Goal: Task Accomplishment & Management: Complete application form

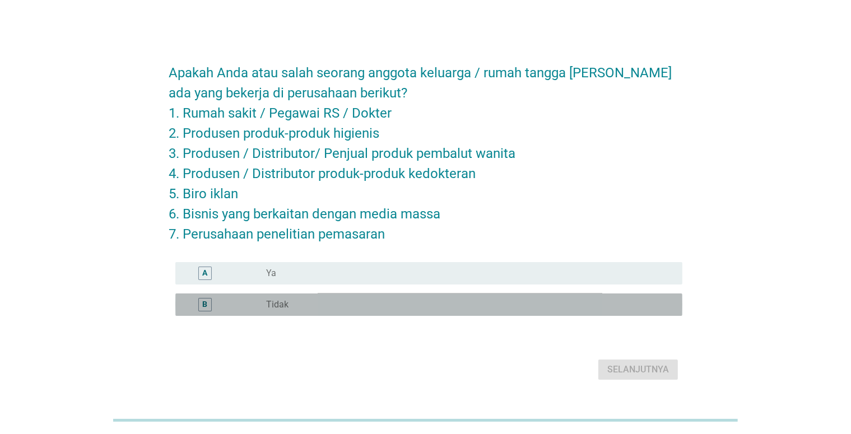
click at [344, 307] on div "radio_button_unchecked Tidak" at bounding box center [465, 304] width 398 height 11
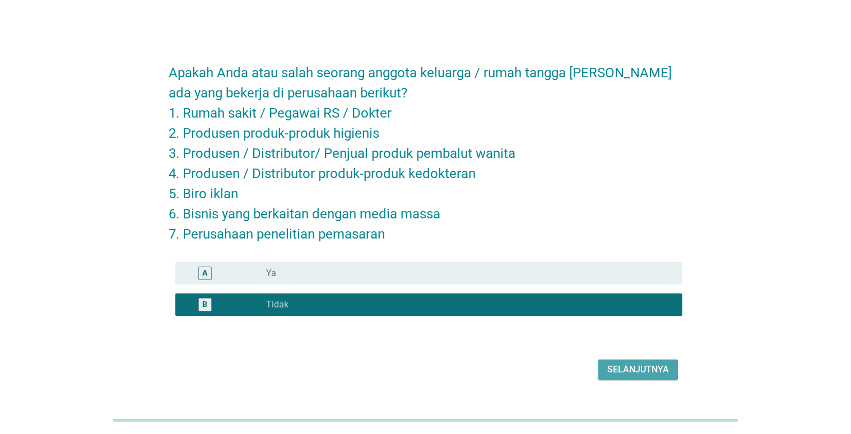
click at [659, 366] on div "Selanjutnya" at bounding box center [638, 369] width 62 height 13
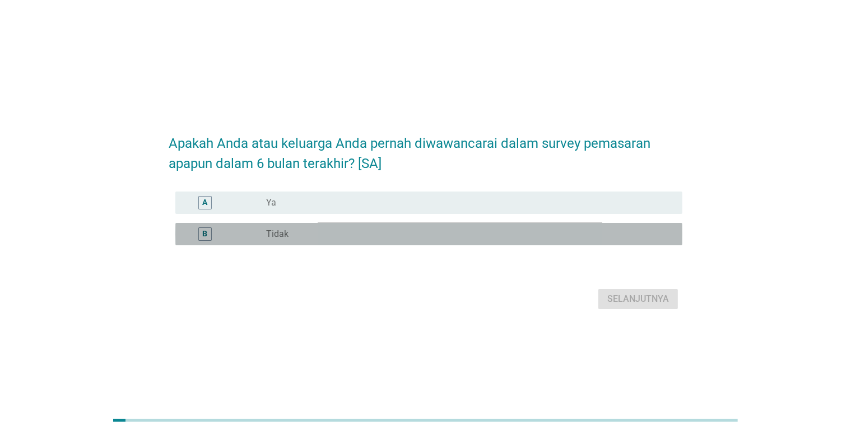
click at [328, 235] on div "radio_button_unchecked Tidak" at bounding box center [465, 233] width 398 height 11
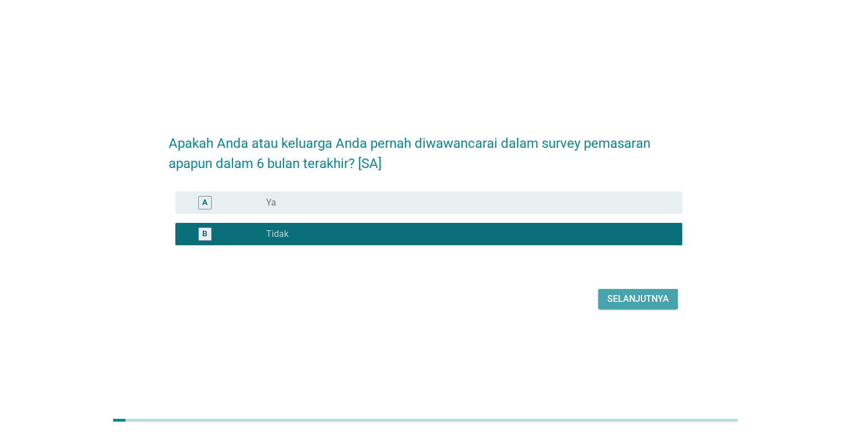
click at [620, 293] on div "Selanjutnya" at bounding box center [638, 298] width 62 height 13
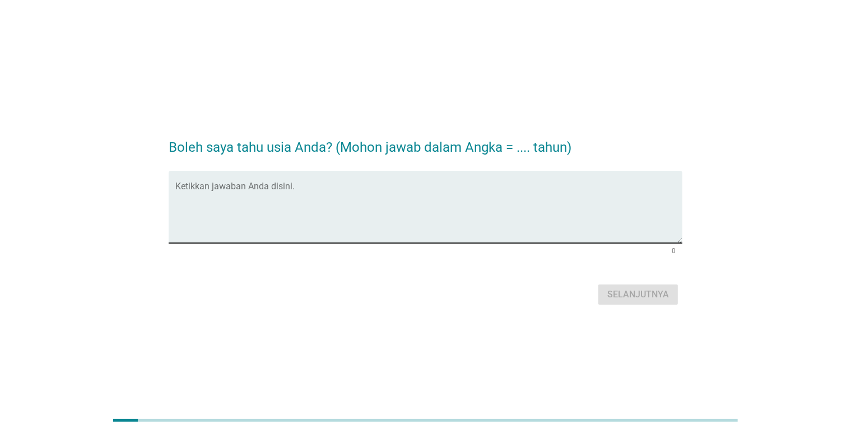
click at [255, 180] on div "Ketikkan jawaban Anda disini." at bounding box center [428, 207] width 507 height 72
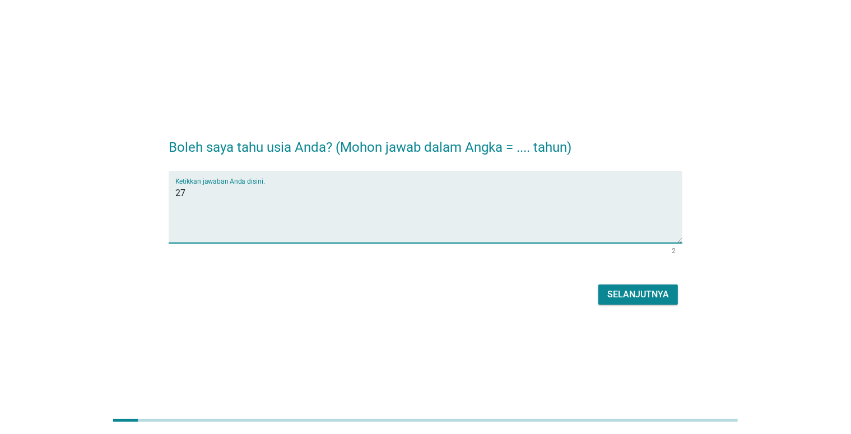
type textarea "27"
click at [635, 295] on div "Selanjutnya" at bounding box center [638, 294] width 62 height 13
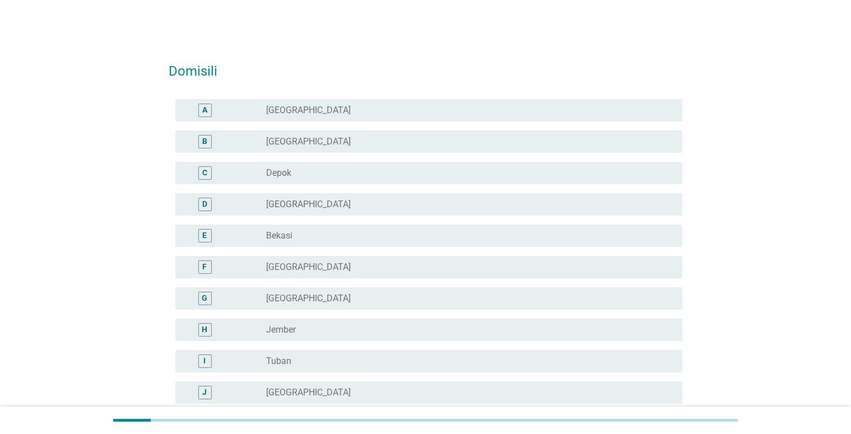
click at [315, 104] on div "radio_button_unchecked Jakarta" at bounding box center [469, 110] width 407 height 13
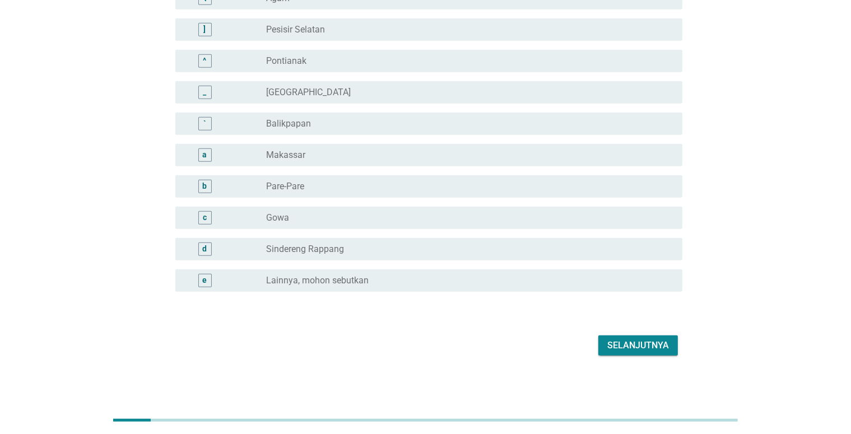
scroll to position [960, 0]
click at [603, 336] on button "Selanjutnya" at bounding box center [638, 344] width 80 height 20
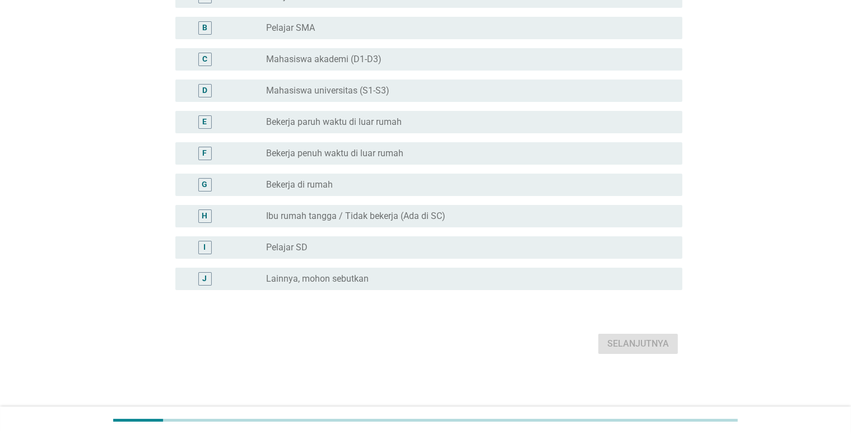
scroll to position [0, 0]
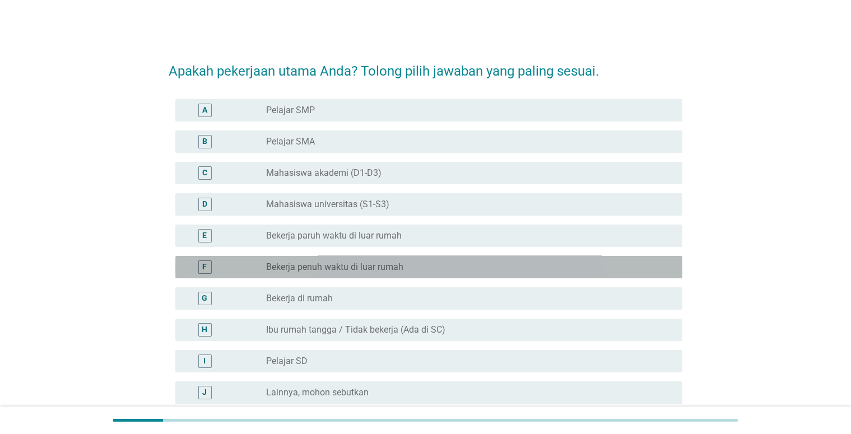
click at [403, 263] on label "Bekerja penuh waktu di luar rumah" at bounding box center [334, 267] width 137 height 11
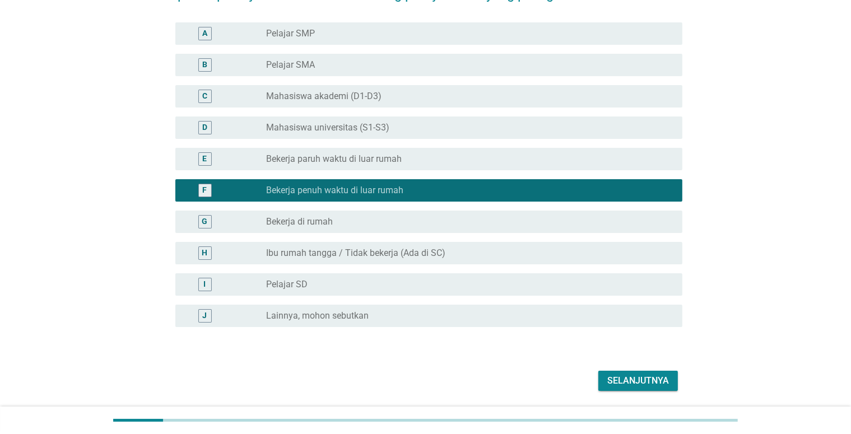
scroll to position [114, 0]
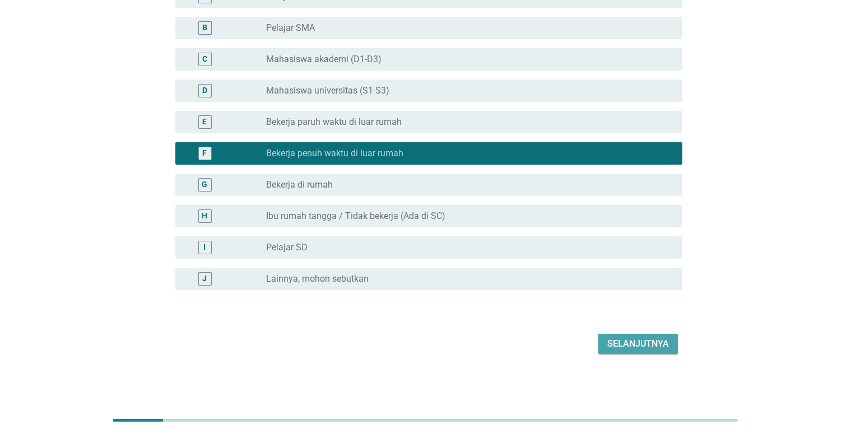
click at [609, 340] on div "Selanjutnya" at bounding box center [638, 343] width 62 height 13
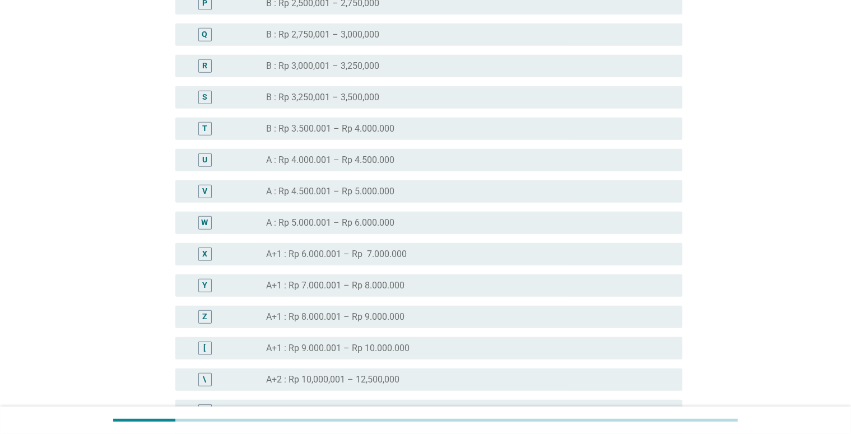
scroll to position [896, 0]
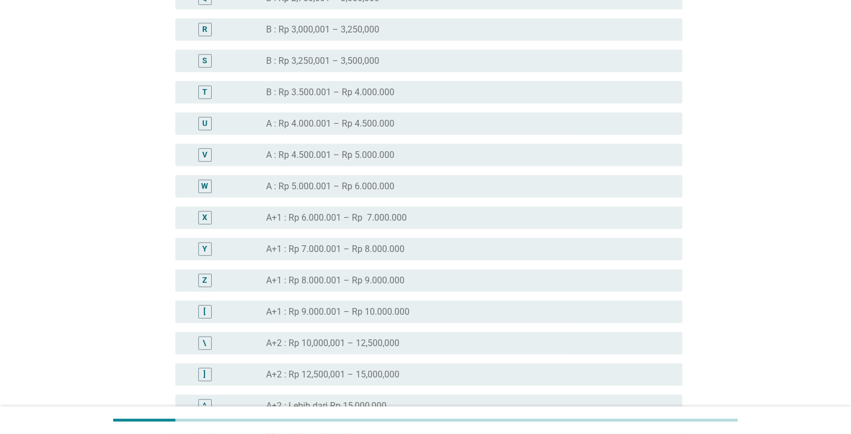
click at [485, 309] on div "radio_button_unchecked A+1 : Rp 9.000.001 – Rp 10.000.000" at bounding box center [465, 311] width 398 height 11
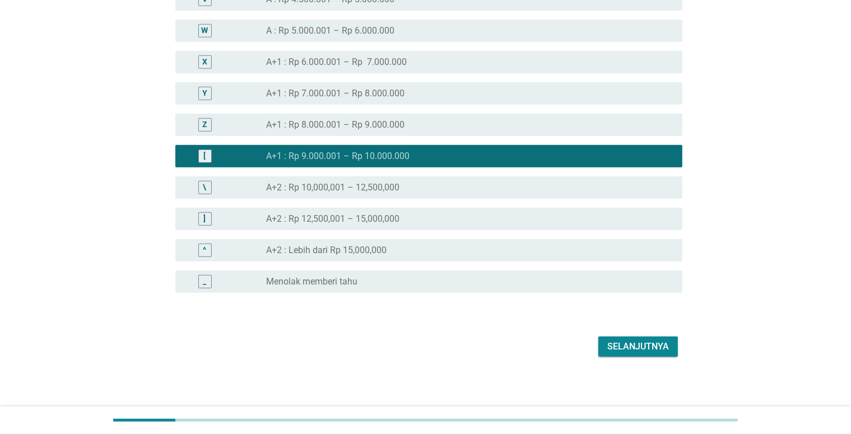
scroll to position [1054, 0]
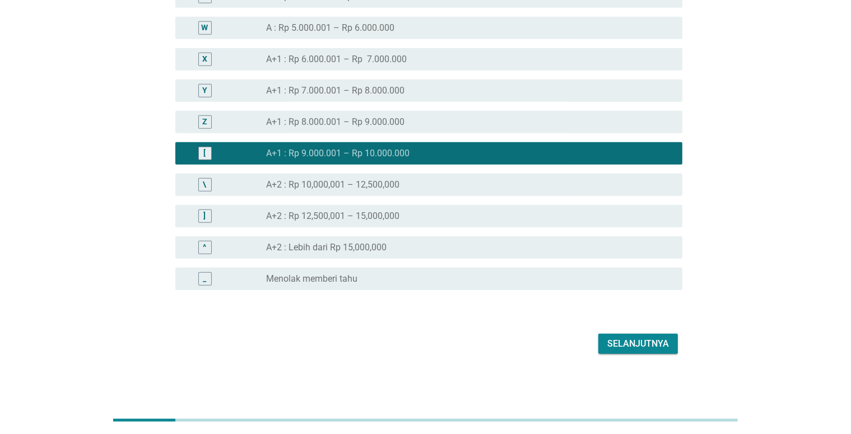
click at [613, 344] on div "Selanjutnya" at bounding box center [638, 343] width 62 height 13
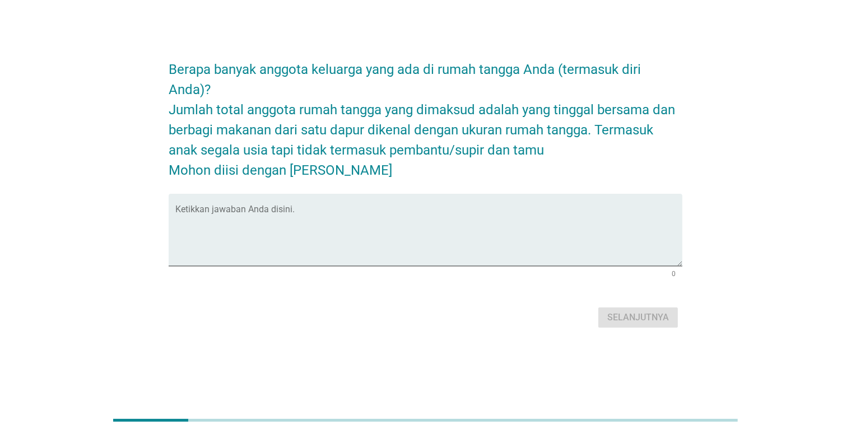
scroll to position [0, 0]
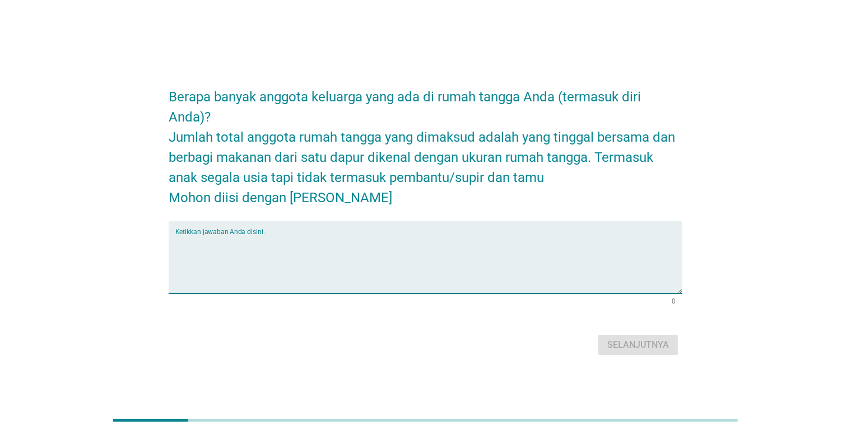
click at [403, 262] on textarea "Ketikkan jawaban Anda disini." at bounding box center [428, 264] width 507 height 59
type textarea "5"
click at [618, 349] on div "Selanjutnya" at bounding box center [638, 344] width 62 height 13
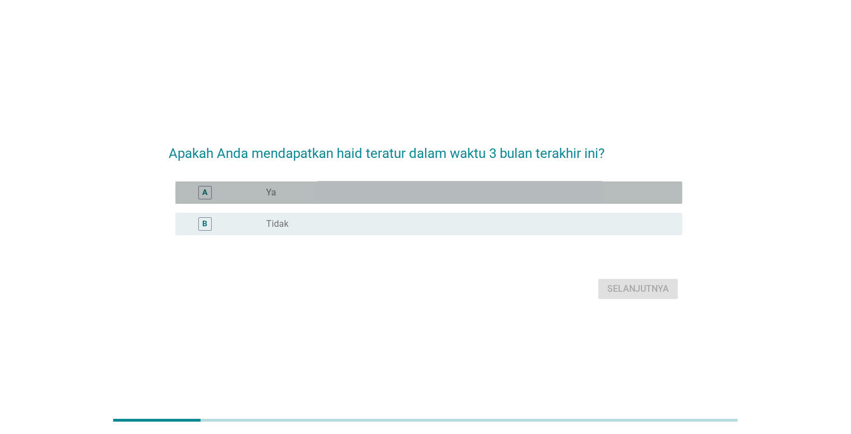
click at [310, 192] on div "radio_button_unchecked Ya" at bounding box center [465, 192] width 398 height 11
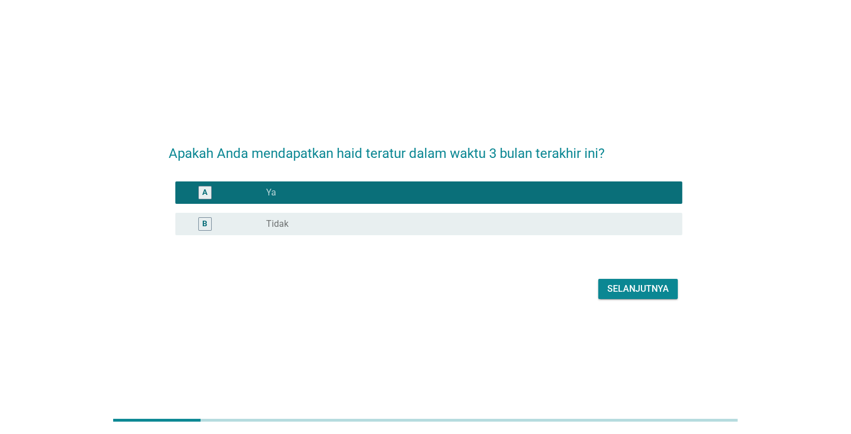
click at [609, 291] on div "Selanjutnya" at bounding box center [638, 288] width 62 height 13
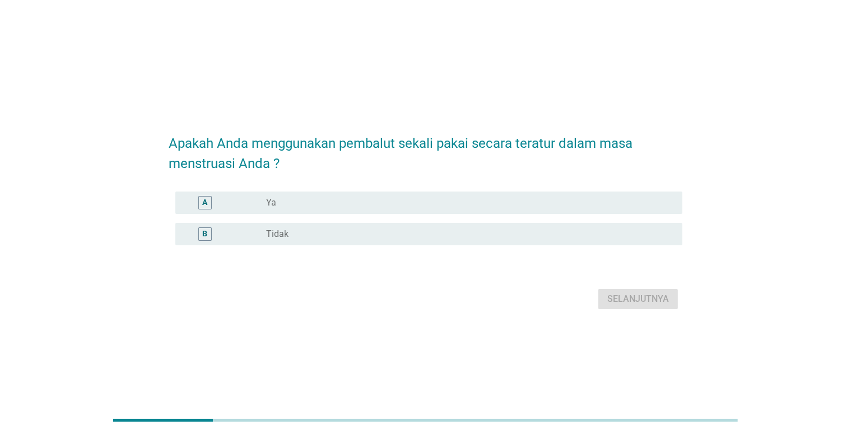
click at [360, 199] on div "radio_button_unchecked Ya" at bounding box center [465, 202] width 398 height 11
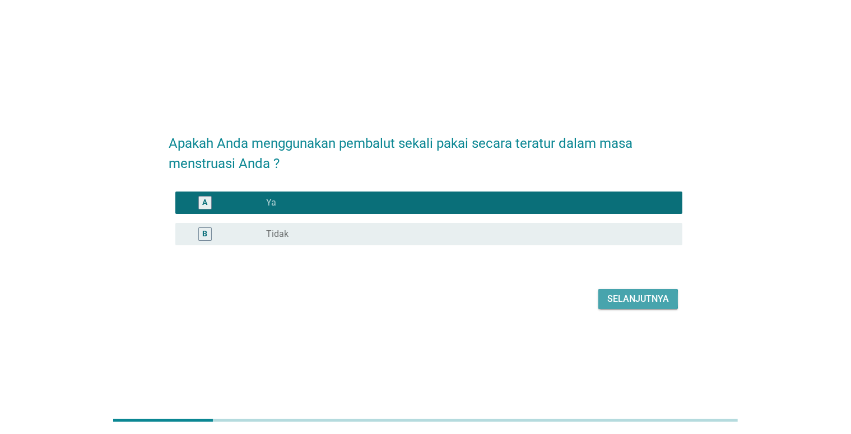
click at [609, 302] on div "Selanjutnya" at bounding box center [638, 298] width 62 height 13
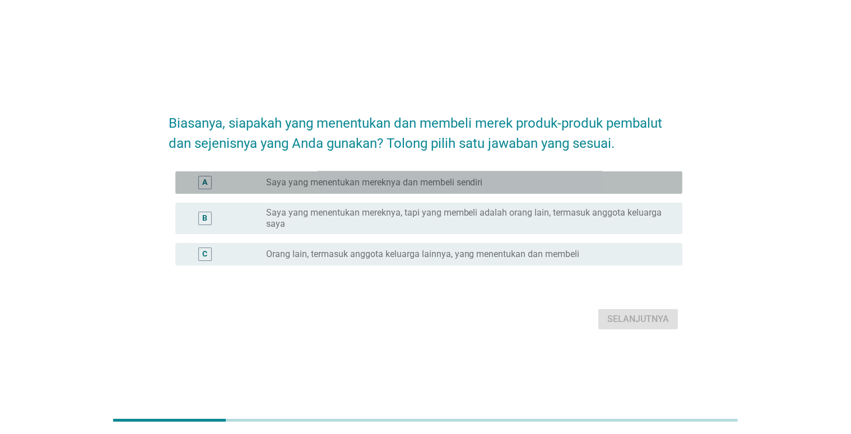
click at [359, 184] on label "Saya yang menentukan mereknya dan membeli sendiri" at bounding box center [374, 182] width 217 height 11
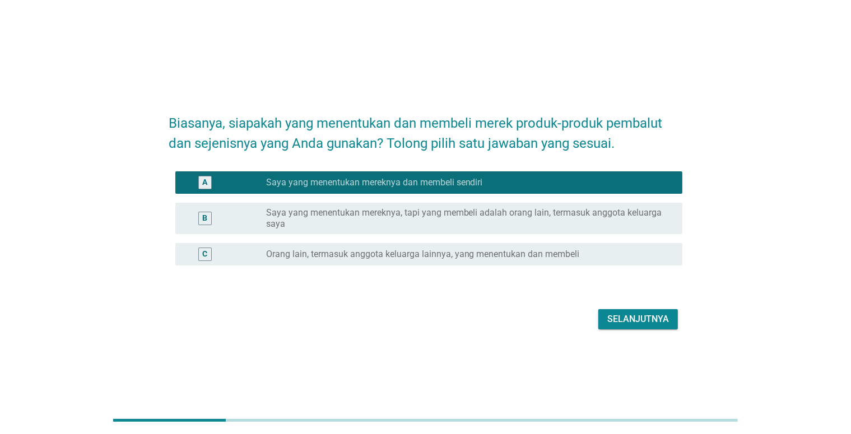
click at [610, 314] on div "Selanjutnya" at bounding box center [638, 318] width 62 height 13
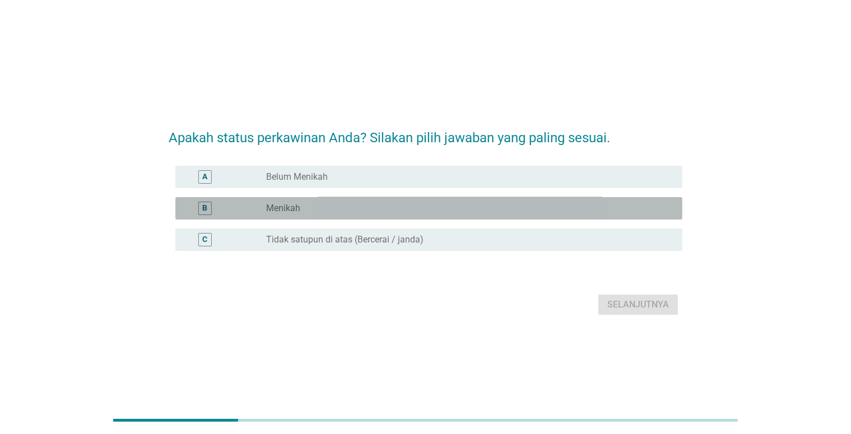
click at [385, 215] on div "B radio_button_unchecked Menikah" at bounding box center [428, 208] width 507 height 22
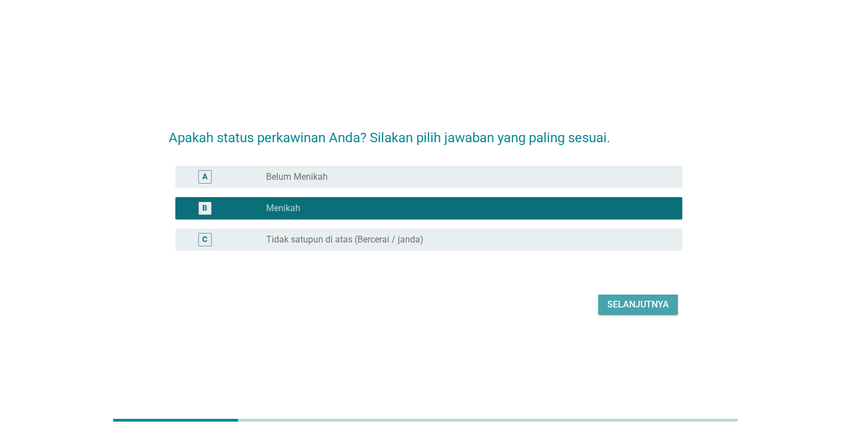
click at [614, 300] on div "Selanjutnya" at bounding box center [638, 304] width 62 height 13
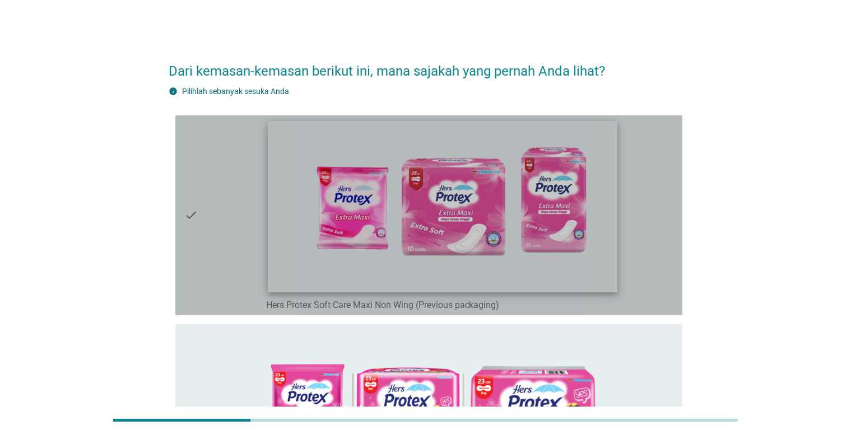
click at [453, 236] on img at bounding box center [442, 206] width 349 height 172
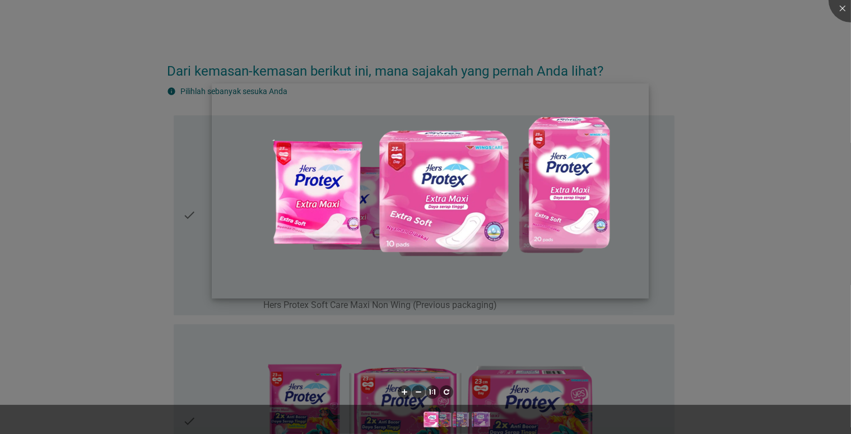
click at [346, 216] on img at bounding box center [430, 190] width 437 height 215
click at [421, 218] on img at bounding box center [430, 190] width 437 height 215
click at [419, 301] on div at bounding box center [425, 217] width 851 height 434
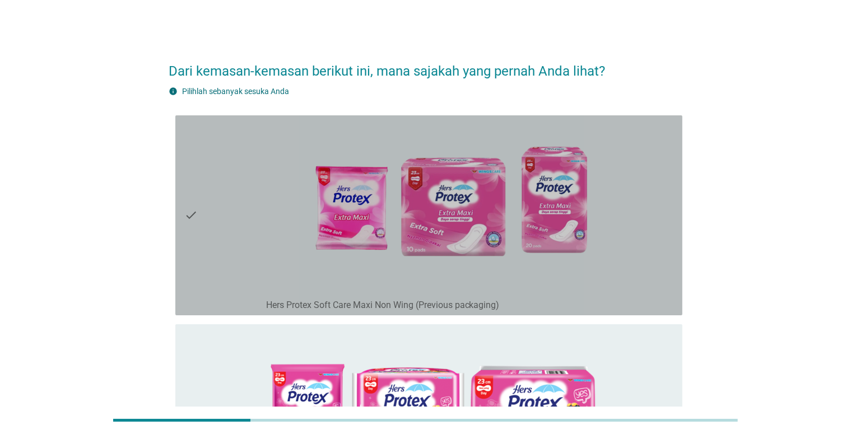
click at [197, 217] on icon "check" at bounding box center [190, 215] width 13 height 191
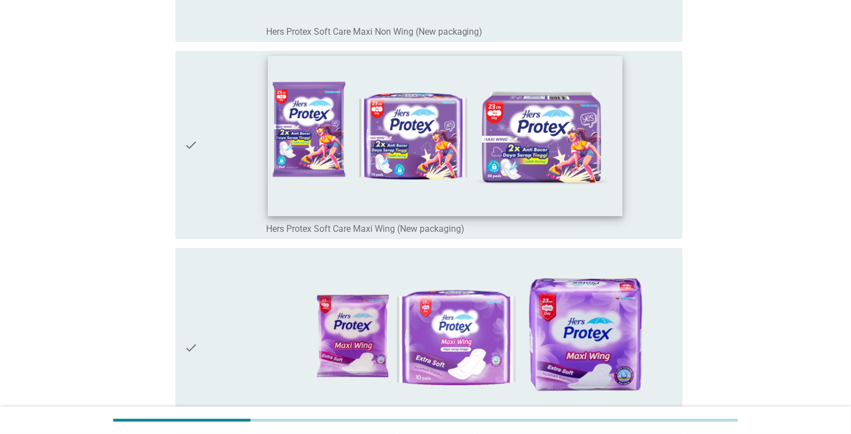
scroll to position [504, 0]
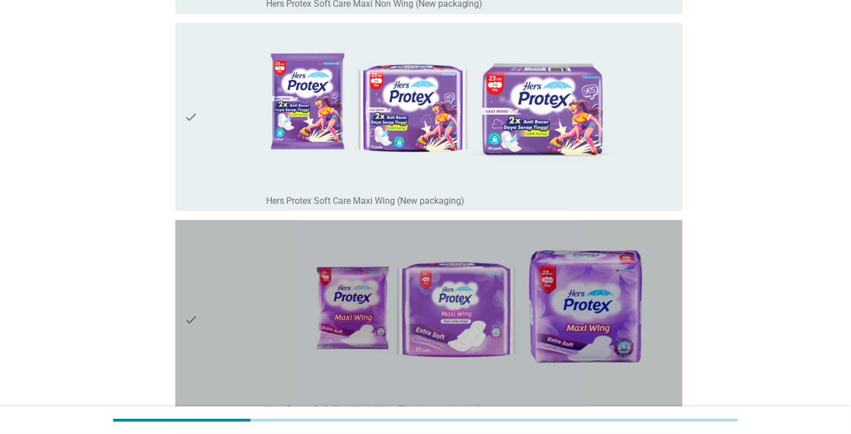
click at [193, 306] on icon "check" at bounding box center [190, 320] width 13 height 191
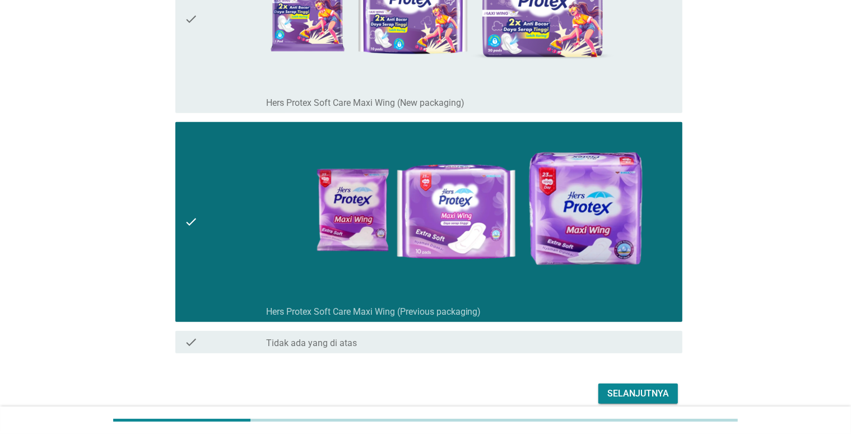
scroll to position [650, 0]
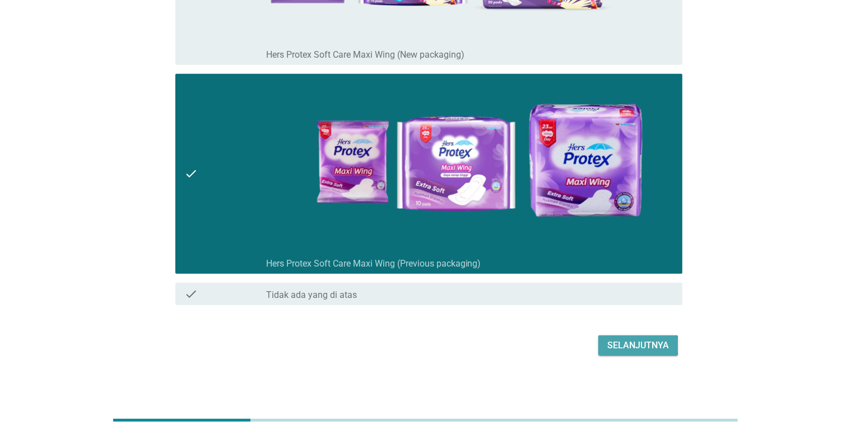
click at [609, 345] on div "Selanjutnya" at bounding box center [638, 345] width 62 height 13
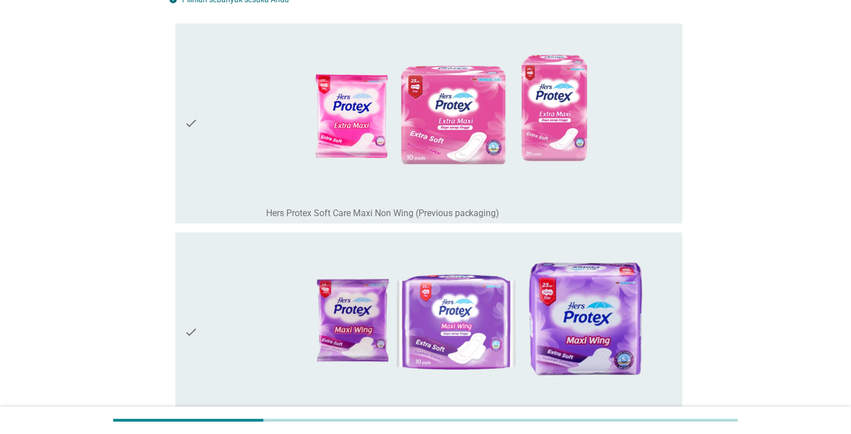
scroll to position [168, 0]
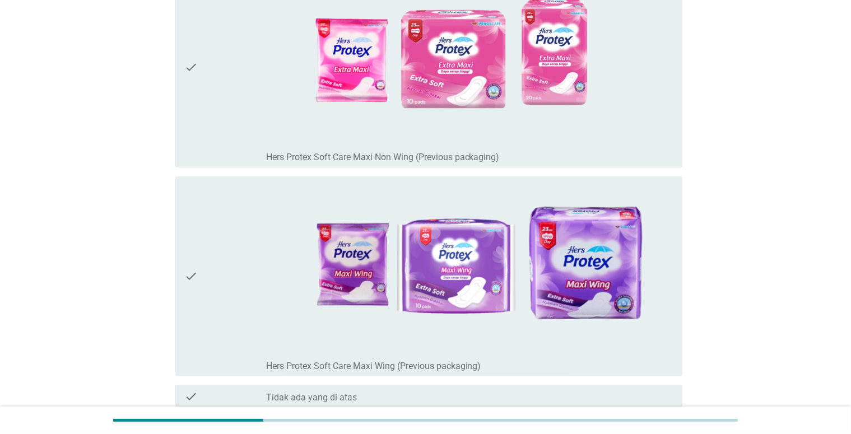
click at [196, 294] on icon "check" at bounding box center [190, 276] width 13 height 191
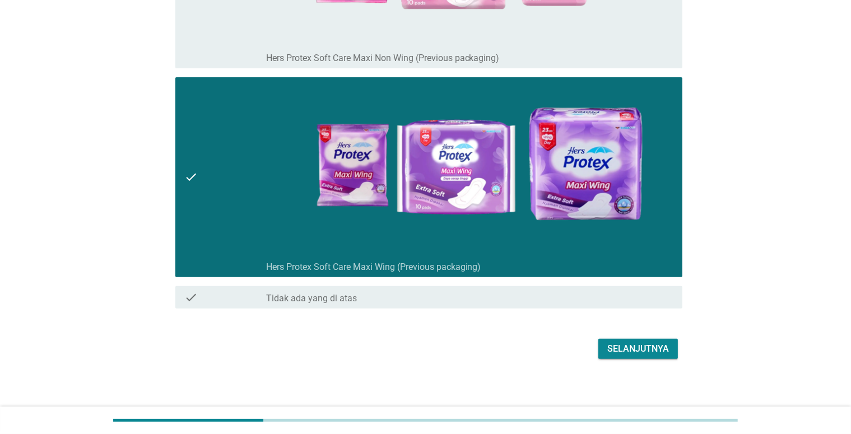
scroll to position [271, 0]
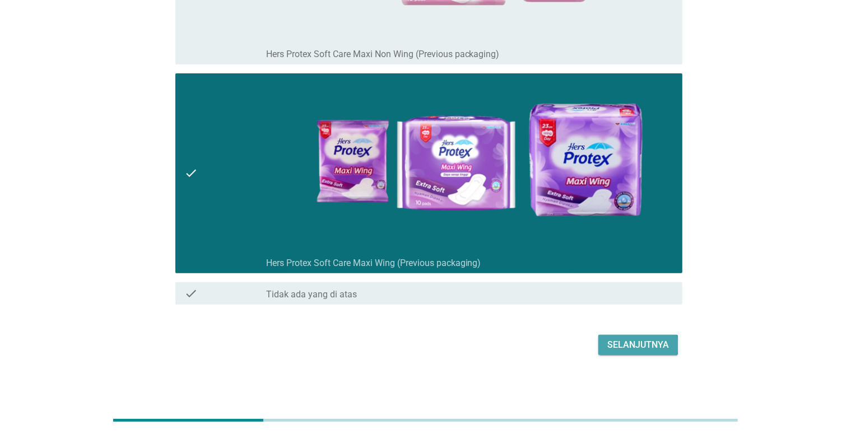
click at [621, 344] on div "Selanjutnya" at bounding box center [638, 344] width 62 height 13
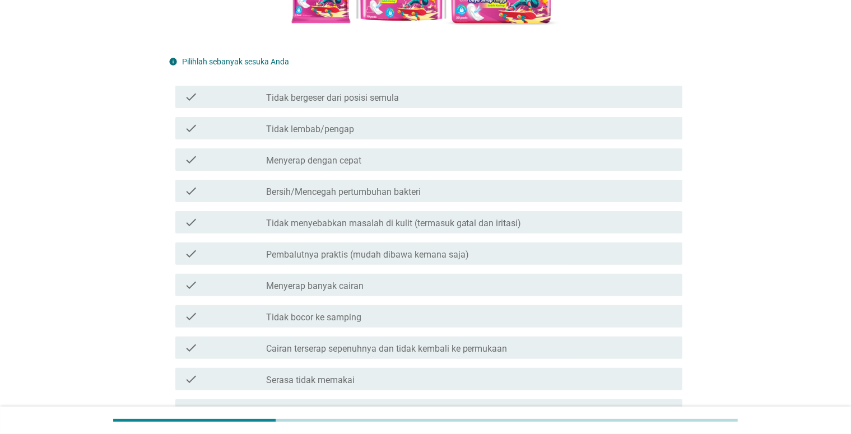
scroll to position [336, 0]
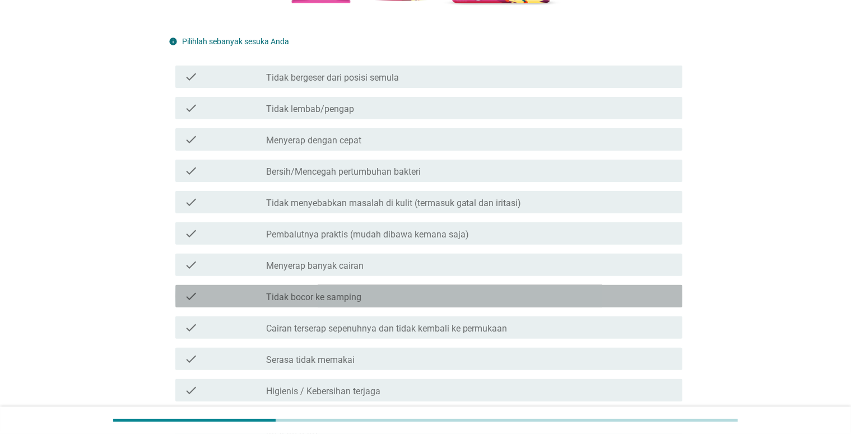
click at [489, 302] on div "check_box_outline_blank Tidak bocor ke samping" at bounding box center [469, 296] width 407 height 13
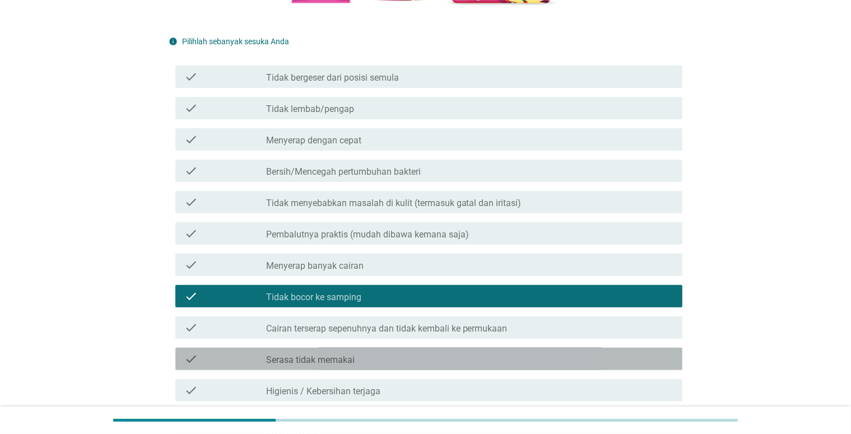
click at [482, 358] on div "check_box_outline_blank Serasa tidak memakai" at bounding box center [469, 358] width 407 height 13
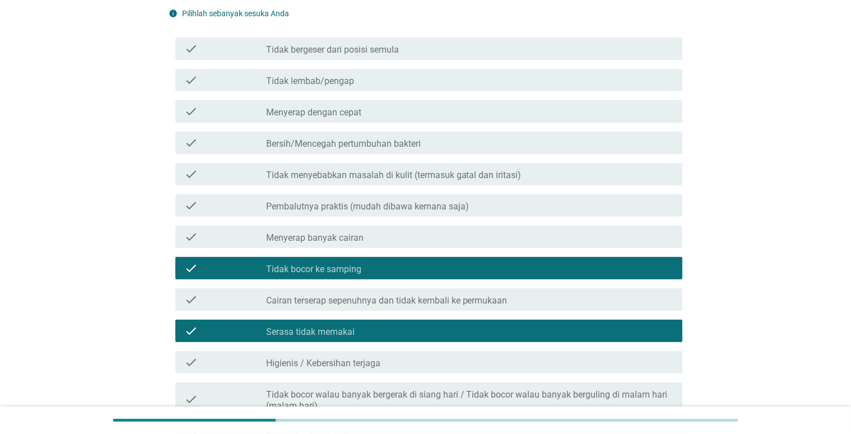
scroll to position [392, 0]
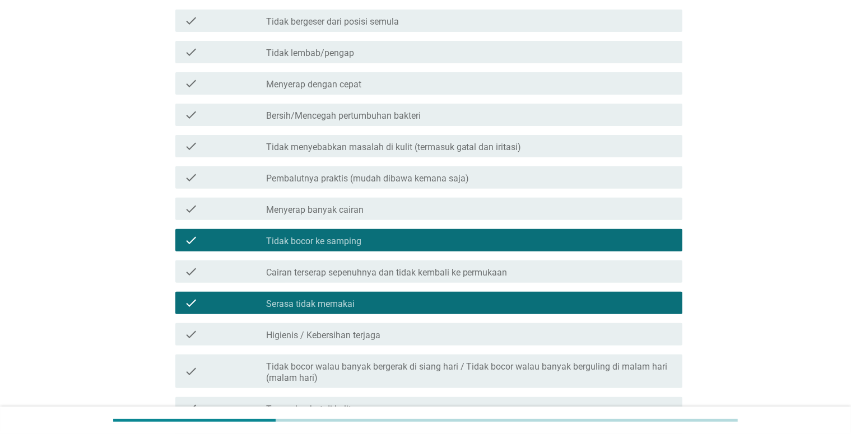
click at [480, 371] on label "Tidak bocor walau banyak bergerak di siang hari / Tidak bocor walau banyak berg…" at bounding box center [469, 372] width 407 height 22
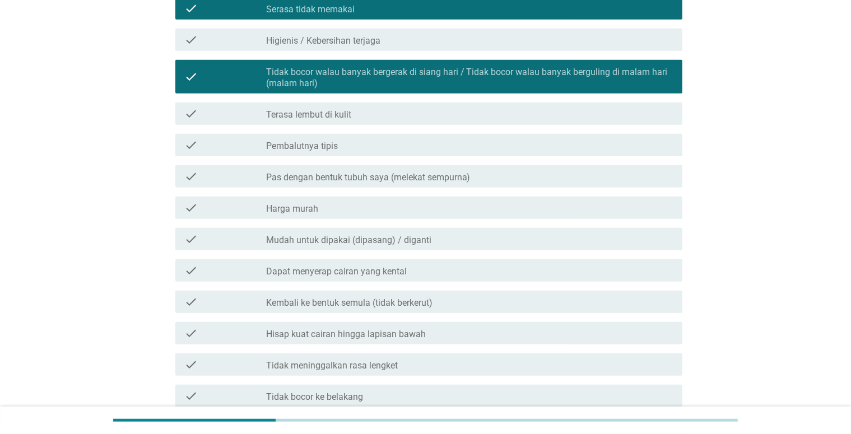
scroll to position [728, 0]
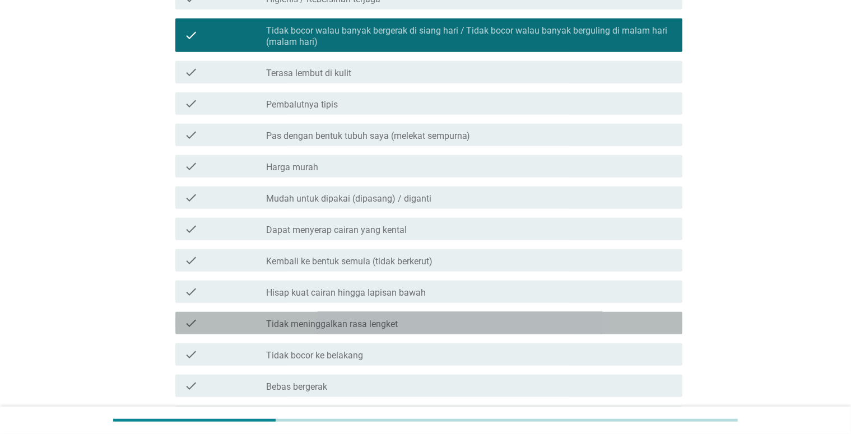
click at [466, 322] on div "check_box_outline_blank Tidak meninggalkan rasa lengket" at bounding box center [469, 322] width 407 height 13
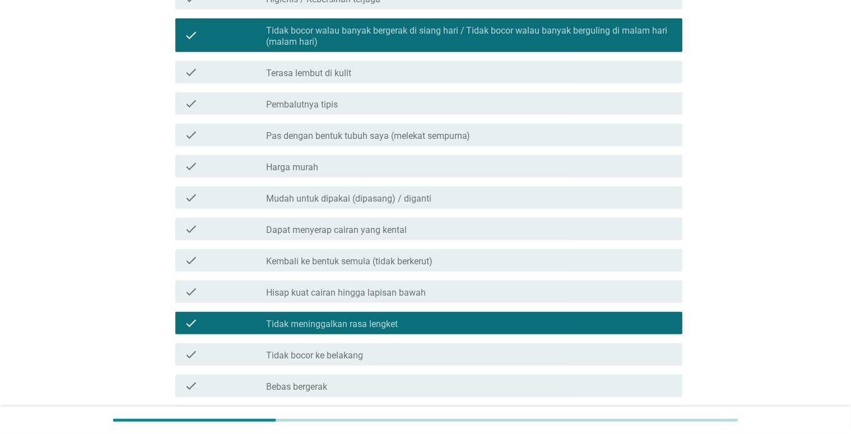
click at [470, 342] on div "check check_box_outline_blank Tidak bocor ke belakang" at bounding box center [425, 354] width 513 height 31
click at [471, 356] on div "check_box_outline_blank Tidak bocor ke belakang" at bounding box center [469, 354] width 407 height 13
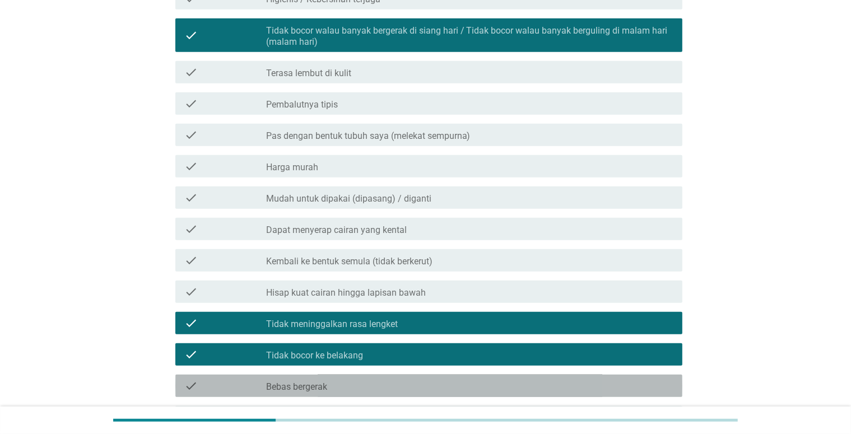
click at [471, 385] on div "check_box_outline_blank Bebas bergerak" at bounding box center [469, 385] width 407 height 13
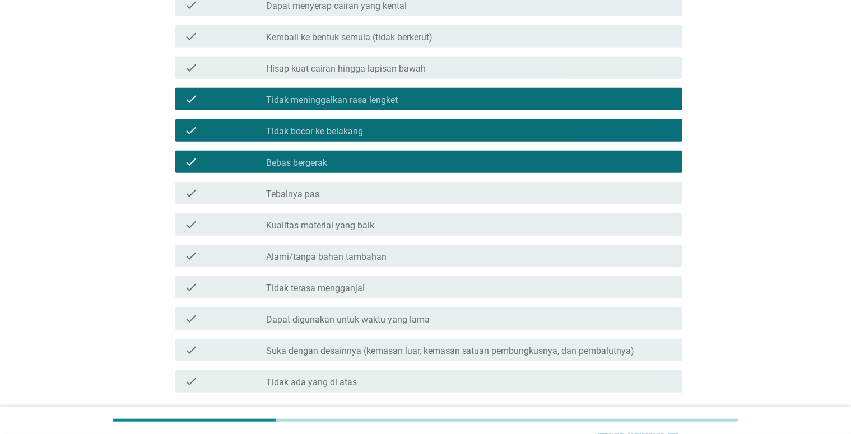
scroll to position [1008, 0]
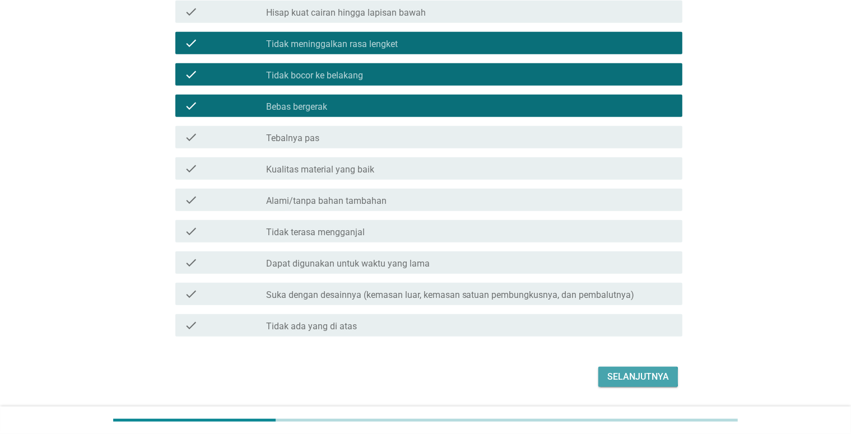
click at [629, 379] on div "Selanjutnya" at bounding box center [638, 376] width 62 height 13
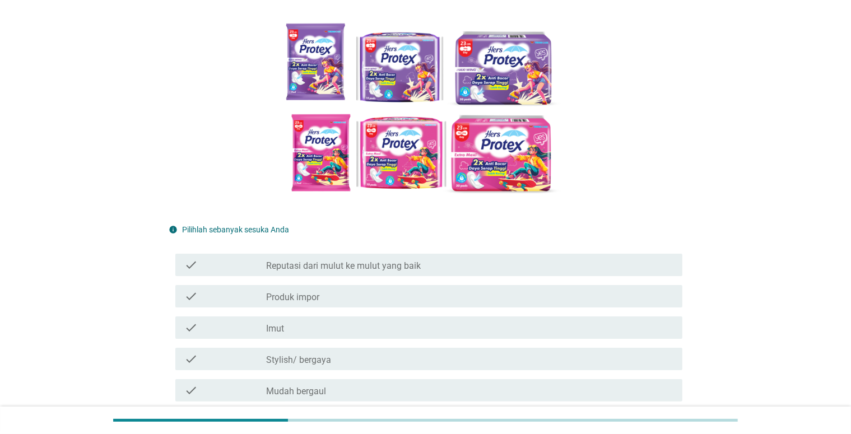
scroll to position [168, 0]
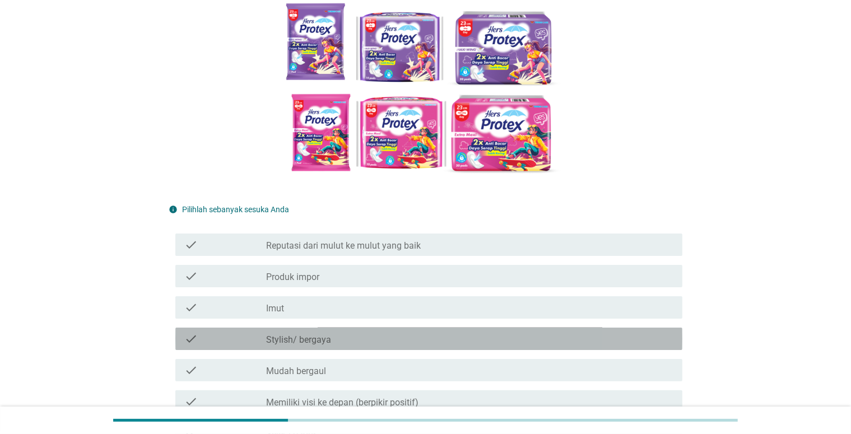
click at [507, 333] on div "check_box_outline_blank Stylish/ bergaya" at bounding box center [469, 338] width 407 height 13
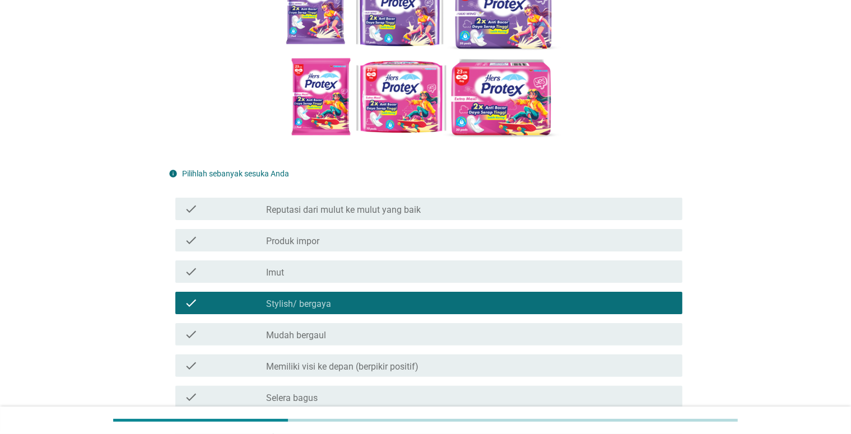
scroll to position [224, 0]
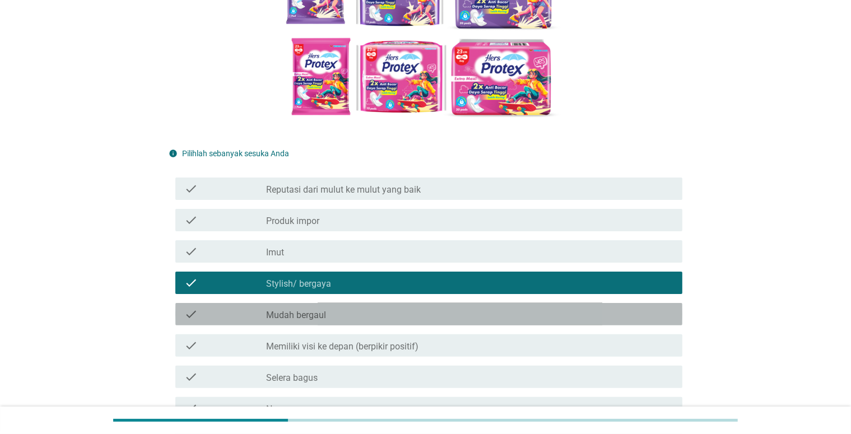
click at [498, 322] on div "check check_box_outline_blank Mudah bergaul" at bounding box center [428, 314] width 507 height 22
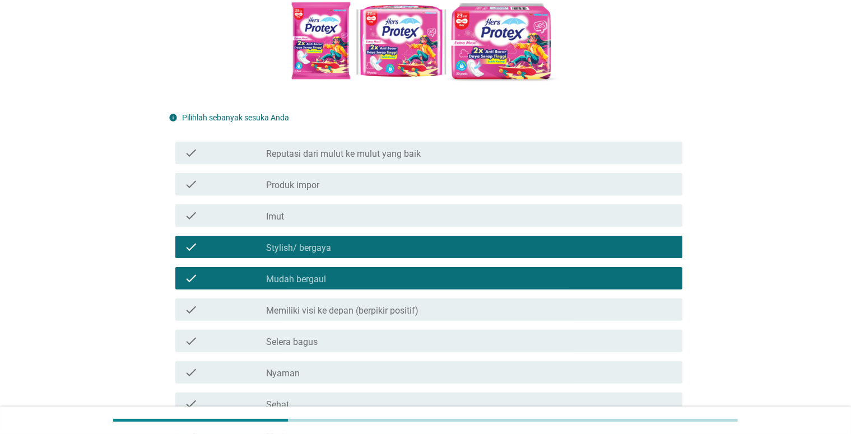
scroll to position [280, 0]
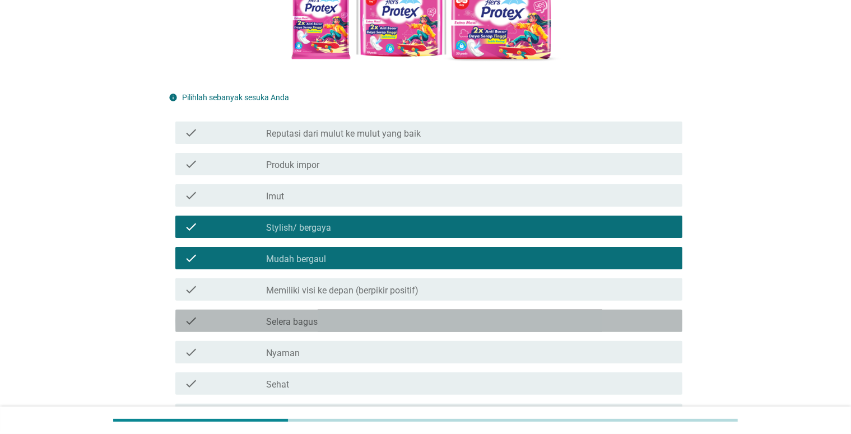
click at [495, 323] on div "check_box_outline_blank Selera bagus" at bounding box center [469, 320] width 407 height 13
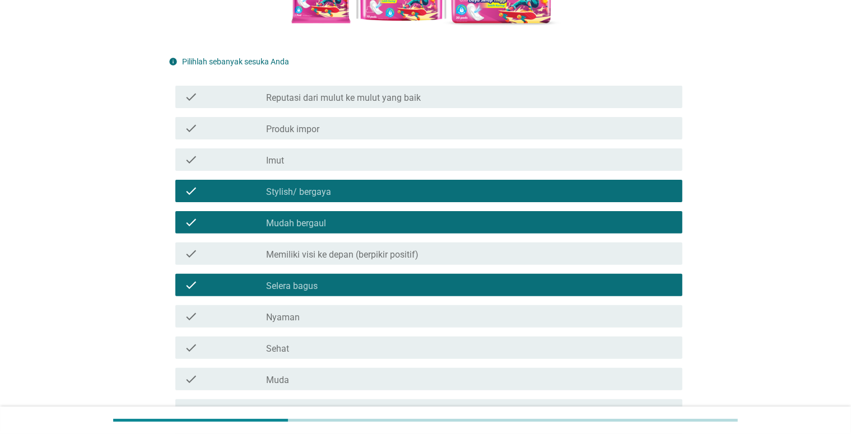
scroll to position [392, 0]
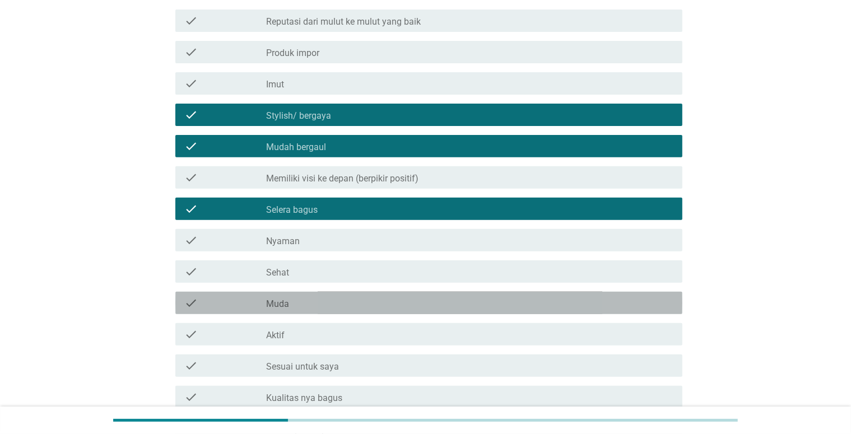
click at [448, 302] on div "check_box_outline_blank Muda" at bounding box center [469, 302] width 407 height 13
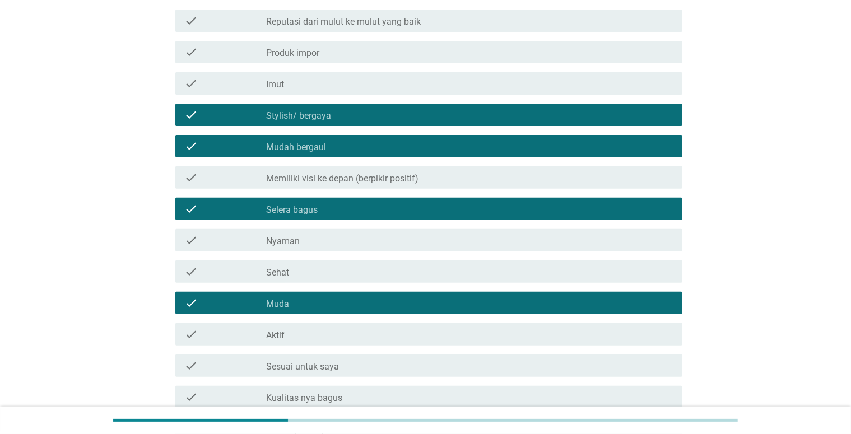
click at [447, 335] on div "check_box_outline_blank Aktif" at bounding box center [469, 334] width 407 height 13
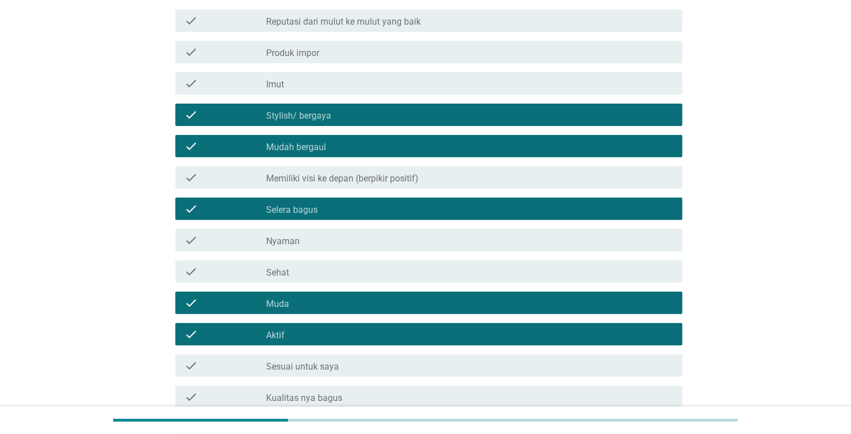
click at [371, 332] on div "check_box_outline_blank Aktif" at bounding box center [469, 334] width 407 height 13
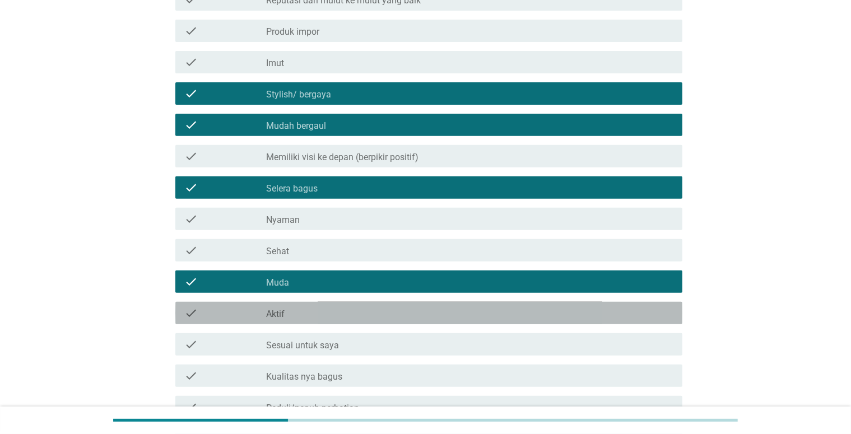
scroll to position [560, 0]
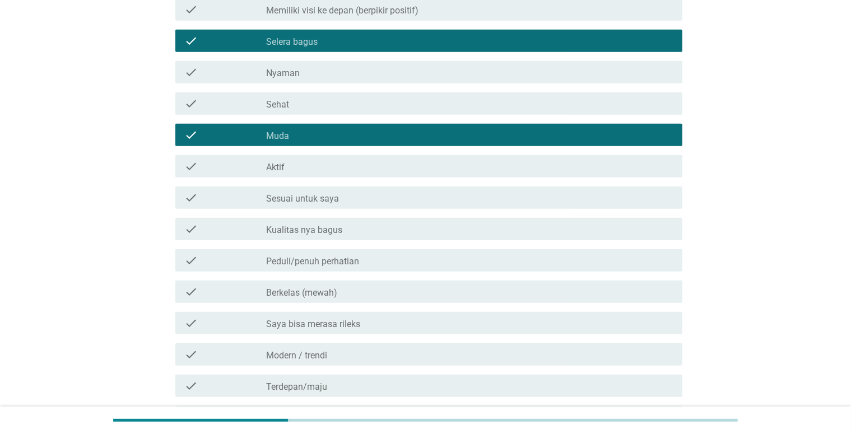
click at [487, 157] on div "check check_box_outline_blank Aktif" at bounding box center [428, 166] width 507 height 22
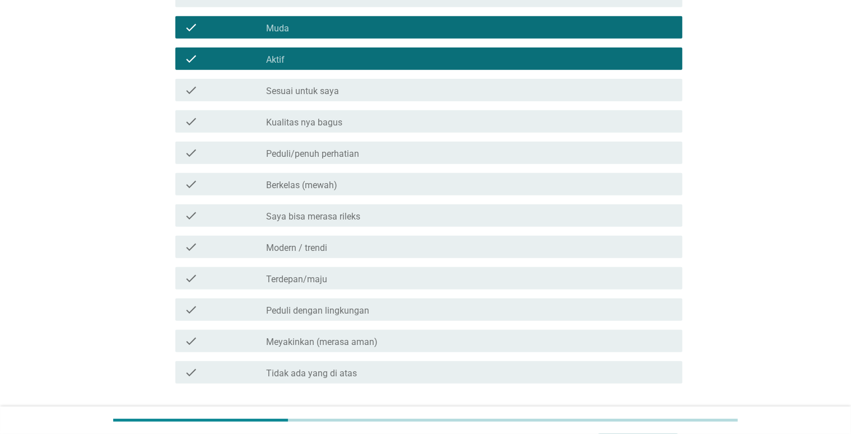
scroll to position [672, 0]
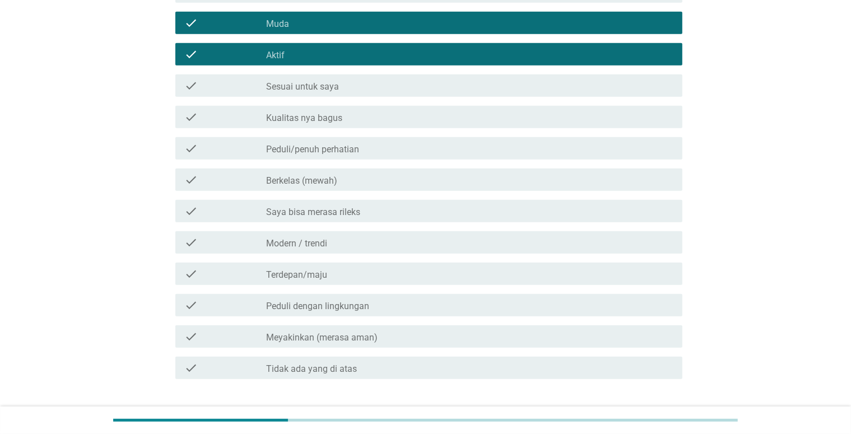
click at [498, 239] on div "check_box_outline_blank Modern / trendi" at bounding box center [469, 242] width 407 height 13
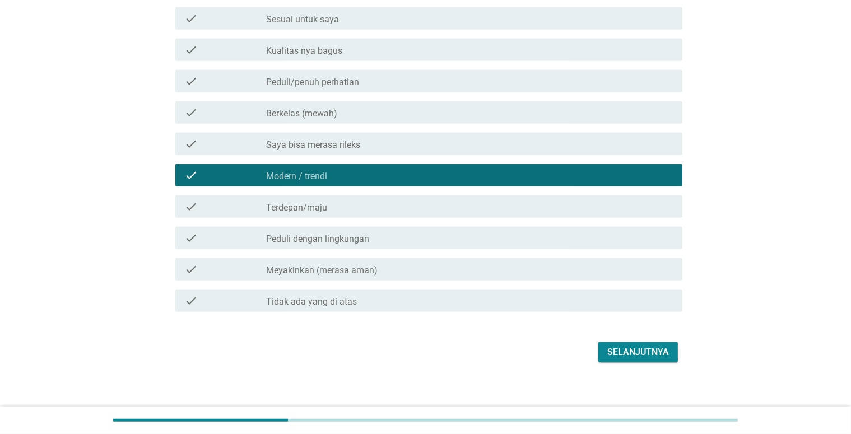
scroll to position [748, 0]
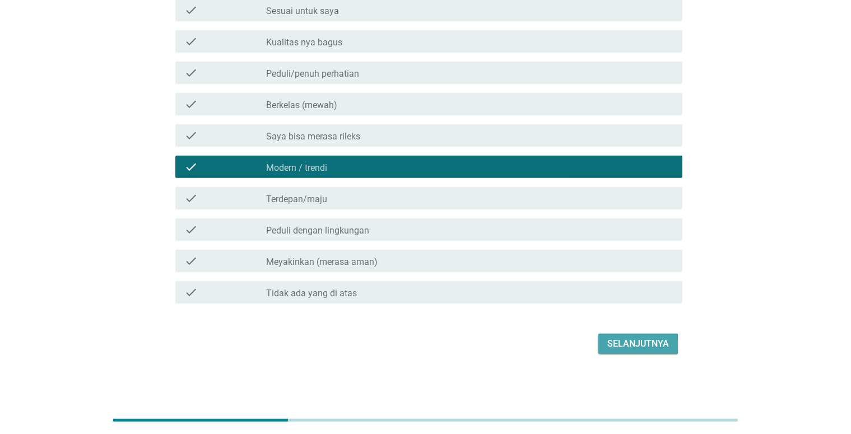
click at [663, 352] on button "Selanjutnya" at bounding box center [638, 344] width 80 height 20
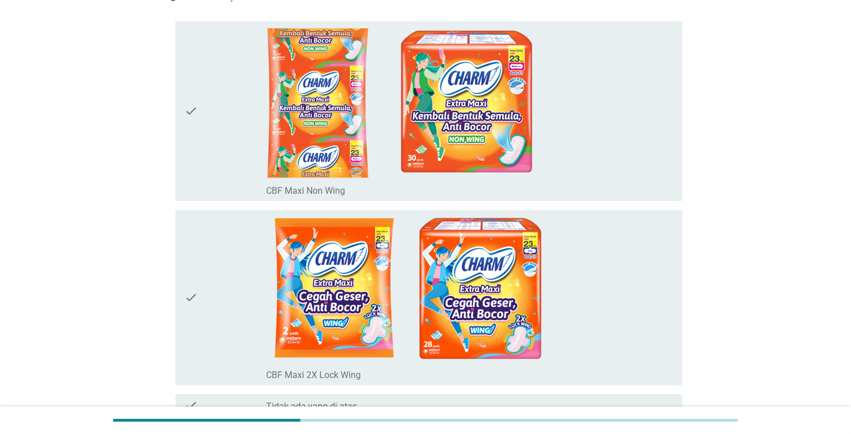
scroll to position [38, 0]
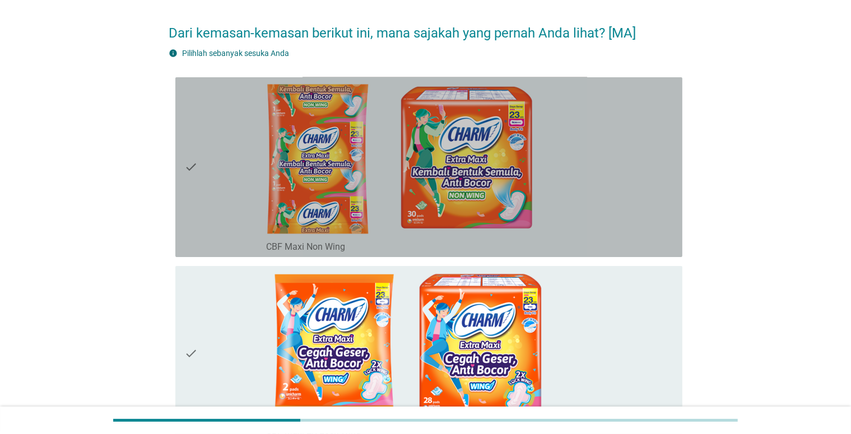
click at [549, 199] on div "check_box_outline_blank CBF Maxi Non Wing" at bounding box center [469, 167] width 407 height 171
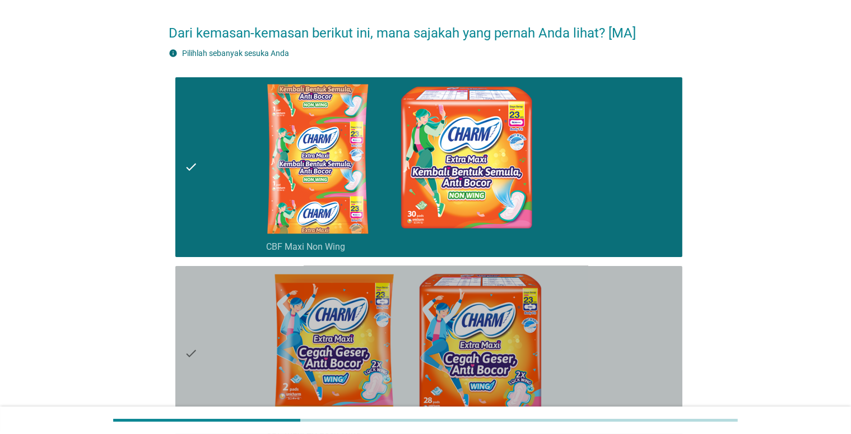
click at [590, 311] on div "check_box_outline_blank CBF Maxi 2X Lock Wing" at bounding box center [469, 353] width 407 height 166
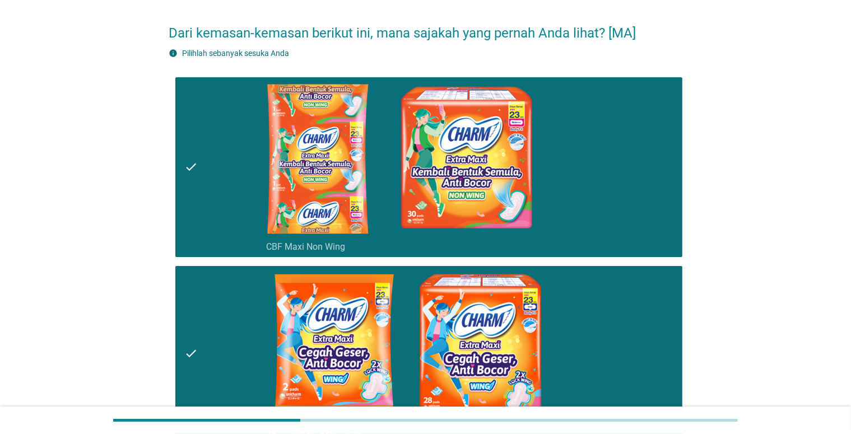
scroll to position [150, 0]
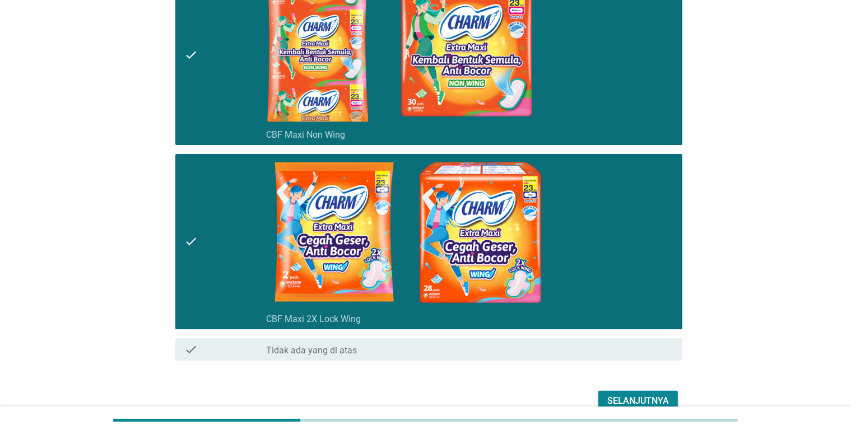
click at [599, 272] on div "check_box_outline_blank CBF Maxi 2X Lock Wing" at bounding box center [469, 241] width 407 height 166
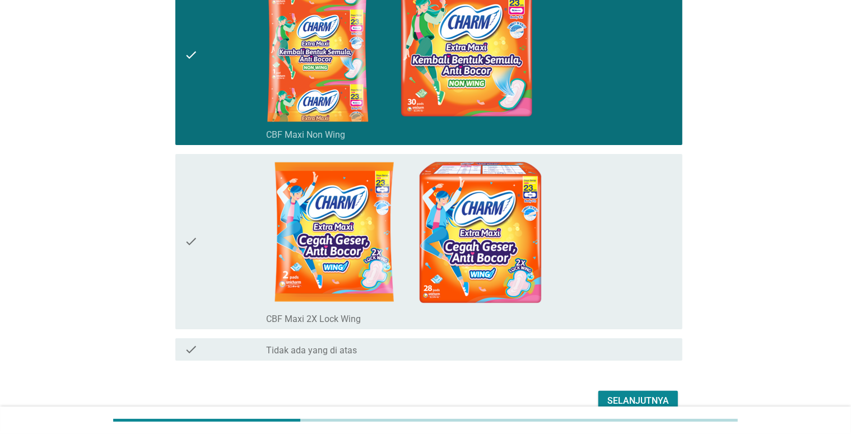
click at [636, 396] on div "Selanjutnya" at bounding box center [638, 400] width 62 height 13
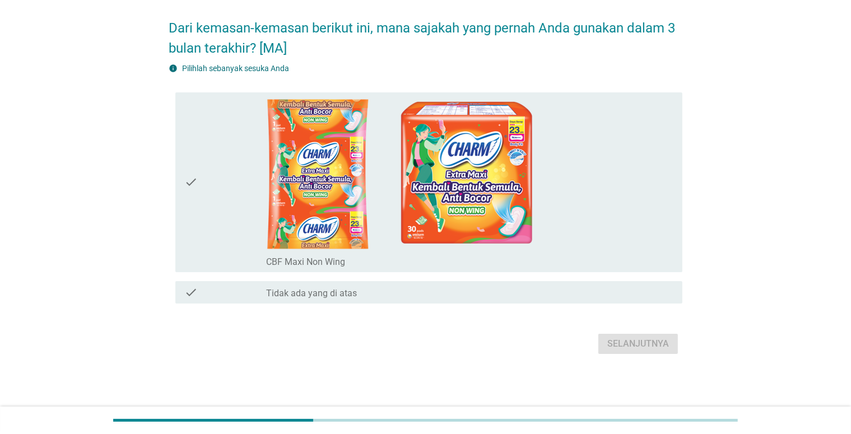
scroll to position [0, 0]
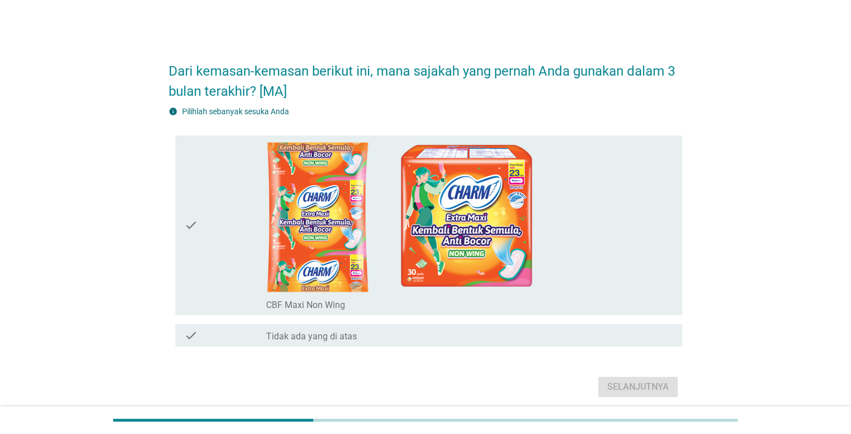
click at [538, 254] on div "check_box_outline_blank CBF Maxi Non Wing" at bounding box center [469, 225] width 407 height 171
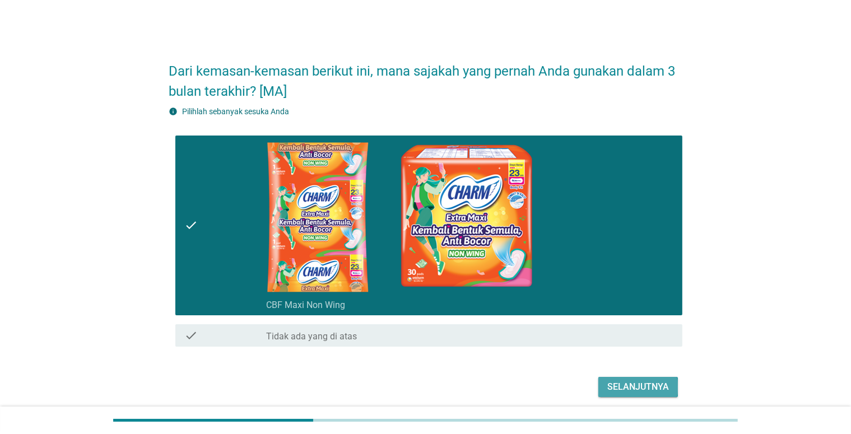
click at [647, 380] on div "Selanjutnya" at bounding box center [638, 386] width 62 height 13
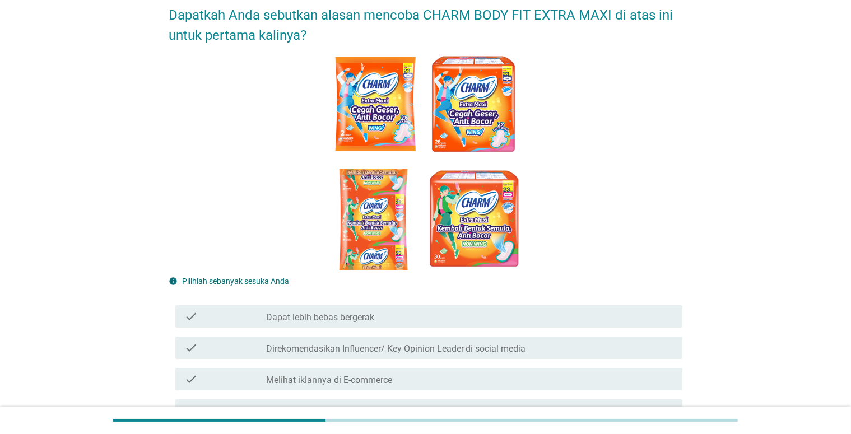
scroll to position [112, 0]
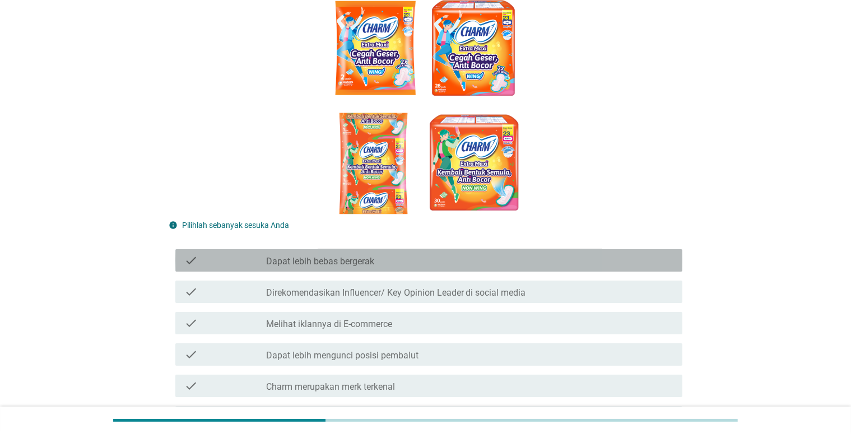
click at [460, 255] on div "check_box_outline_blank Dapat lebih bebas bergerak" at bounding box center [469, 260] width 407 height 13
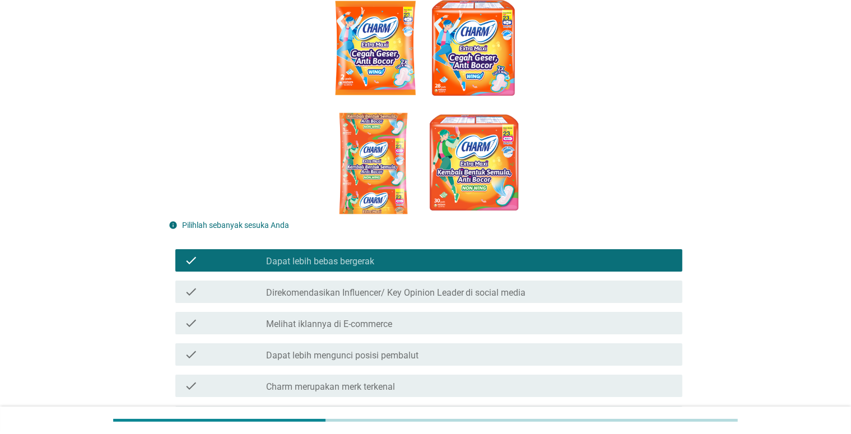
scroll to position [168, 0]
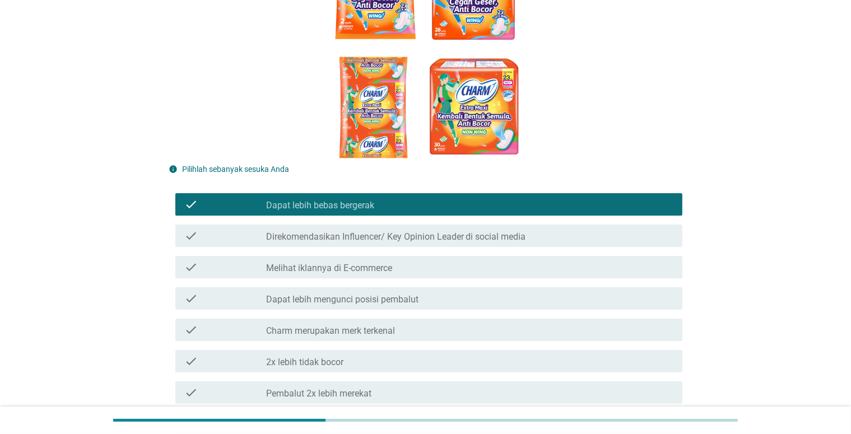
click at [466, 294] on div "check_box_outline_blank Dapat lebih mengunci posisi pembalut" at bounding box center [469, 298] width 407 height 13
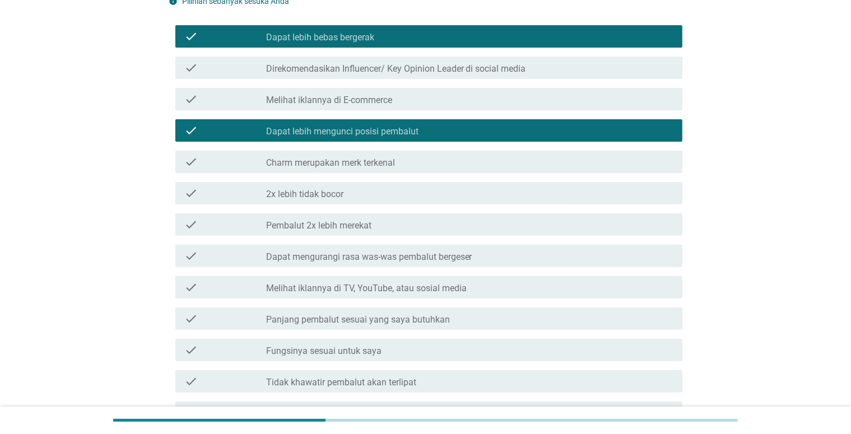
scroll to position [392, 0]
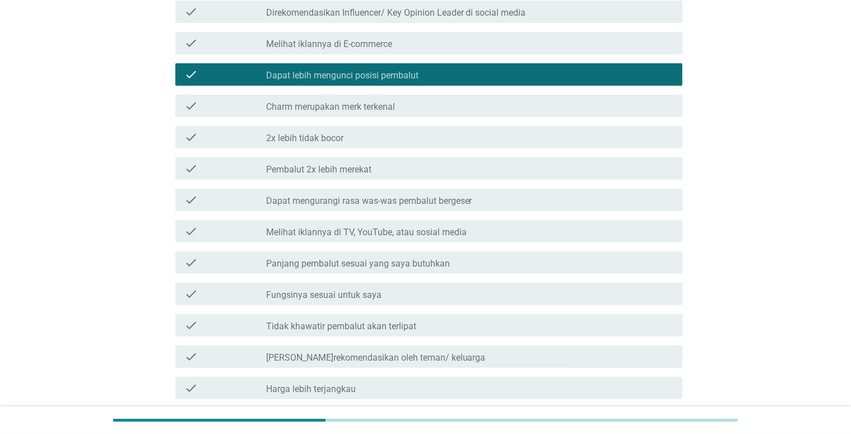
click at [463, 261] on div "check_box_outline_blank Panjang pembalut sesuai yang saya butuhkan" at bounding box center [469, 262] width 407 height 13
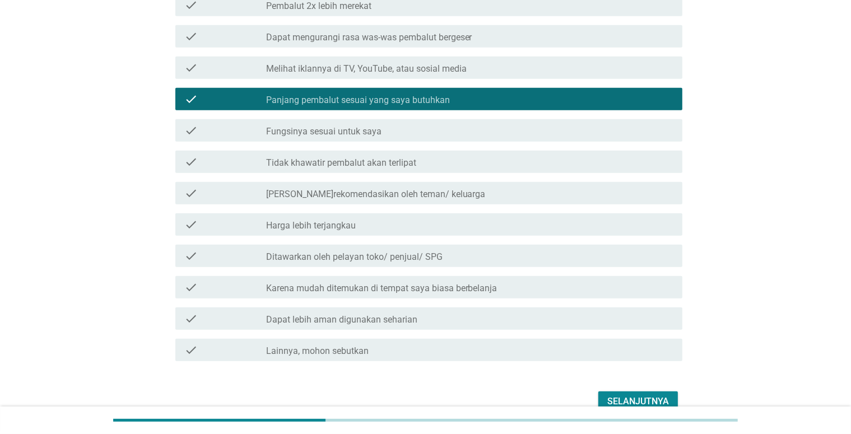
scroll to position [613, 0]
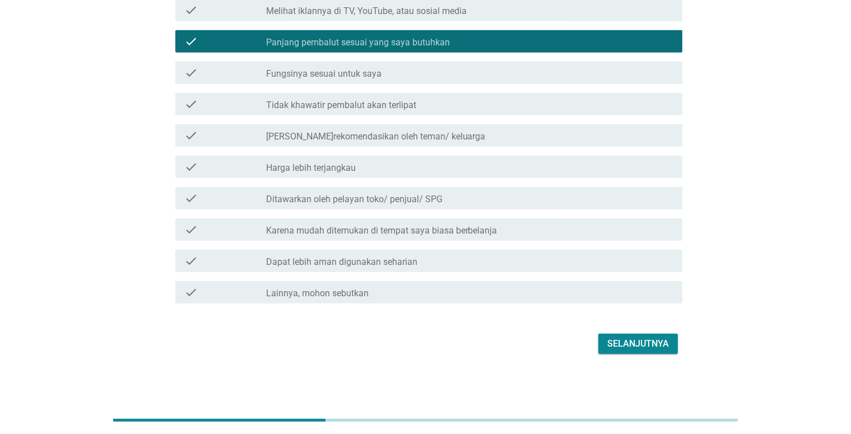
click at [627, 353] on button "Selanjutnya" at bounding box center [638, 344] width 80 height 20
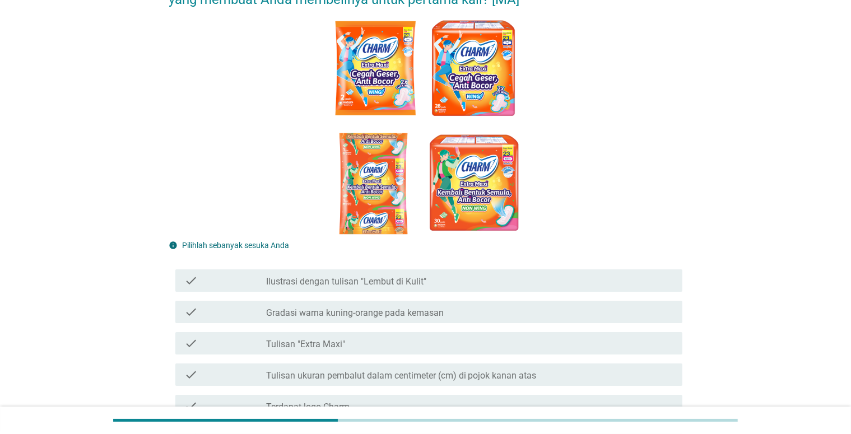
scroll to position [112, 0]
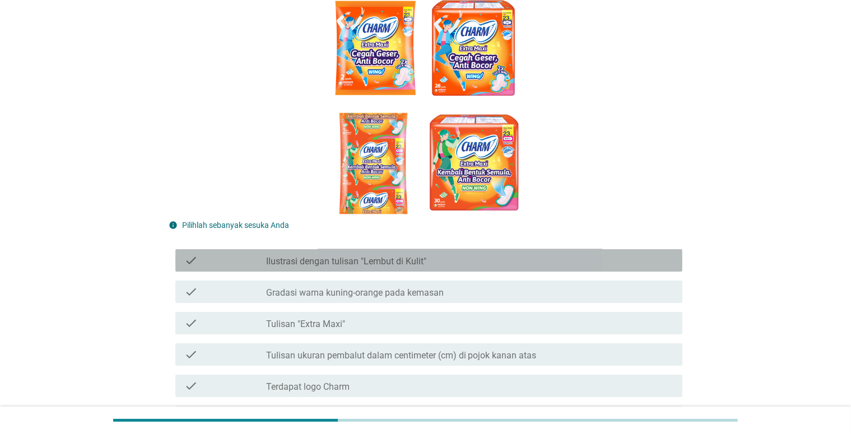
click at [496, 254] on div "check_box_outline_blank Ilustrasi dengan tulisan "Lembut di Kulit"" at bounding box center [469, 260] width 407 height 13
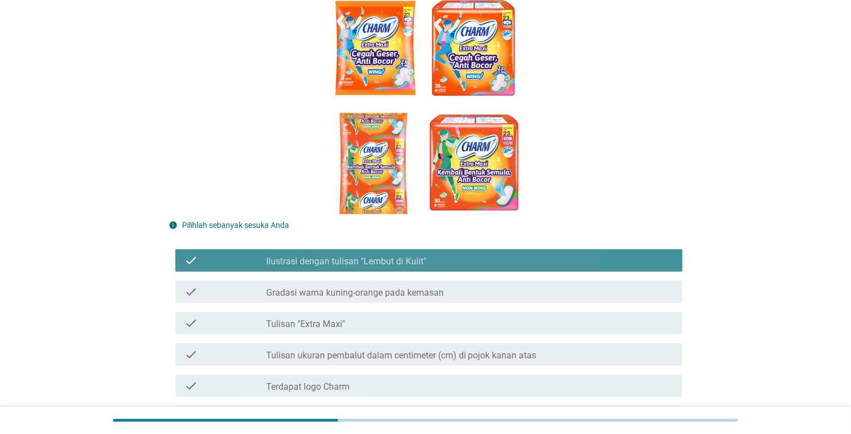
click at [496, 254] on div "check_box_outline_blank Ilustrasi dengan tulisan "Lembut di Kulit"" at bounding box center [469, 260] width 407 height 13
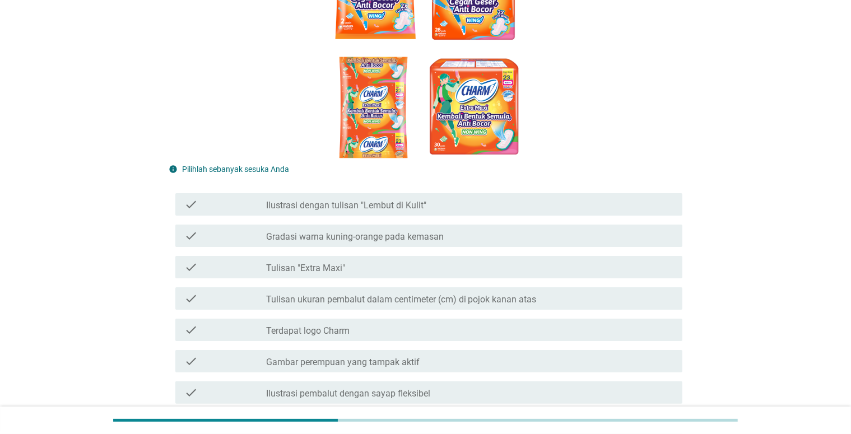
scroll to position [224, 0]
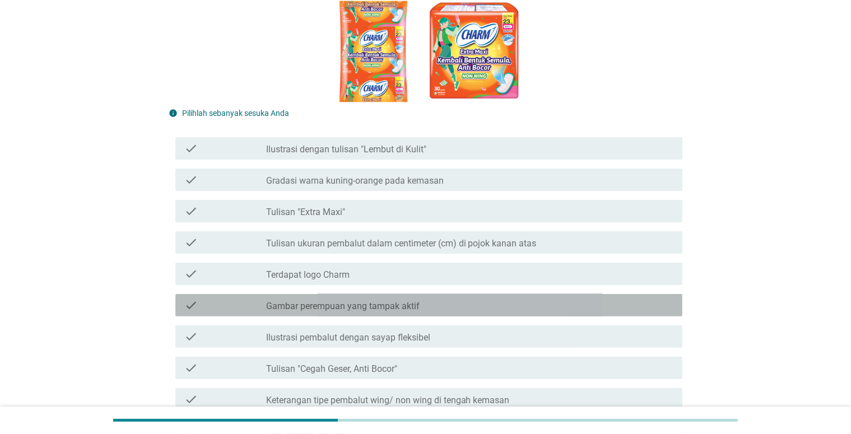
click at [491, 305] on div "check_box_outline_blank Gambar perempuan yang tampak aktif" at bounding box center [469, 304] width 407 height 13
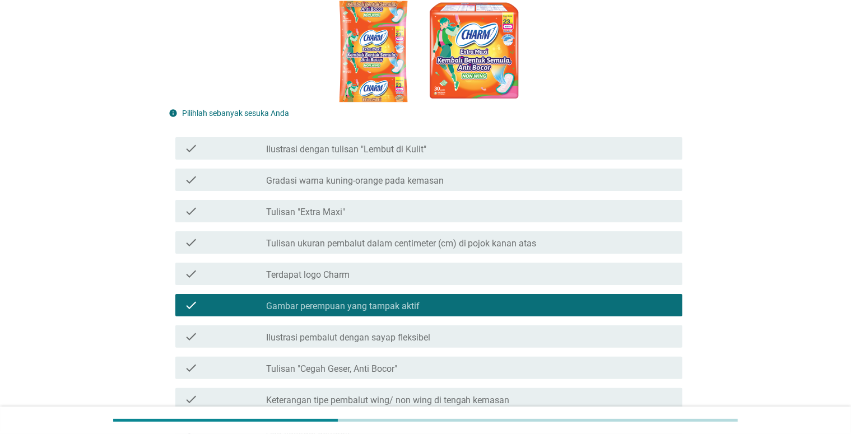
click at [519, 363] on div "check_box_outline_blank Tulisan "Cegah Geser, Anti Bocor"" at bounding box center [469, 367] width 407 height 13
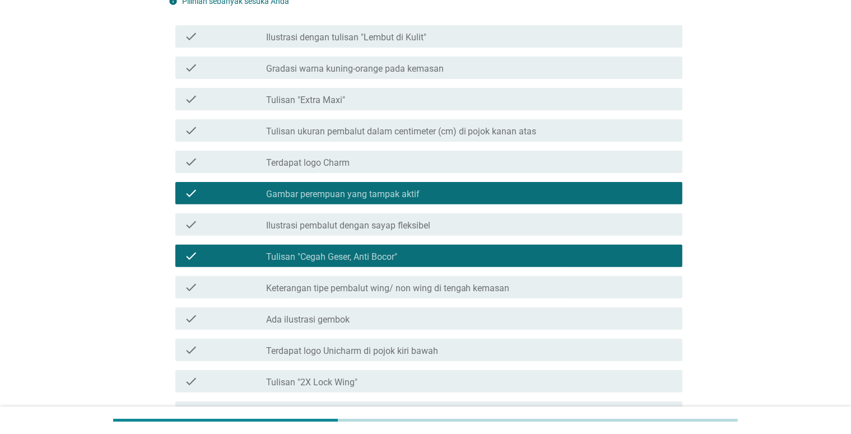
scroll to position [392, 0]
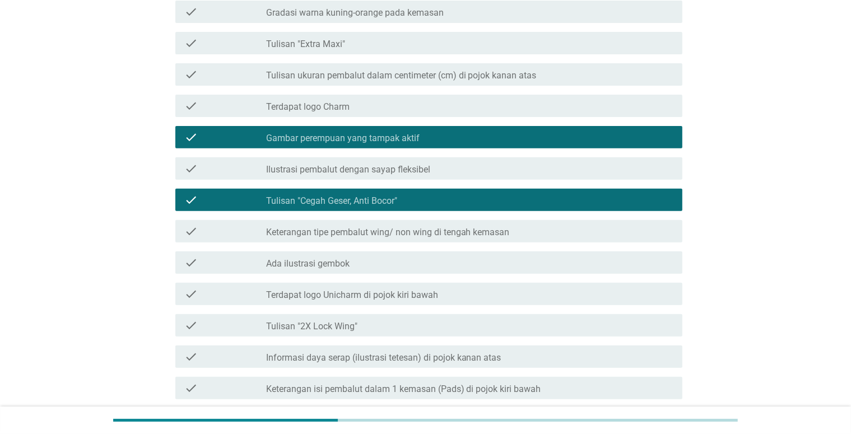
click at [500, 329] on div "check_box_outline_blank Tulisan "2X Lock Wing"" at bounding box center [469, 325] width 407 height 13
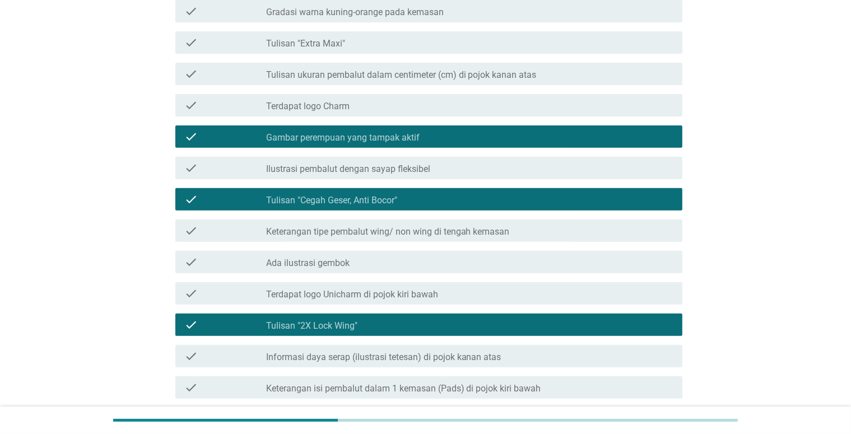
scroll to position [616, 0]
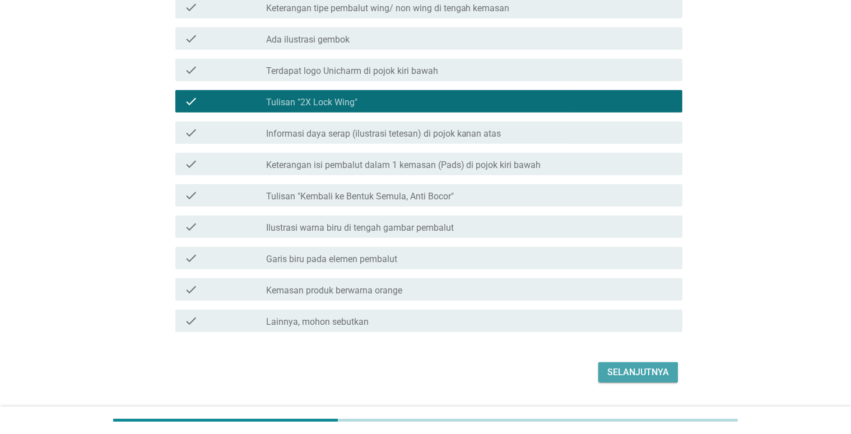
click at [624, 381] on button "Selanjutnya" at bounding box center [638, 372] width 80 height 20
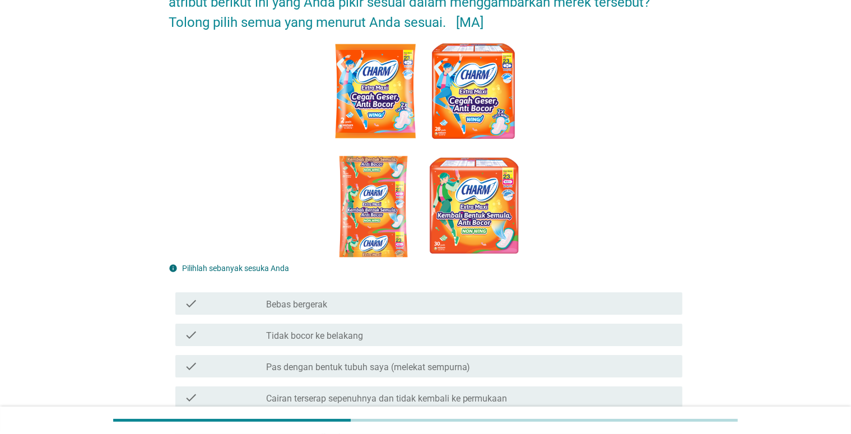
scroll to position [112, 0]
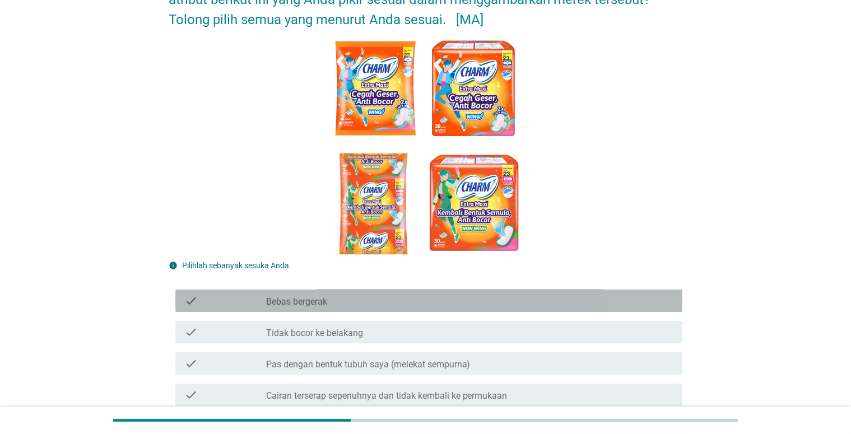
click at [394, 294] on div "check_box_outline_blank Bebas bergerak" at bounding box center [469, 300] width 407 height 13
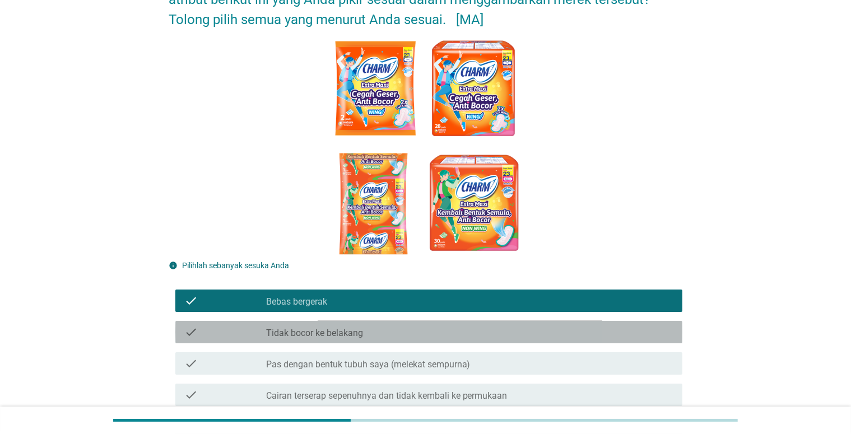
click at [400, 326] on div "check_box_outline_blank Tidak bocor ke belakang" at bounding box center [469, 331] width 407 height 13
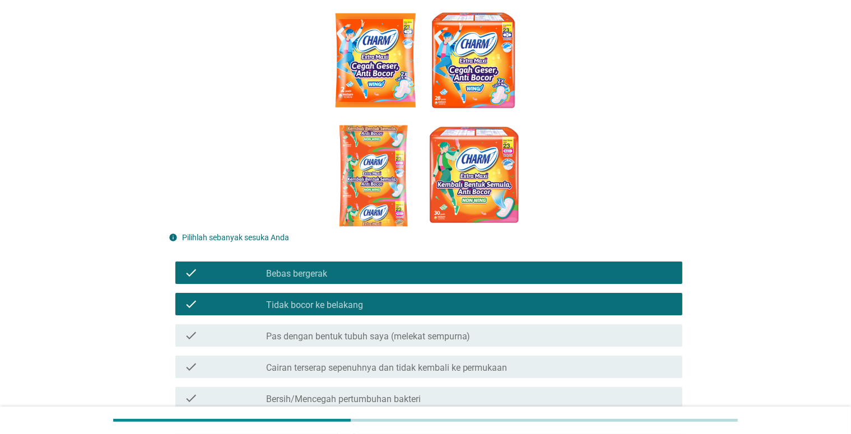
scroll to position [168, 0]
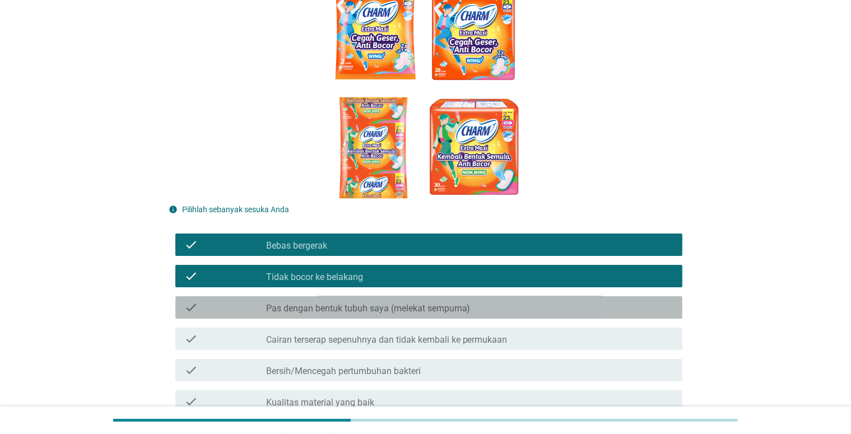
click at [405, 309] on label "Pas dengan bentuk tubuh saya (melekat sempurna)" at bounding box center [368, 308] width 204 height 11
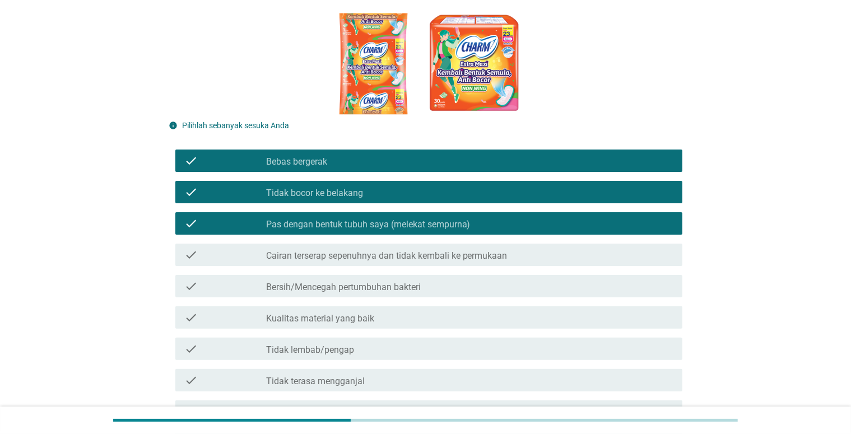
scroll to position [280, 0]
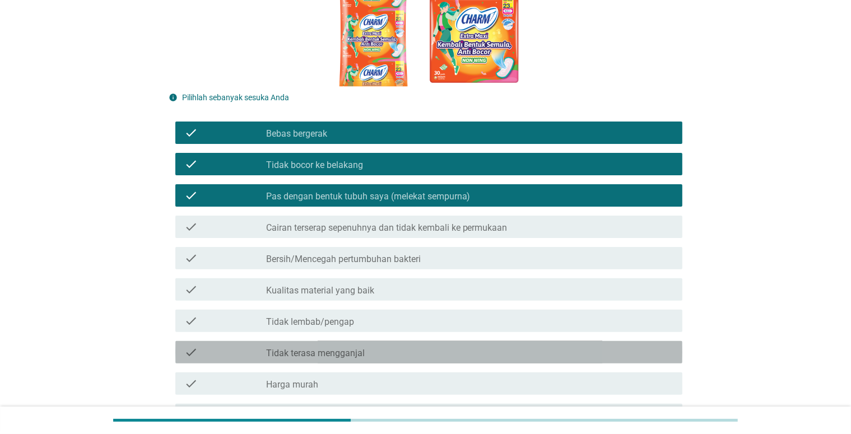
click at [412, 347] on div "check_box_outline_blank Tidak terasa mengganjal" at bounding box center [469, 352] width 407 height 13
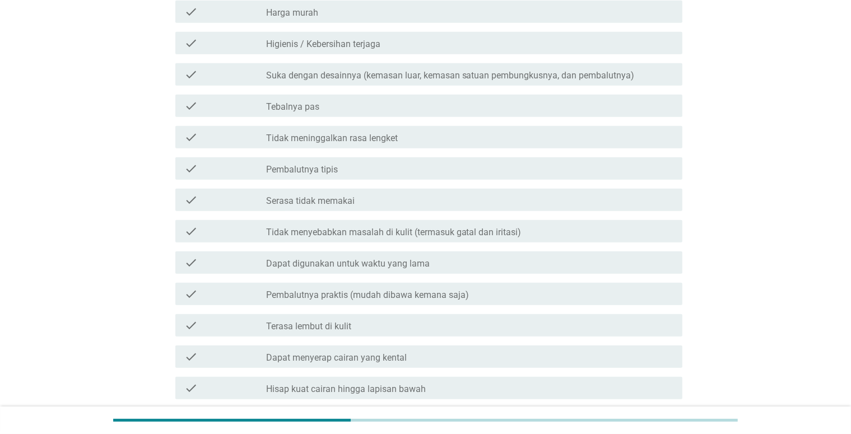
scroll to position [672, 0]
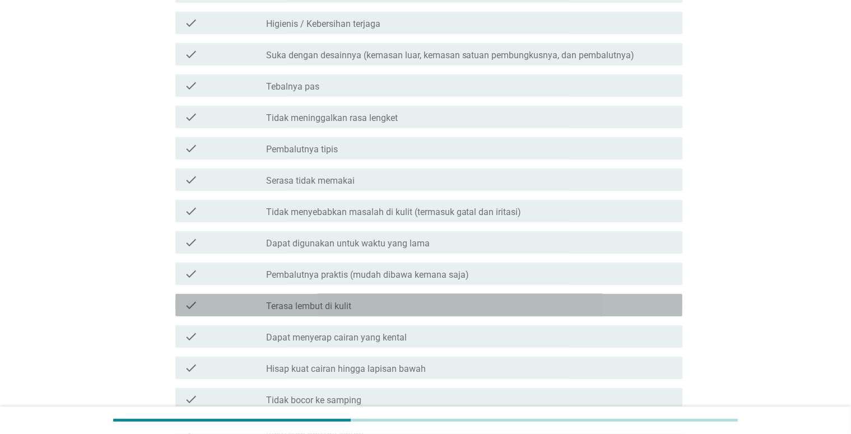
click at [404, 304] on div "check_box_outline_blank Terasa lembut di kulit" at bounding box center [469, 304] width 407 height 13
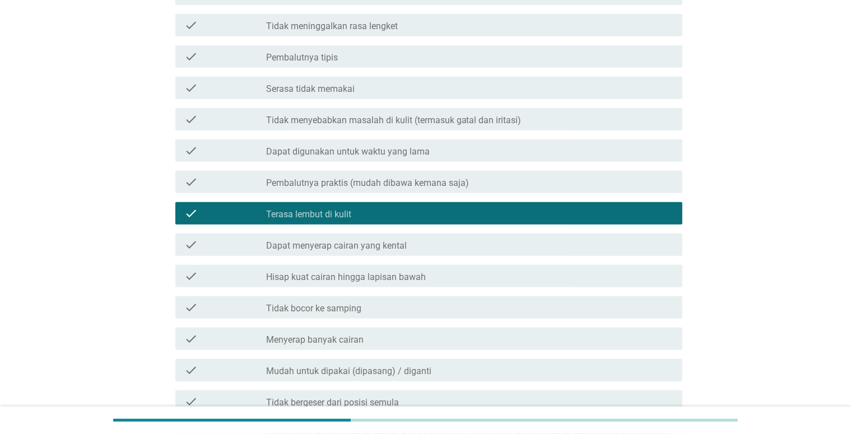
scroll to position [784, 0]
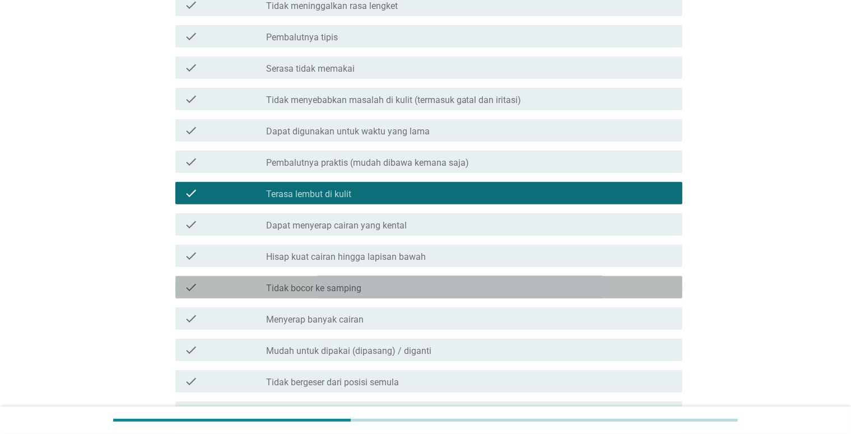
click at [403, 286] on div "check_box_outline_blank Tidak bocor ke samping" at bounding box center [469, 287] width 407 height 13
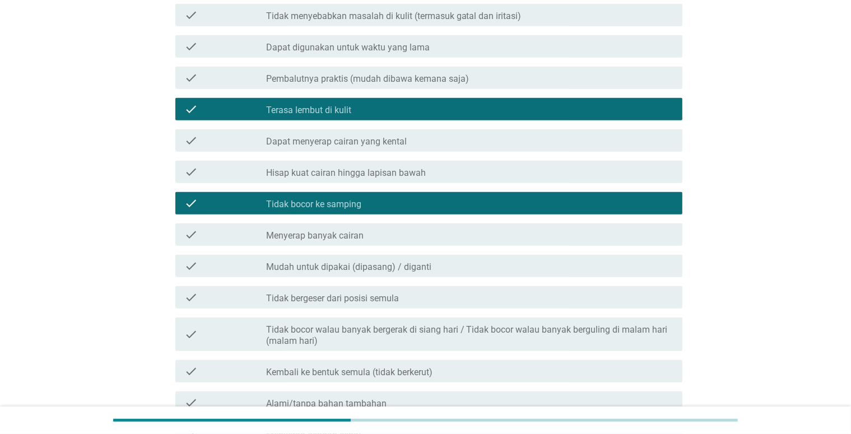
scroll to position [896, 0]
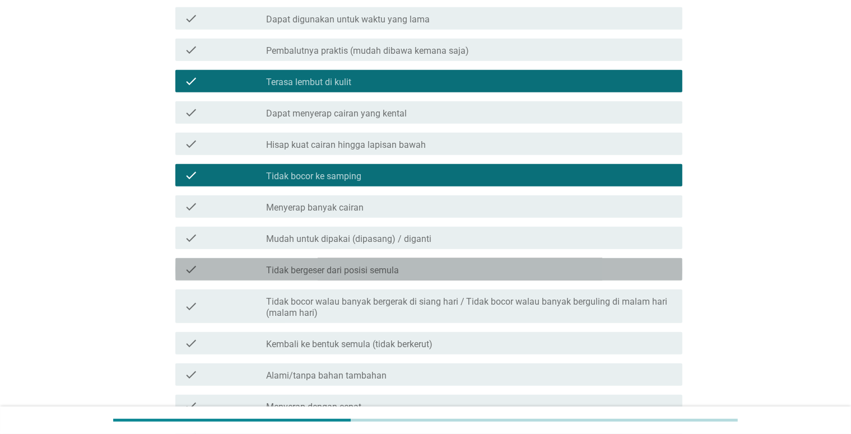
click at [385, 269] on label "Tidak bergeser dari posisi semula" at bounding box center [332, 270] width 133 height 11
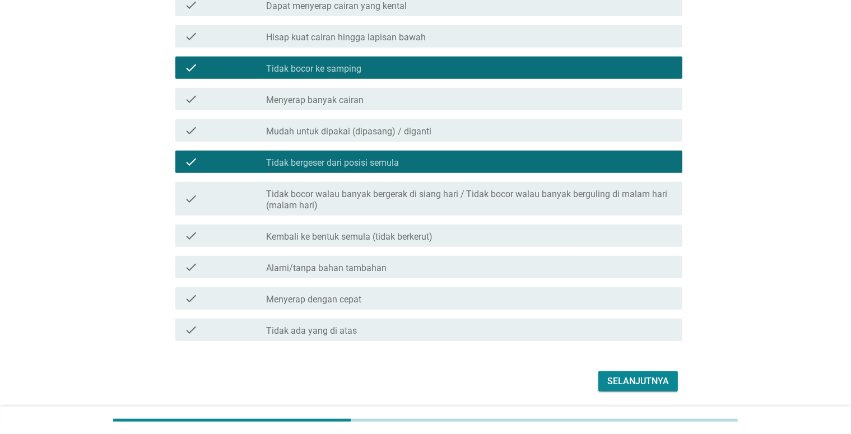
scroll to position [1008, 0]
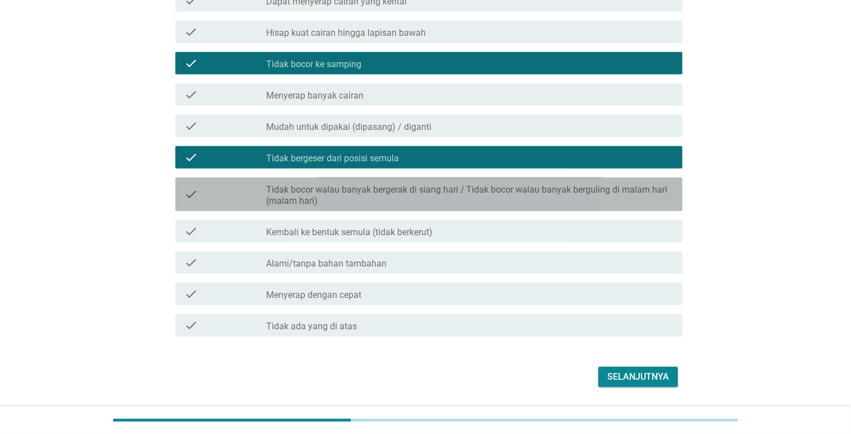
click at [488, 199] on label "Tidak bocor walau banyak bergerak di siang hari / Tidak bocor walau banyak berg…" at bounding box center [469, 195] width 407 height 22
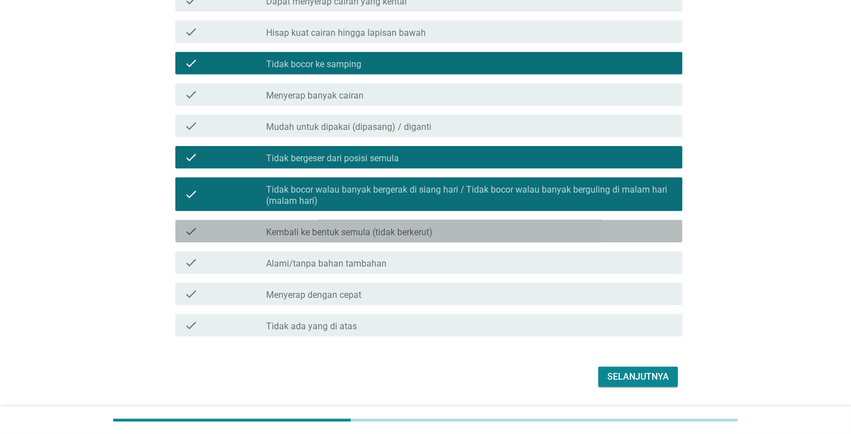
click at [486, 228] on div "check_box_outline_blank Kembali ke bentuk semula (tidak berkerut)" at bounding box center [469, 231] width 407 height 13
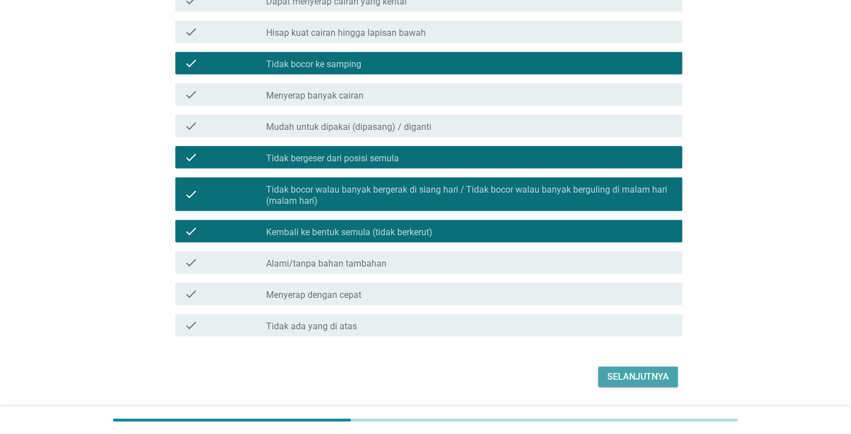
click at [603, 372] on button "Selanjutnya" at bounding box center [638, 377] width 80 height 20
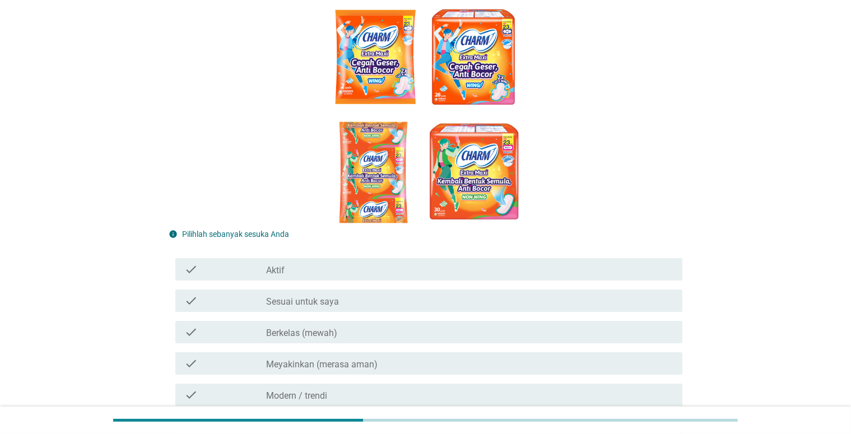
scroll to position [168, 0]
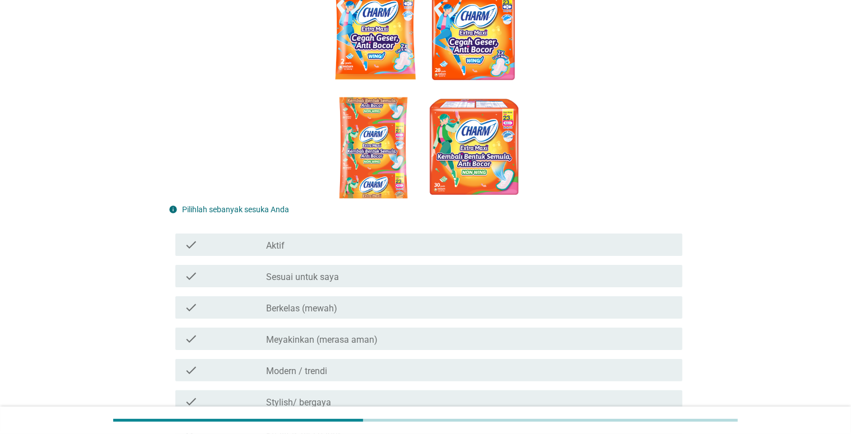
click at [491, 245] on div "check_box_outline_blank Aktif" at bounding box center [469, 244] width 407 height 13
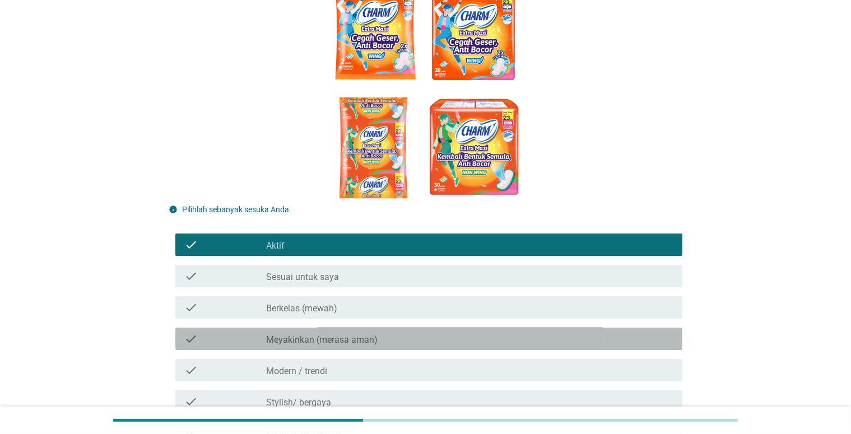
click at [484, 335] on div "check_box_outline_blank Meyakinkan (merasa aman)" at bounding box center [469, 338] width 407 height 13
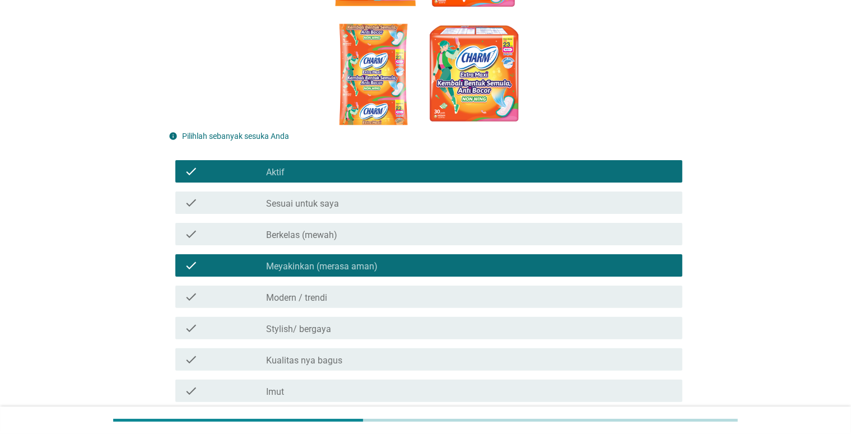
scroll to position [280, 0]
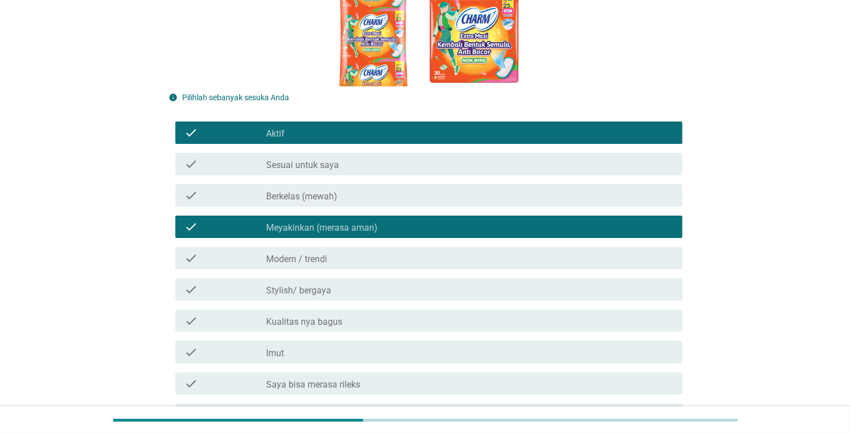
click at [462, 285] on div "check_box_outline_blank Stylish/ bergaya" at bounding box center [469, 289] width 407 height 13
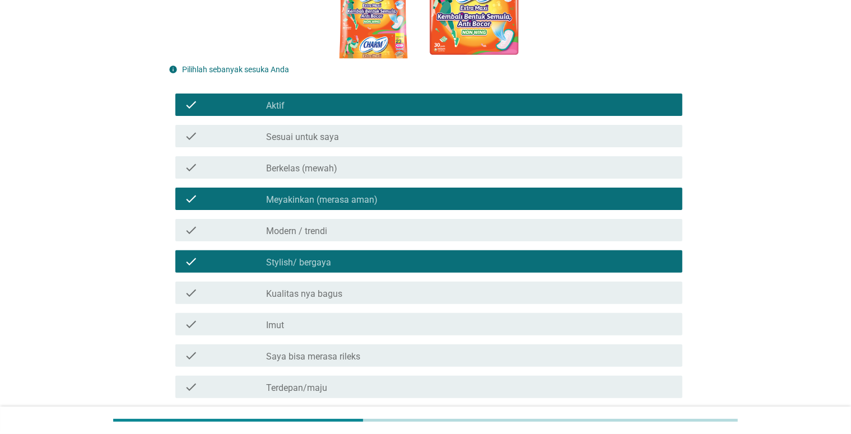
scroll to position [336, 0]
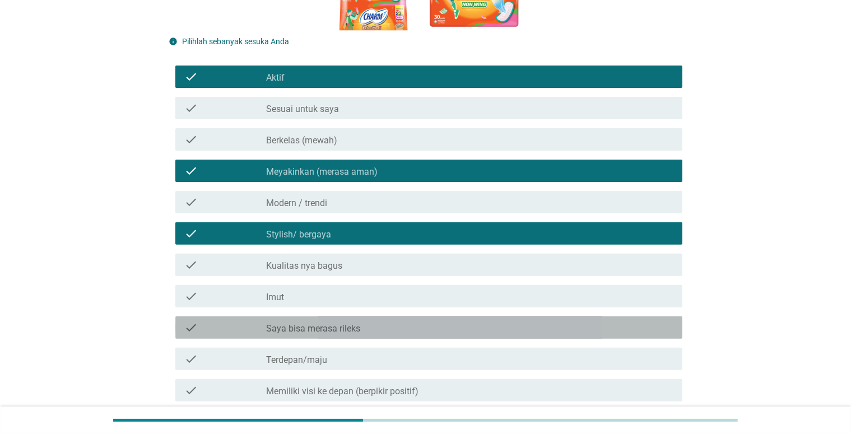
click at [464, 323] on div "check_box_outline_blank Saya bisa merasa rileks" at bounding box center [469, 327] width 407 height 13
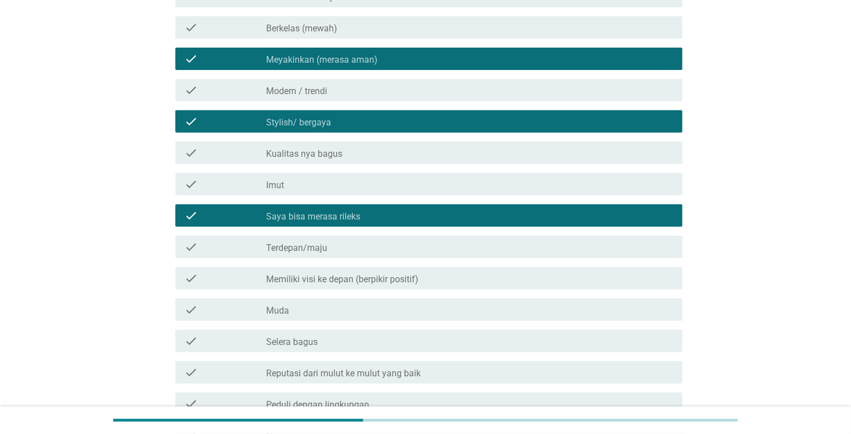
scroll to position [504, 0]
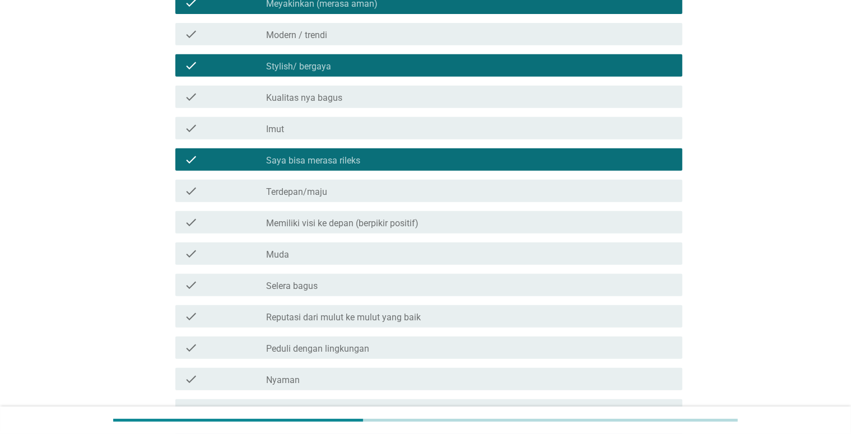
click at [437, 267] on div "check check_box_outline_blank Muda" at bounding box center [425, 253] width 513 height 31
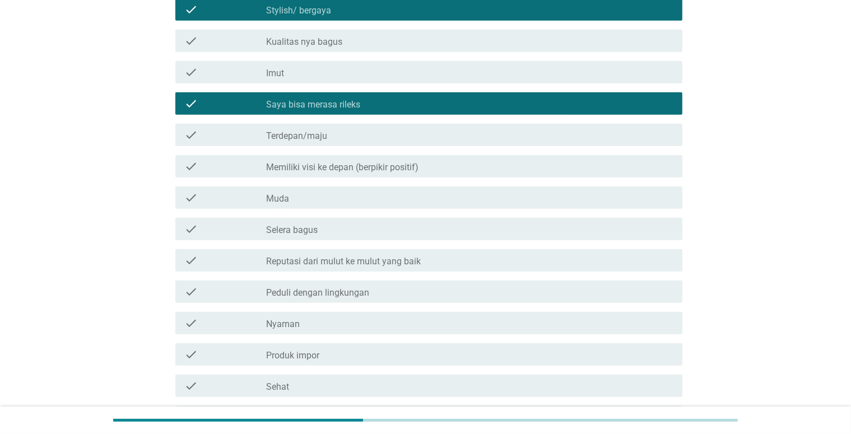
click at [447, 320] on div "check_box_outline_blank Nyaman" at bounding box center [469, 322] width 407 height 13
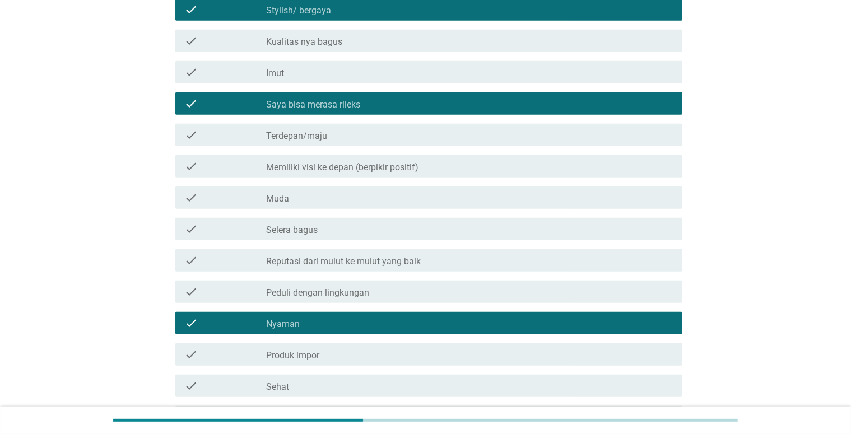
scroll to position [748, 0]
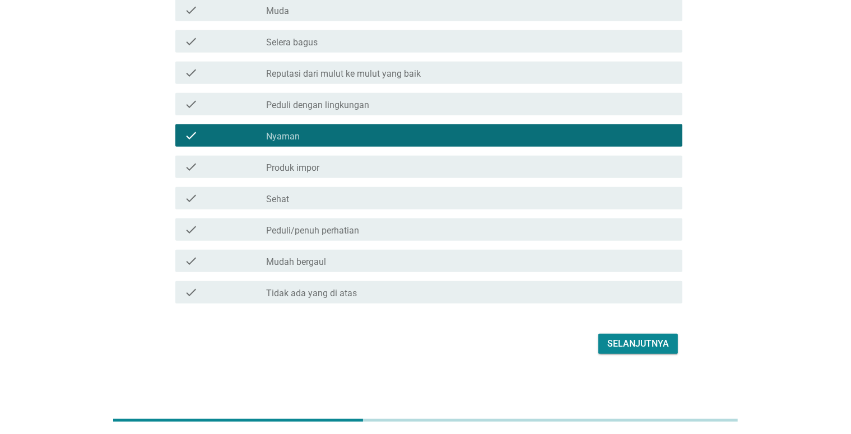
click at [652, 346] on div "Selanjutnya" at bounding box center [638, 343] width 62 height 13
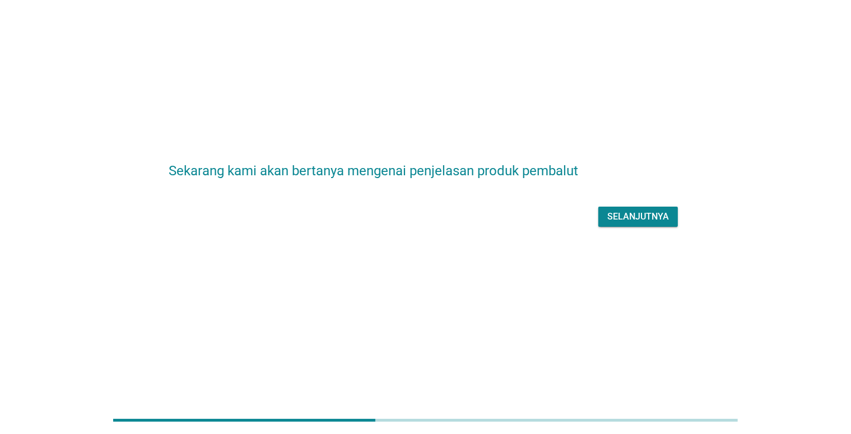
scroll to position [0, 0]
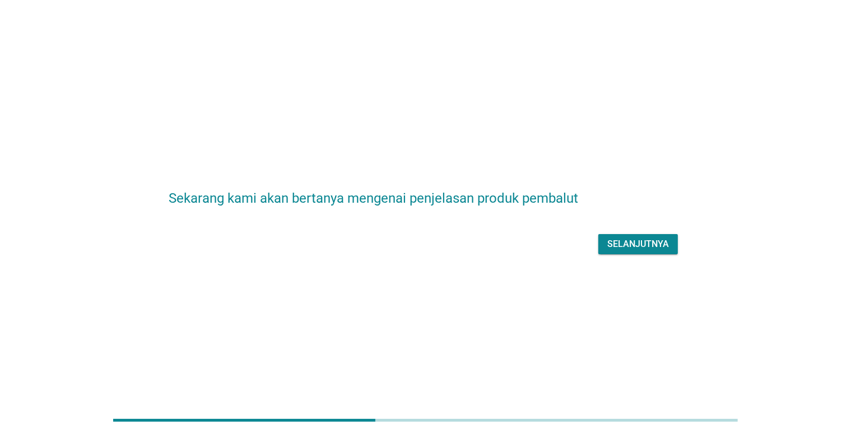
click at [633, 248] on div "Selanjutnya" at bounding box center [638, 243] width 62 height 13
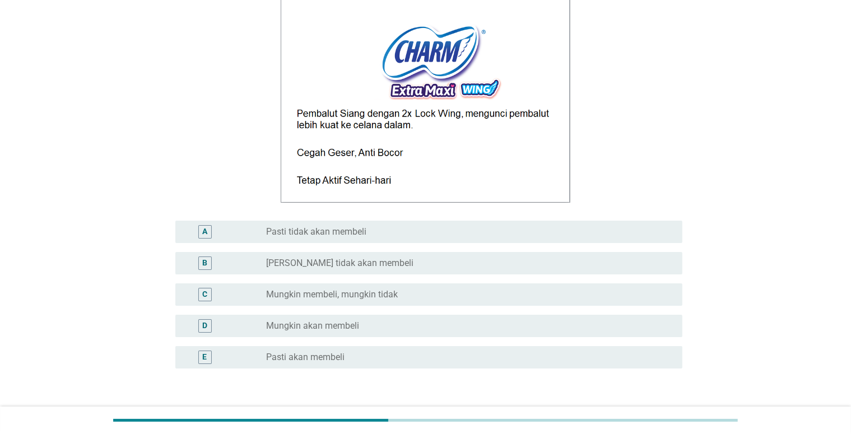
scroll to position [168, 0]
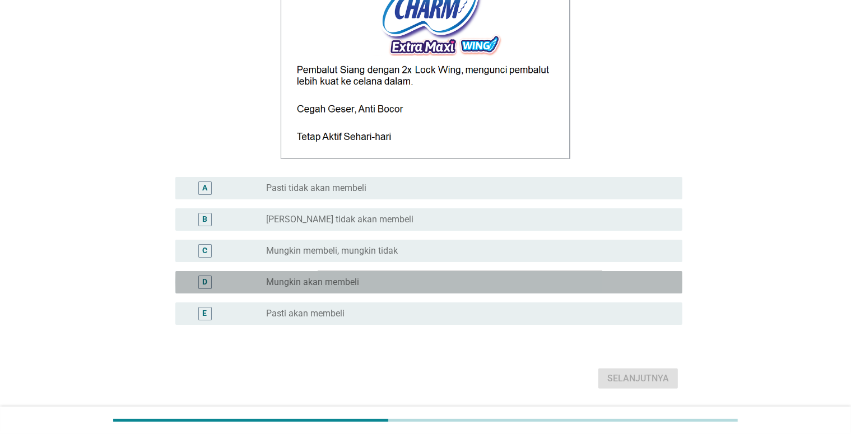
click at [486, 280] on div "radio_button_unchecked Mungkin akan membeli" at bounding box center [465, 282] width 398 height 11
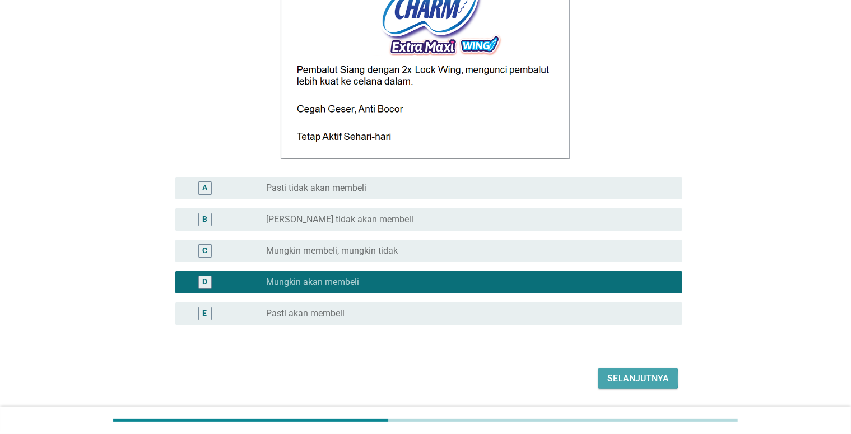
click at [659, 375] on div "Selanjutnya" at bounding box center [638, 378] width 62 height 13
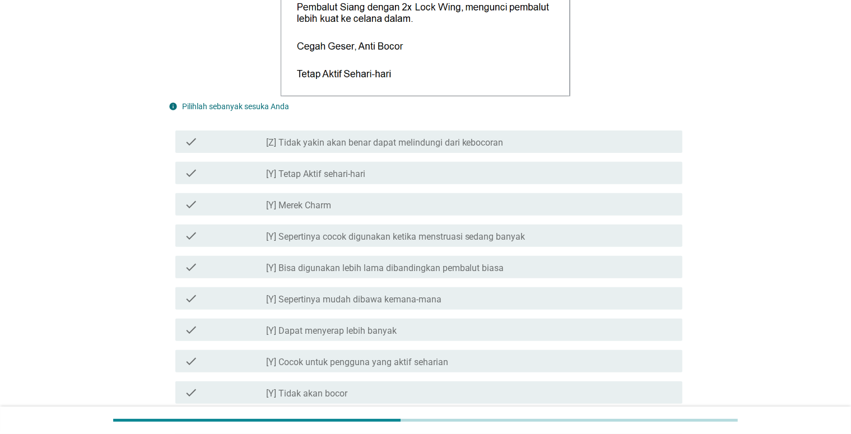
scroll to position [392, 0]
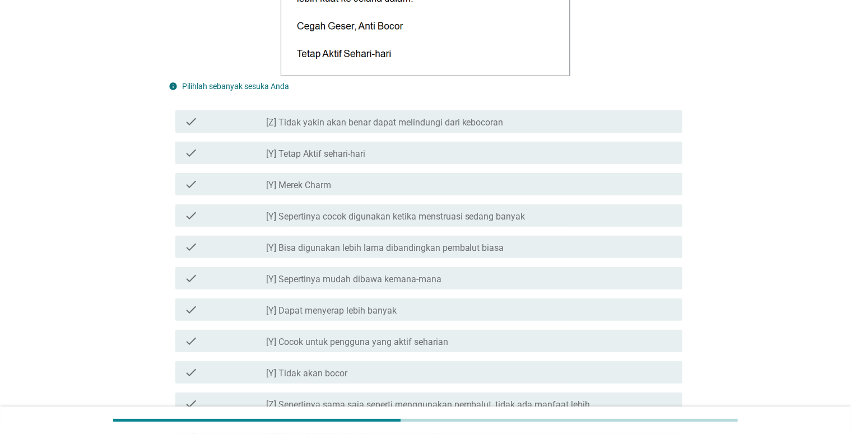
click at [548, 338] on div "check_box_outline_blank [Y] Cocok untuk pengguna yang aktif seharian" at bounding box center [469, 340] width 407 height 13
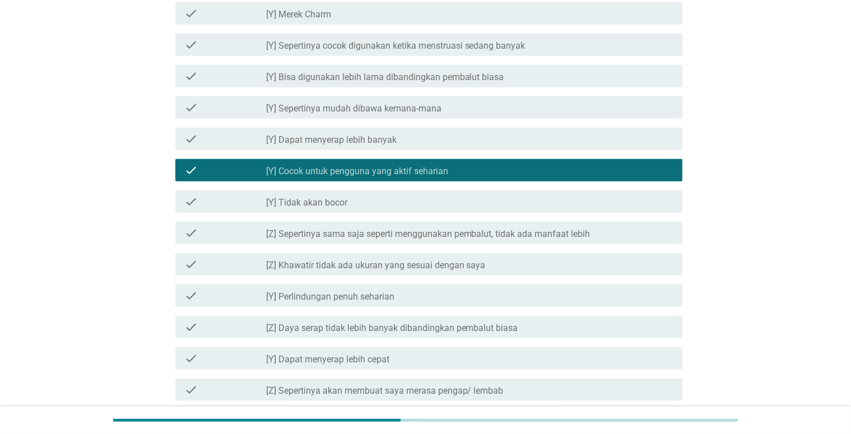
scroll to position [616, 0]
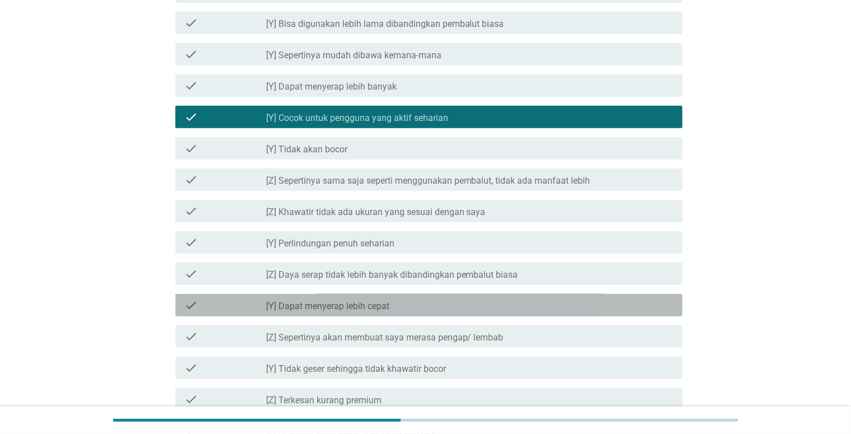
click at [543, 312] on div "check check_box_outline_blank [Y] Dapat menyerap lebih cepat" at bounding box center [428, 305] width 507 height 22
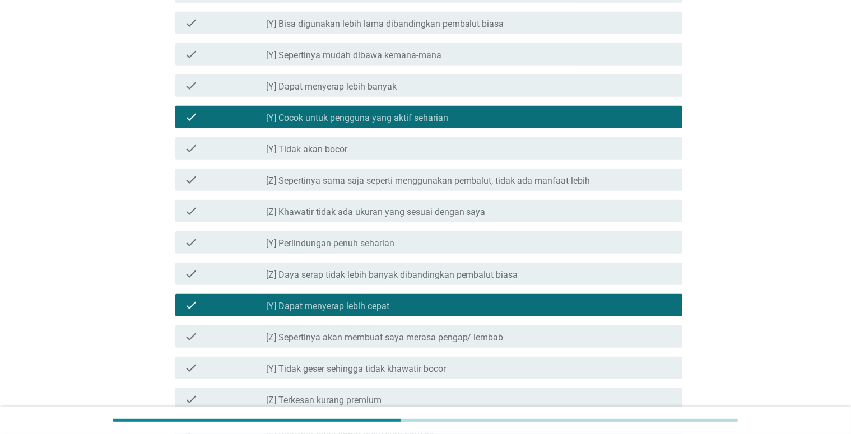
scroll to position [672, 0]
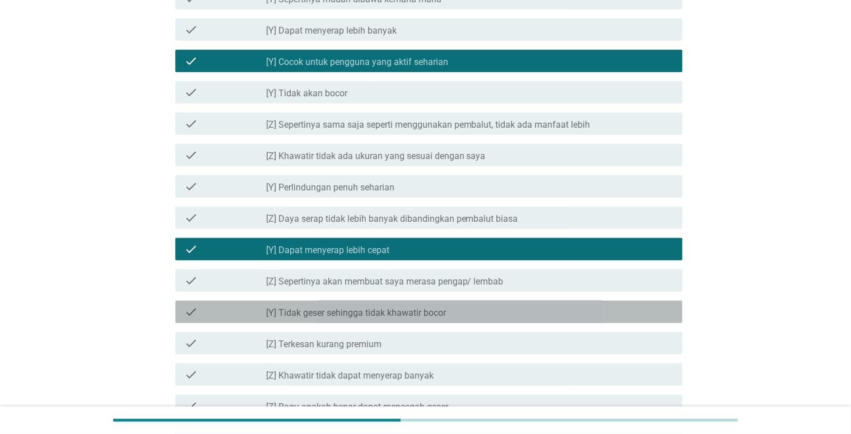
click at [543, 312] on div "check_box_outline_blank [Y] Tidak geser sehingga tidak khawatir bocor" at bounding box center [469, 311] width 407 height 13
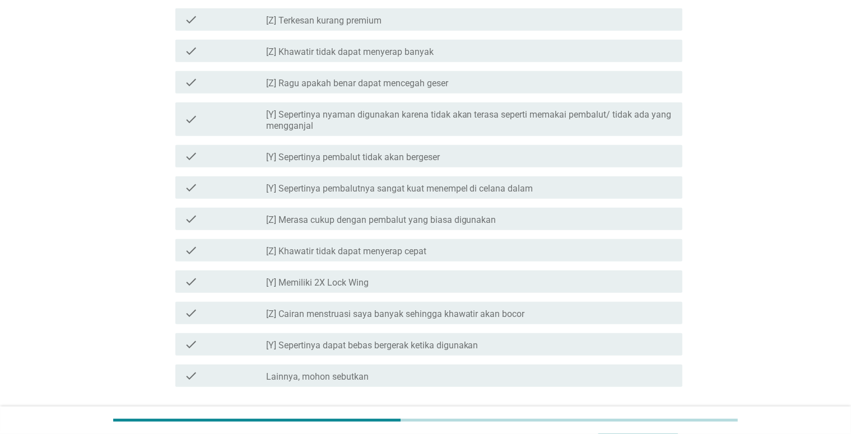
scroll to position [1008, 0]
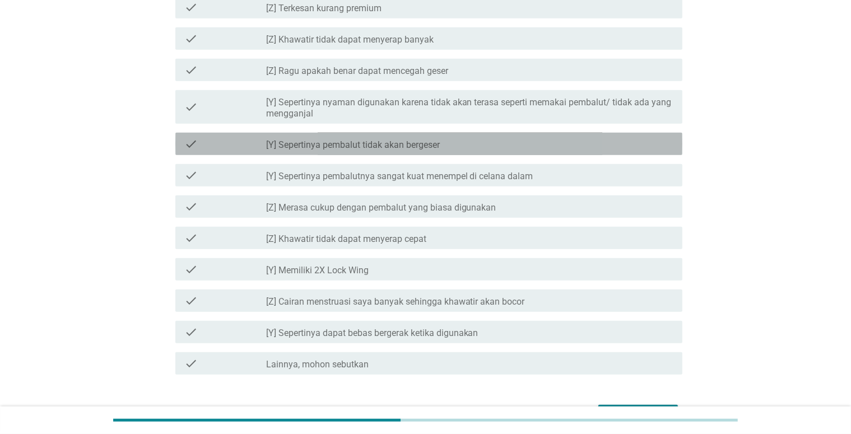
click at [552, 150] on div "check_box_outline_blank [Y] Sepertinya pembalut tidak akan bergeser" at bounding box center [469, 143] width 407 height 13
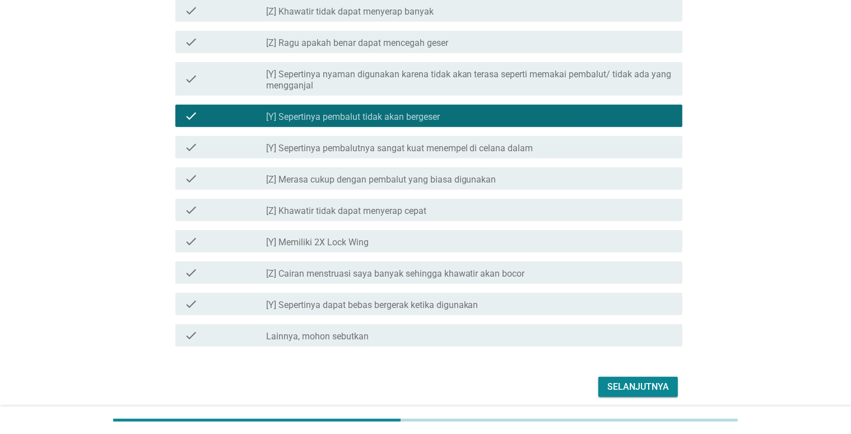
scroll to position [1079, 0]
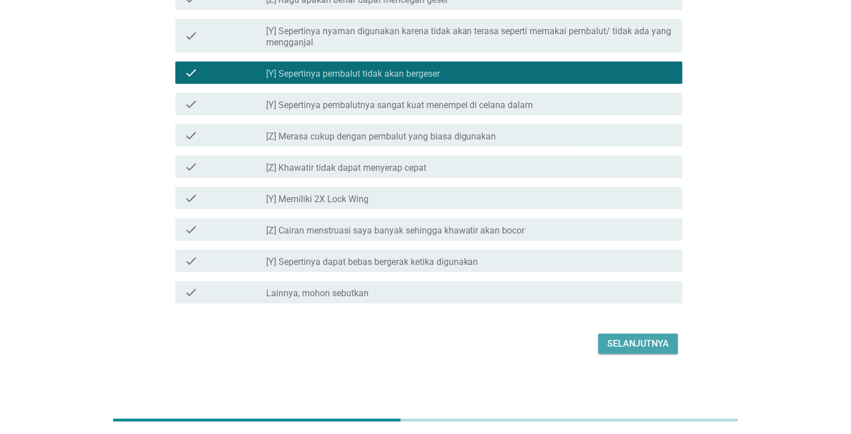
click at [601, 352] on button "Selanjutnya" at bounding box center [638, 344] width 80 height 20
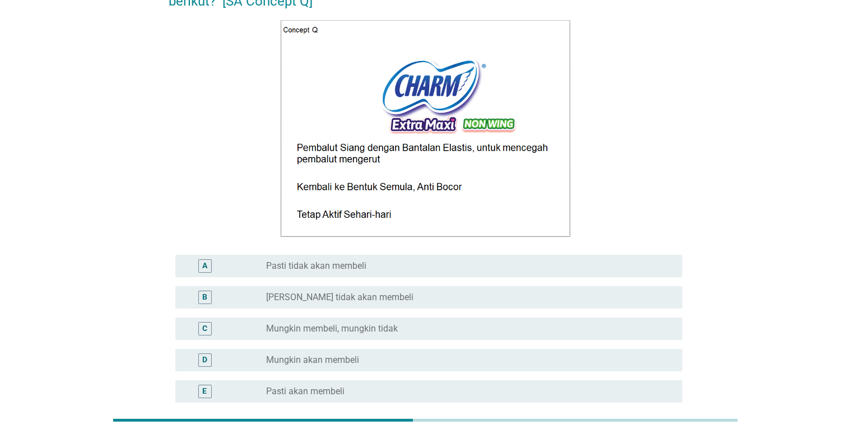
scroll to position [168, 0]
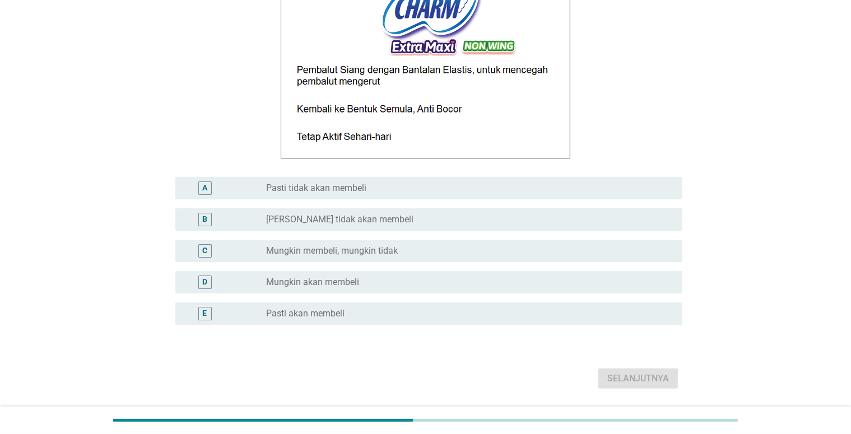
click at [540, 283] on div "radio_button_unchecked Mungkin akan membeli" at bounding box center [465, 282] width 398 height 11
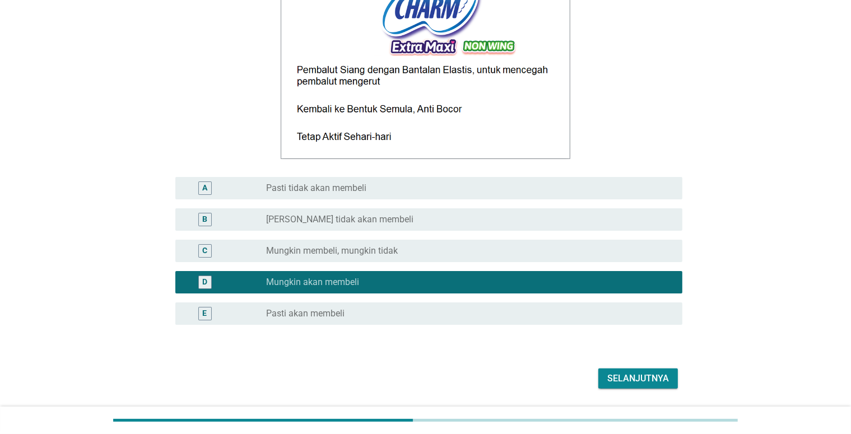
click at [667, 381] on div "Selanjutnya" at bounding box center [638, 378] width 62 height 13
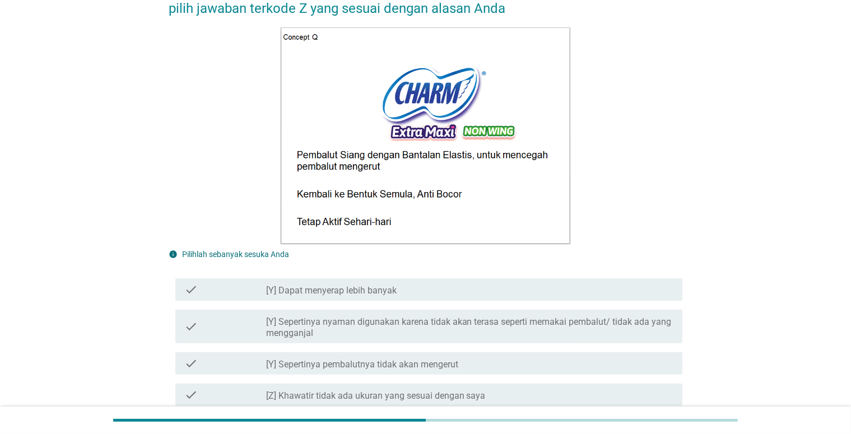
scroll to position [280, 0]
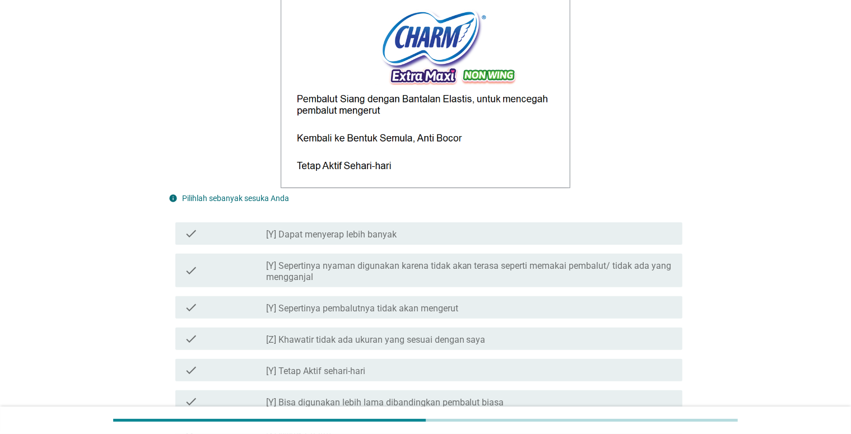
click at [531, 306] on div "check_box_outline_blank [Y] Sepertinya pembalutnya tidak akan mengerut" at bounding box center [469, 307] width 407 height 13
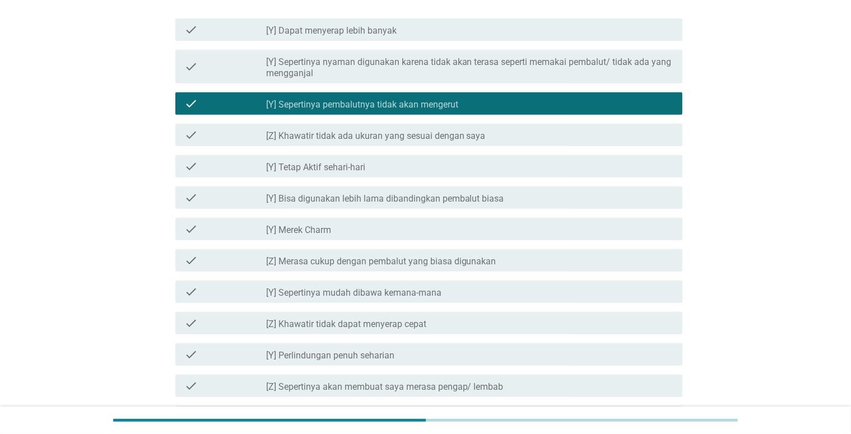
scroll to position [504, 0]
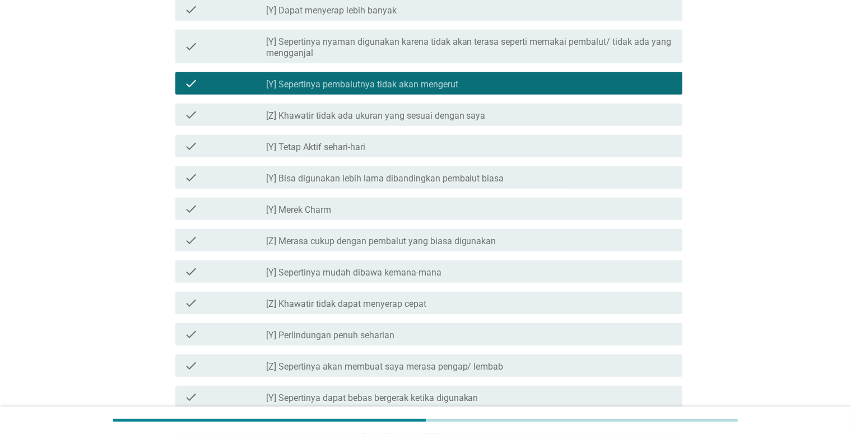
click at [517, 333] on div "check_box_outline_blank [Y] Perlindungan penuh seharian" at bounding box center [469, 334] width 407 height 13
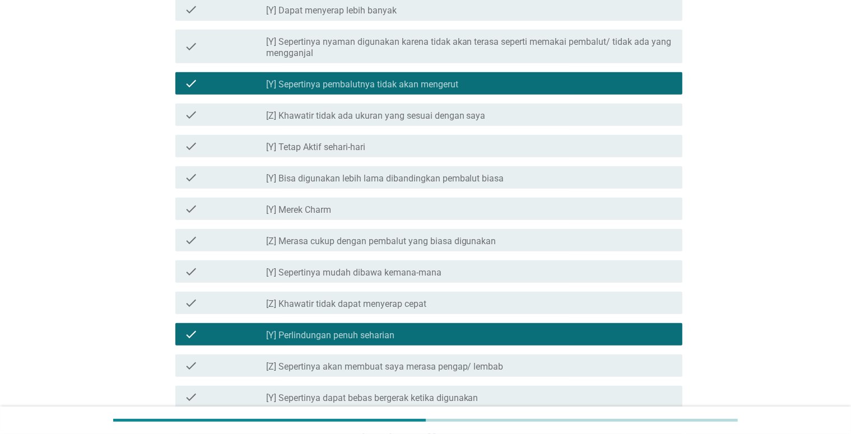
scroll to position [560, 0]
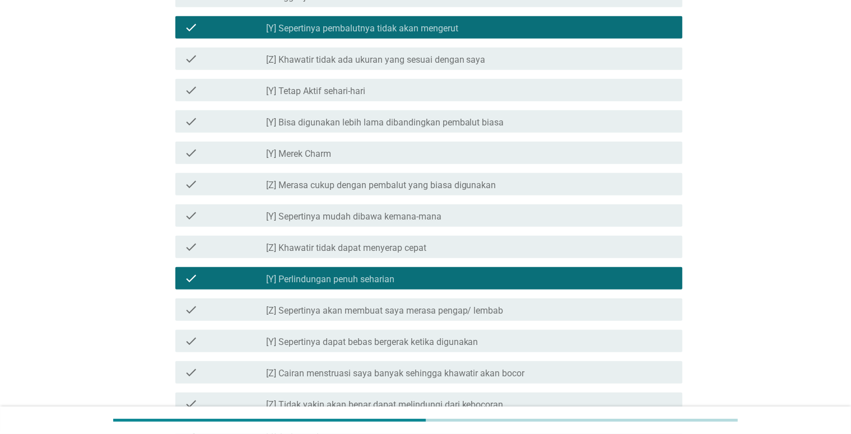
click at [517, 338] on div "check_box_outline_blank [Y] Sepertinya dapat bebas bergerak ketika digunakan" at bounding box center [469, 340] width 407 height 13
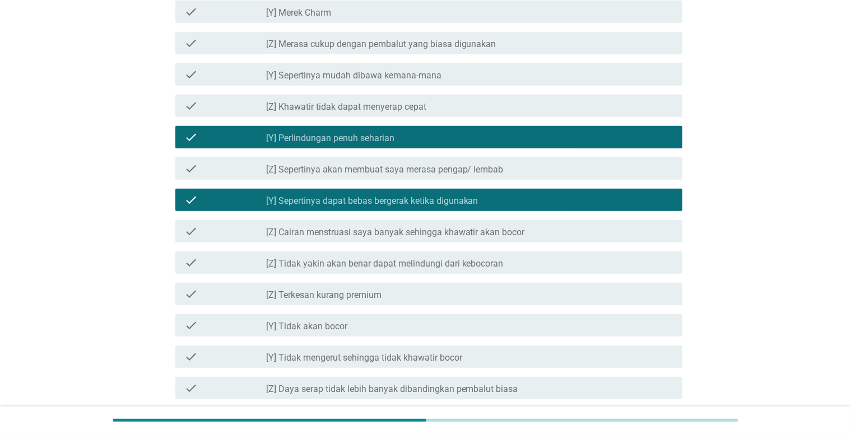
scroll to position [728, 0]
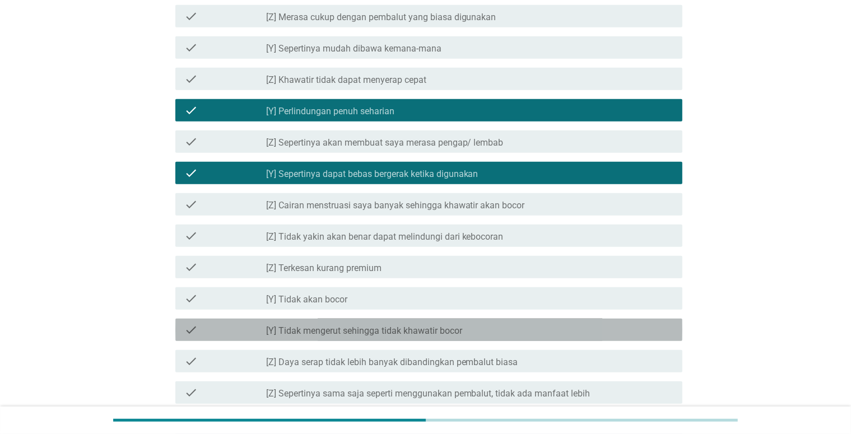
click at [516, 328] on div "check_box_outline_blank [Y] Tidak mengerut sehingga tidak khawatir bocor" at bounding box center [469, 329] width 407 height 13
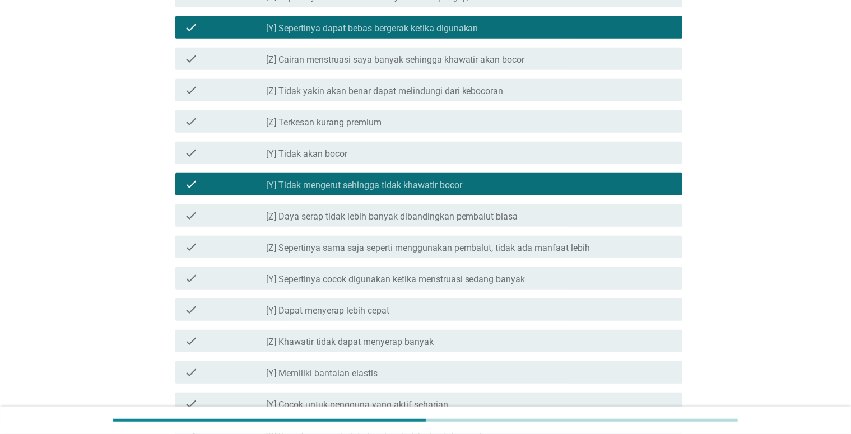
scroll to position [952, 0]
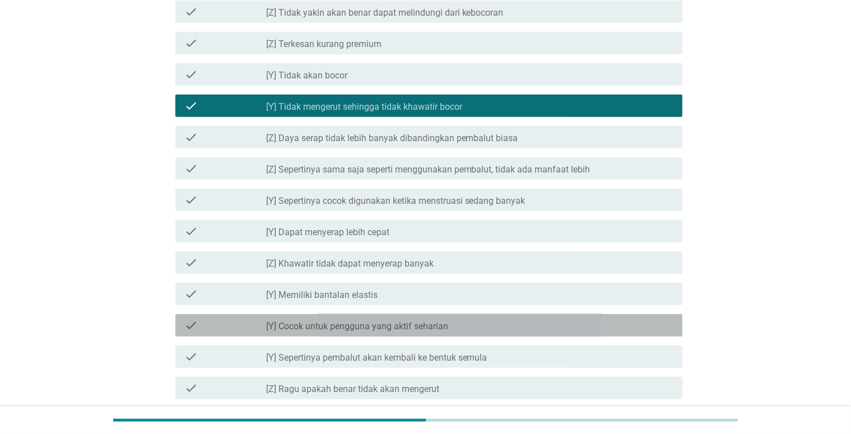
click at [517, 330] on div "check_box_outline_blank [Y] Cocok untuk pengguna yang aktif seharian" at bounding box center [469, 325] width 407 height 13
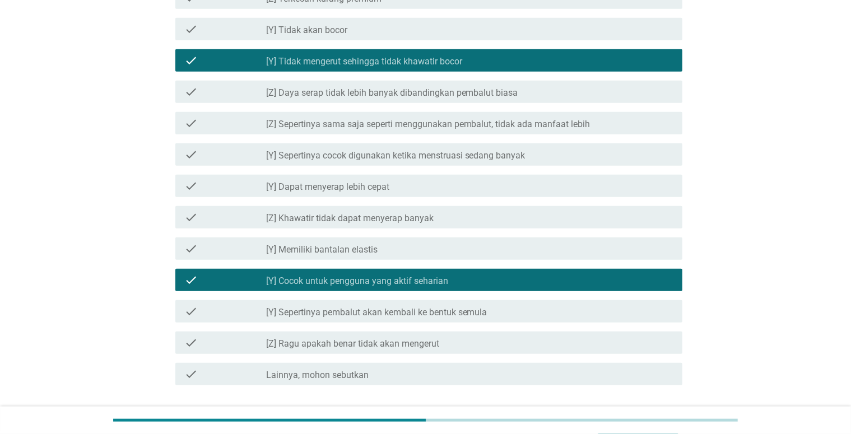
scroll to position [1079, 0]
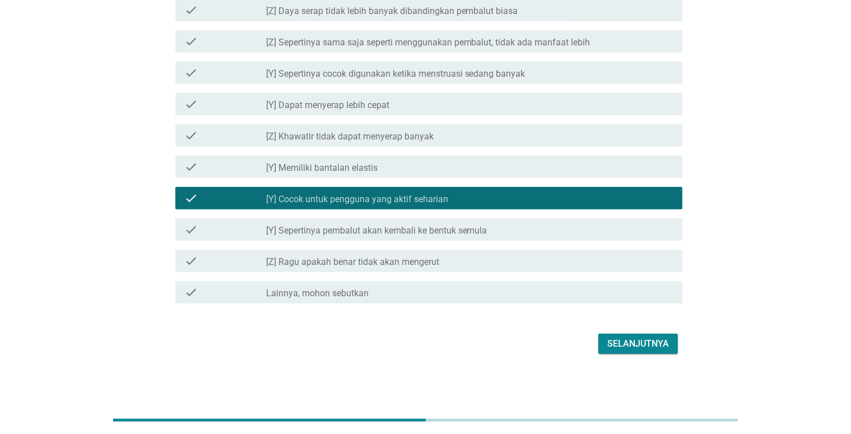
click at [612, 351] on button "Selanjutnya" at bounding box center [638, 344] width 80 height 20
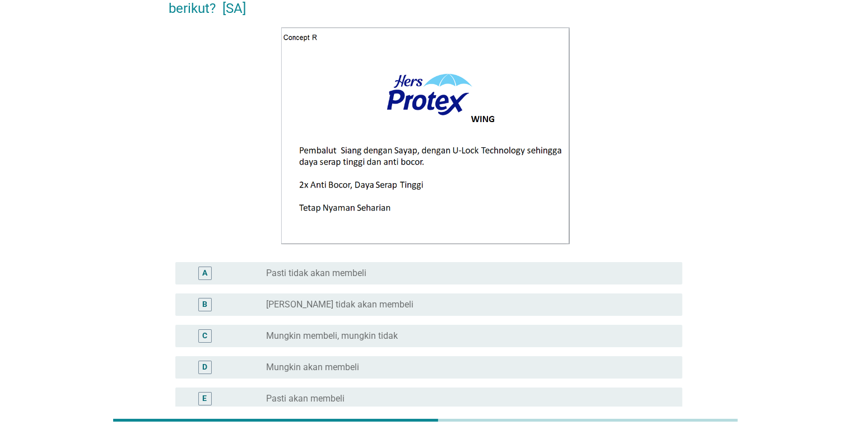
scroll to position [112, 0]
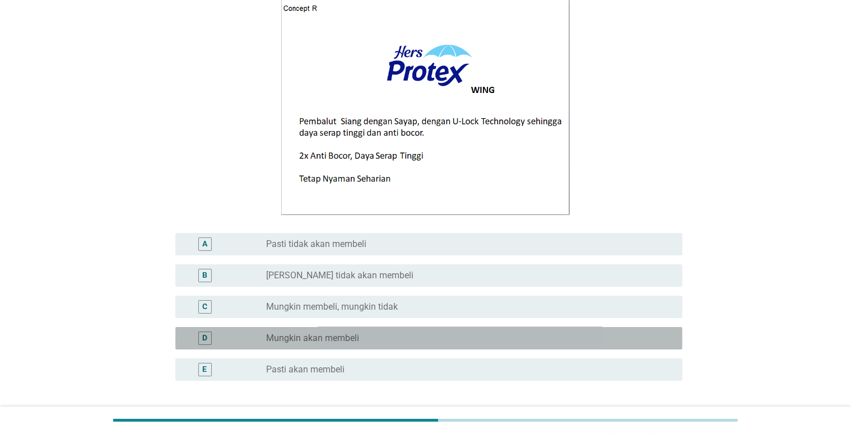
click at [511, 336] on div "radio_button_unchecked Mungkin akan membeli" at bounding box center [465, 338] width 398 height 11
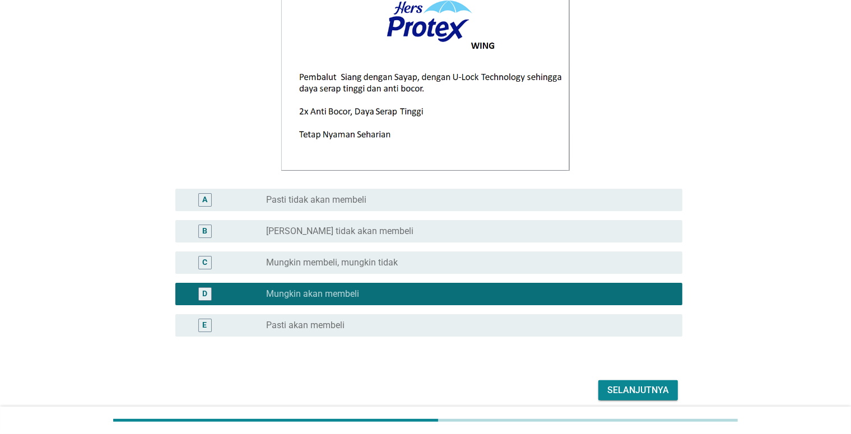
scroll to position [203, 0]
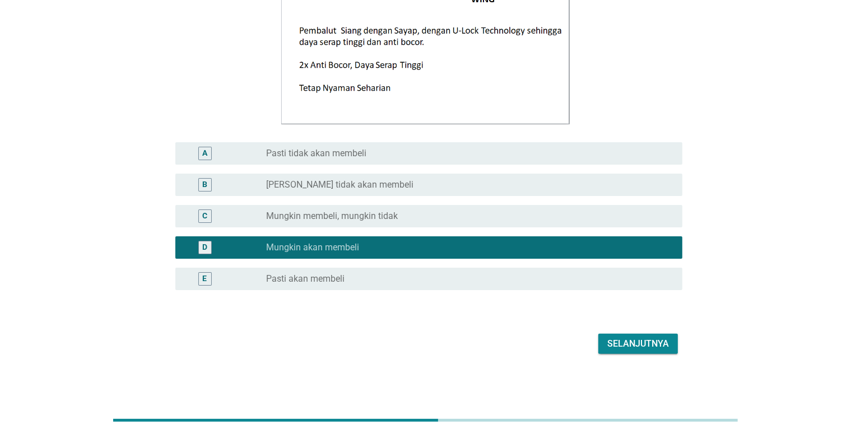
click at [618, 350] on div "Selanjutnya" at bounding box center [638, 343] width 62 height 13
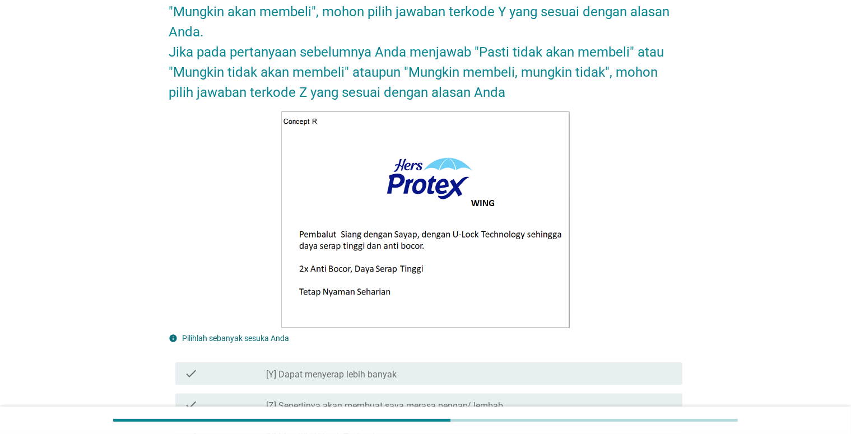
scroll to position [168, 0]
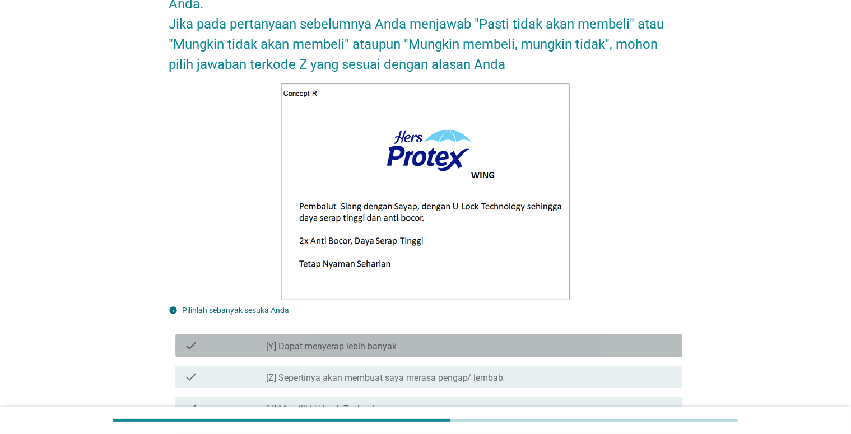
click at [582, 344] on div "check_box_outline_blank [Y] Dapat menyerap lebih banyak" at bounding box center [469, 345] width 407 height 13
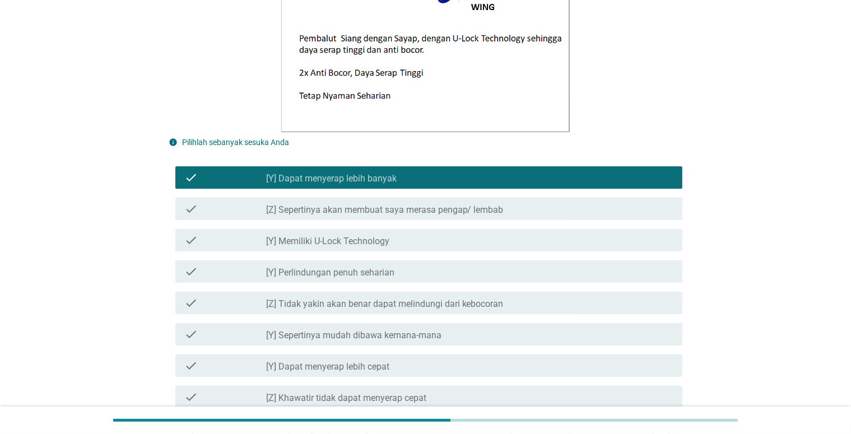
scroll to position [392, 0]
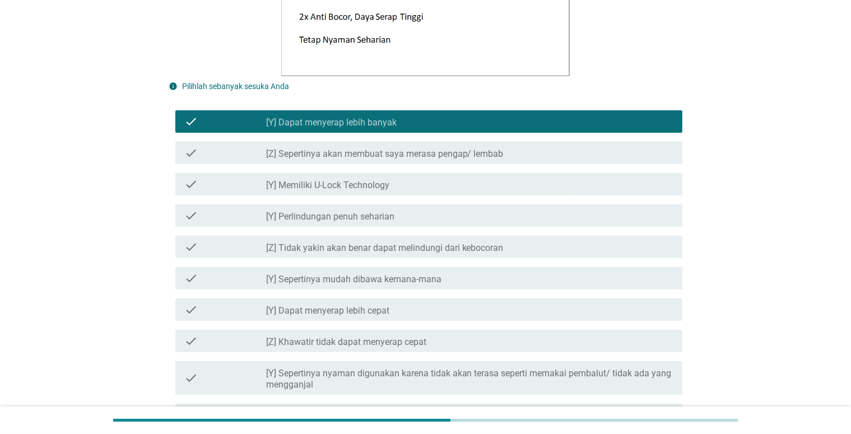
click at [548, 316] on div "check check_box_outline_blank [Y] Dapat menyerap lebih cepat" at bounding box center [428, 309] width 507 height 22
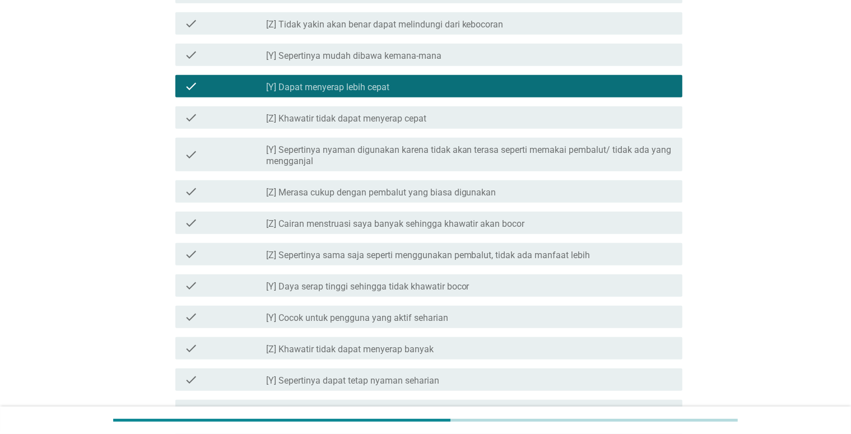
scroll to position [616, 0]
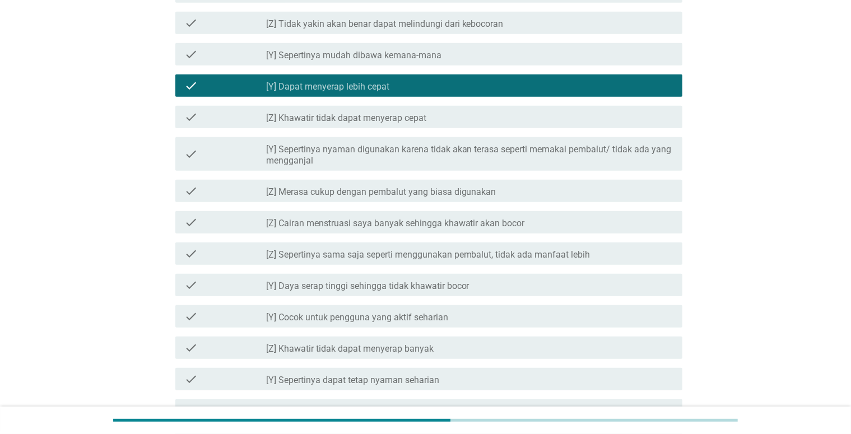
click at [538, 289] on div "check_box_outline_blank [Y] Daya serap tinggi sehingga tidak khawatir bocor" at bounding box center [469, 284] width 407 height 13
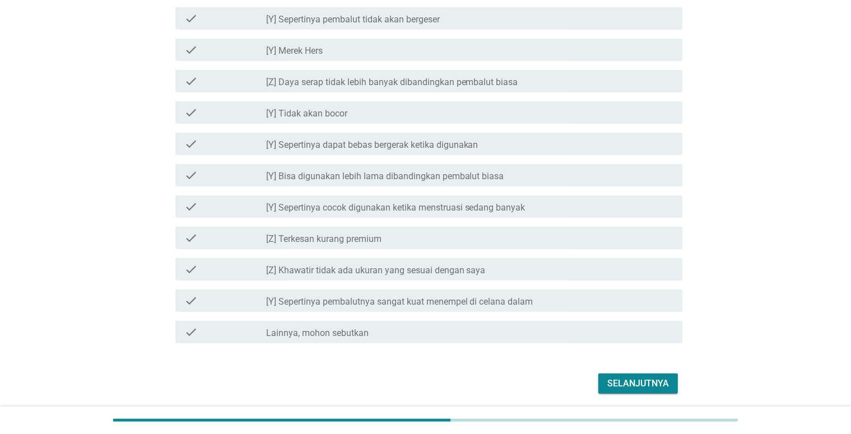
scroll to position [1048, 0]
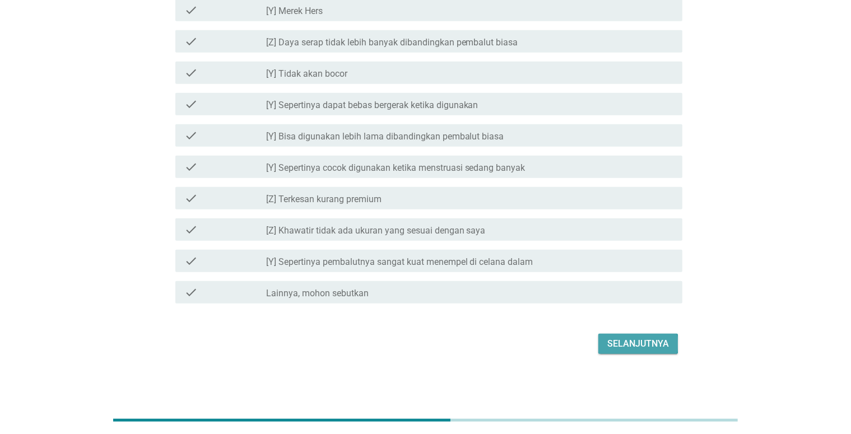
click at [611, 351] on button "Selanjutnya" at bounding box center [638, 344] width 80 height 20
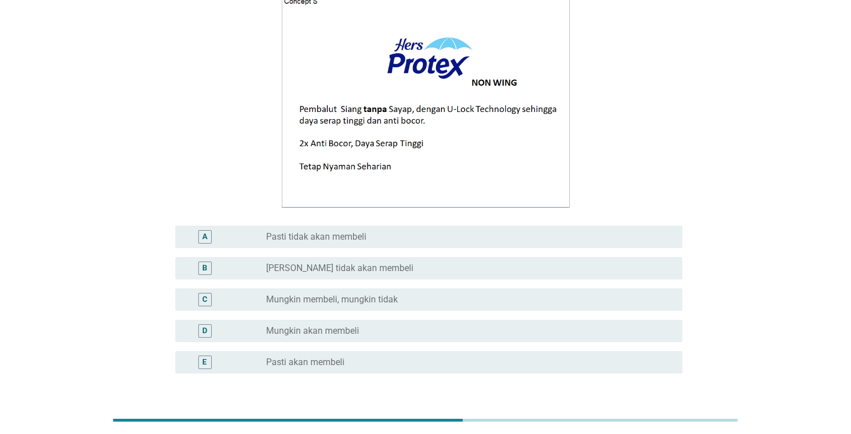
scroll to position [168, 0]
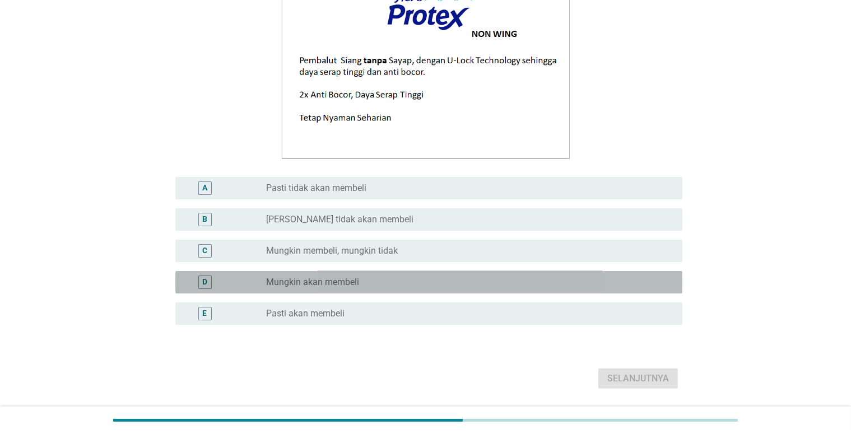
click at [515, 278] on div "radio_button_unchecked Mungkin akan membeli" at bounding box center [465, 282] width 398 height 11
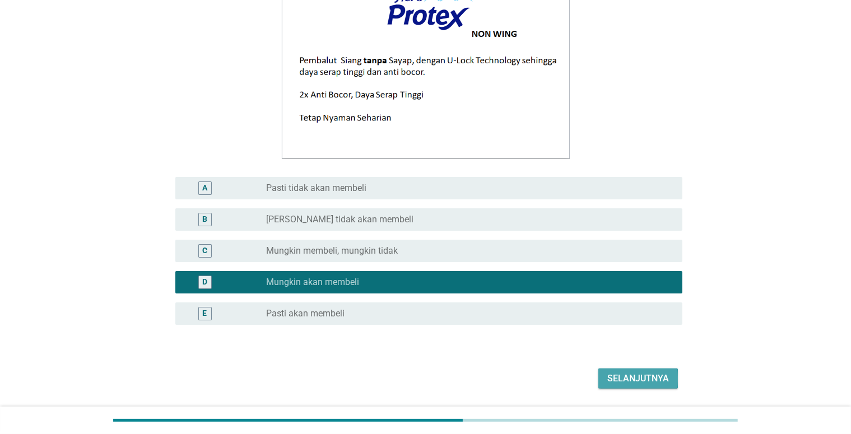
click at [624, 378] on div "Selanjutnya" at bounding box center [638, 378] width 62 height 13
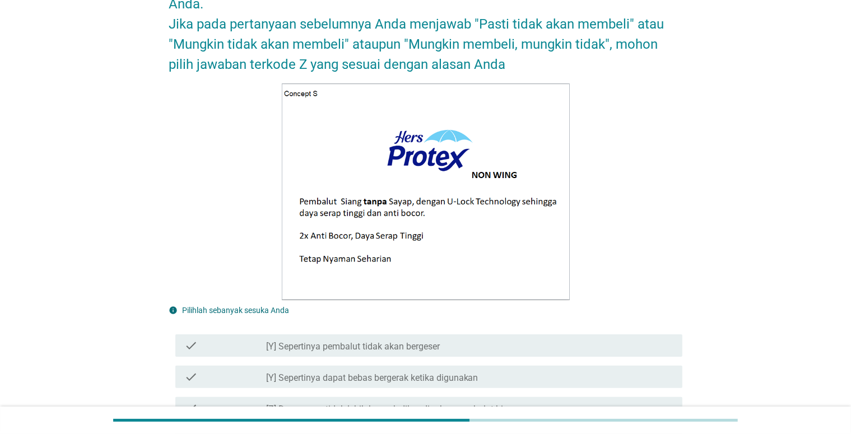
scroll to position [224, 0]
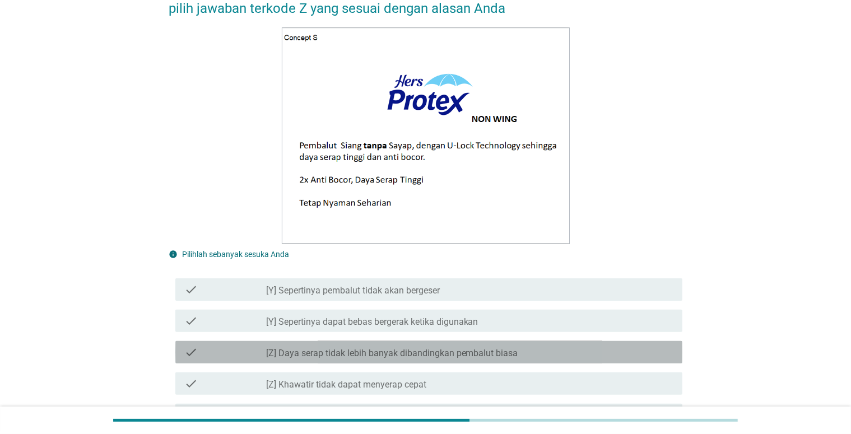
click at [531, 349] on div "check_box_outline_blank [Z] Daya serap tidak lebih banyak dibandingkan pembalut…" at bounding box center [469, 352] width 407 height 13
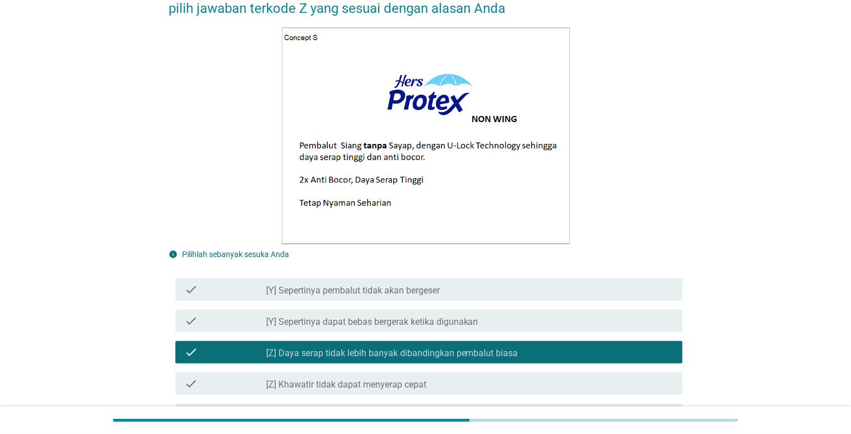
scroll to position [280, 0]
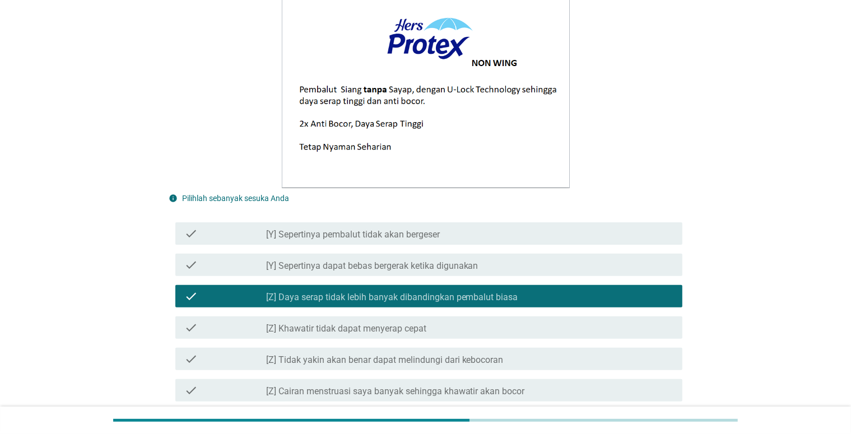
click at [534, 300] on div "check_box_outline_blank [Z] Daya serap tidak lebih banyak dibandingkan pembalut…" at bounding box center [469, 296] width 407 height 13
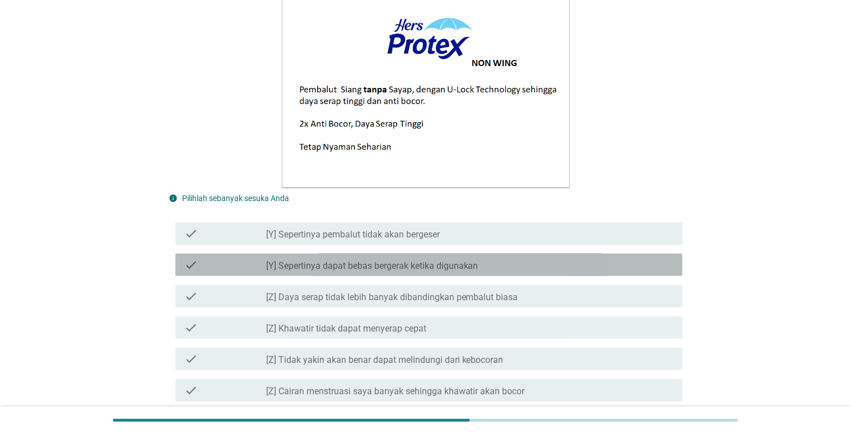
click at [550, 260] on div "check_box_outline_blank [Y] Sepertinya dapat bebas bergerak ketika digunakan" at bounding box center [469, 264] width 407 height 13
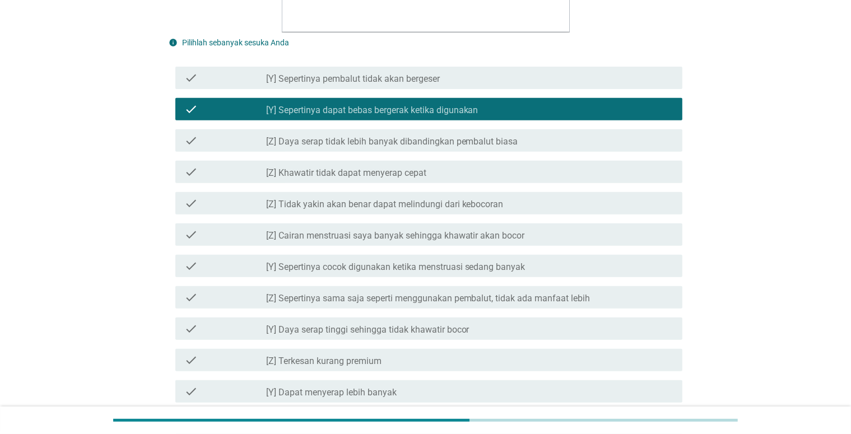
scroll to position [448, 0]
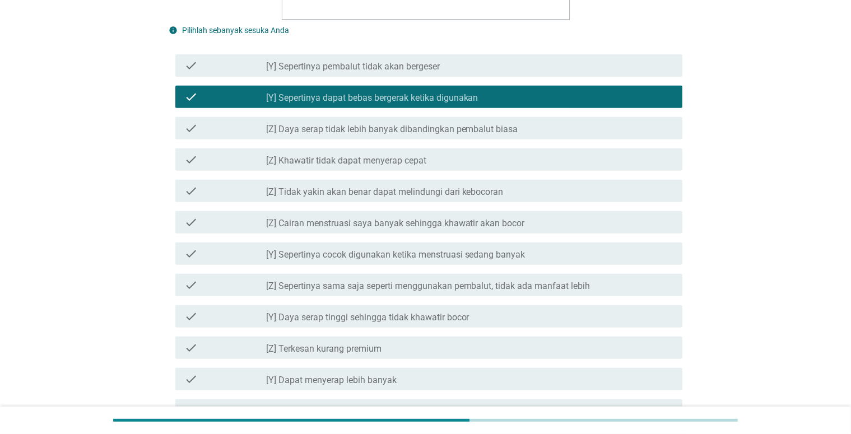
click at [549, 259] on div "check_box_outline_blank [Y] Sepertinya cocok digunakan ketika menstruasi sedang…" at bounding box center [469, 253] width 407 height 13
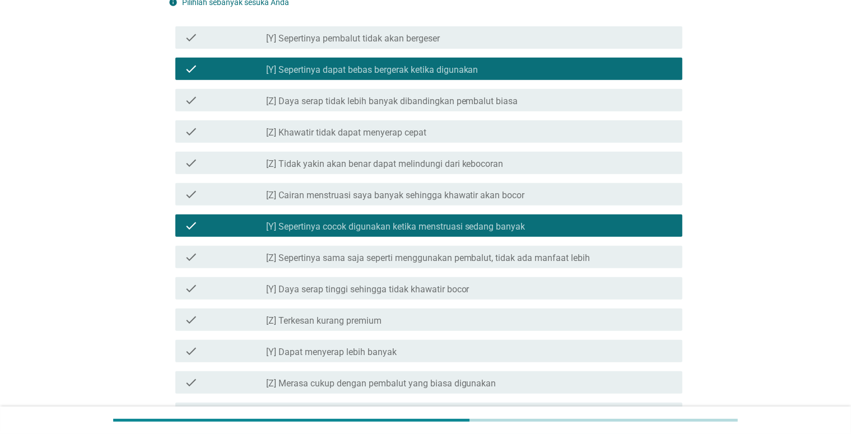
scroll to position [504, 0]
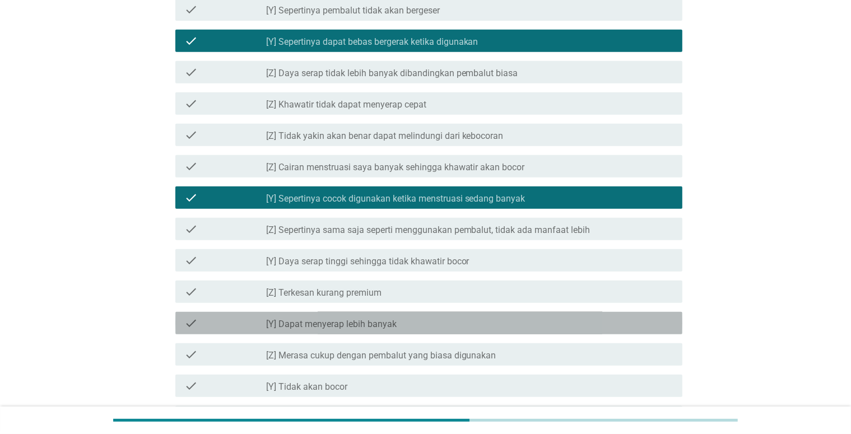
click at [567, 324] on div "check_box_outline_blank [Y] Dapat menyerap lebih banyak" at bounding box center [469, 322] width 407 height 13
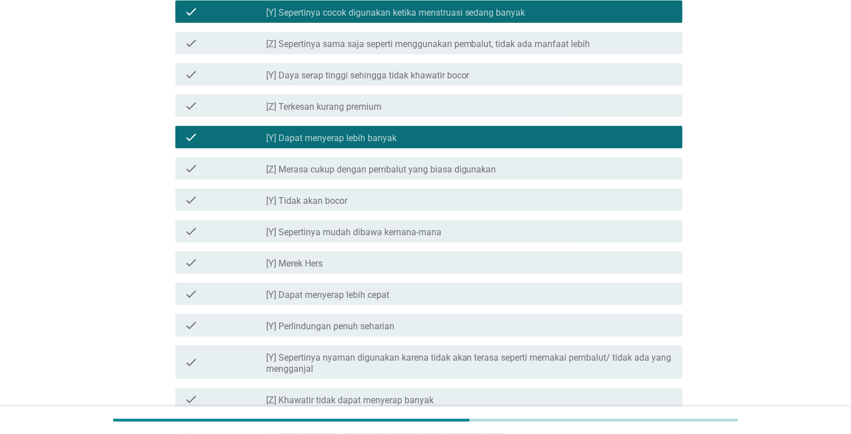
scroll to position [784, 0]
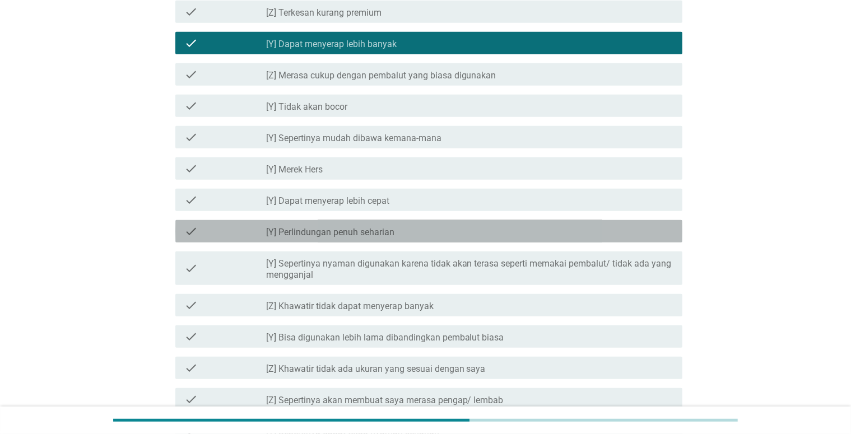
click at [523, 236] on div "check_box_outline_blank [Y] Perlindungan penuh seharian" at bounding box center [469, 231] width 407 height 13
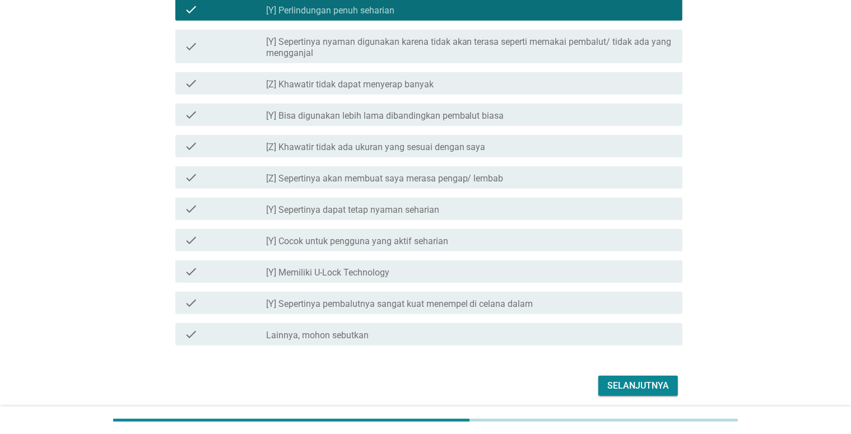
scroll to position [1008, 0]
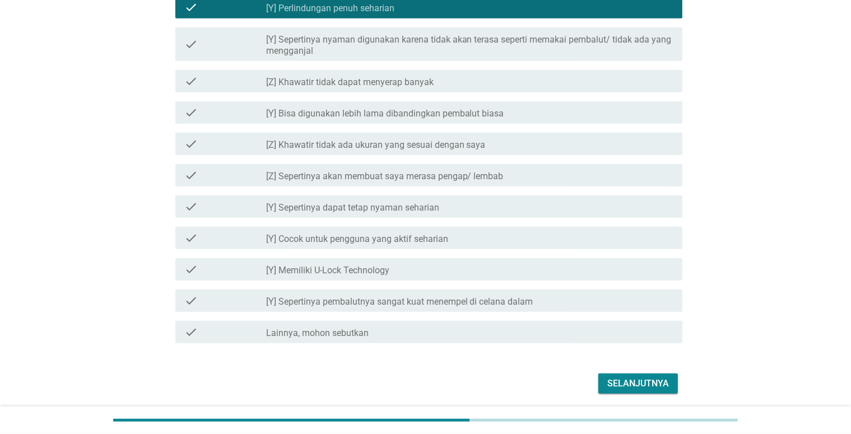
click at [603, 384] on button "Selanjutnya" at bounding box center [638, 384] width 80 height 20
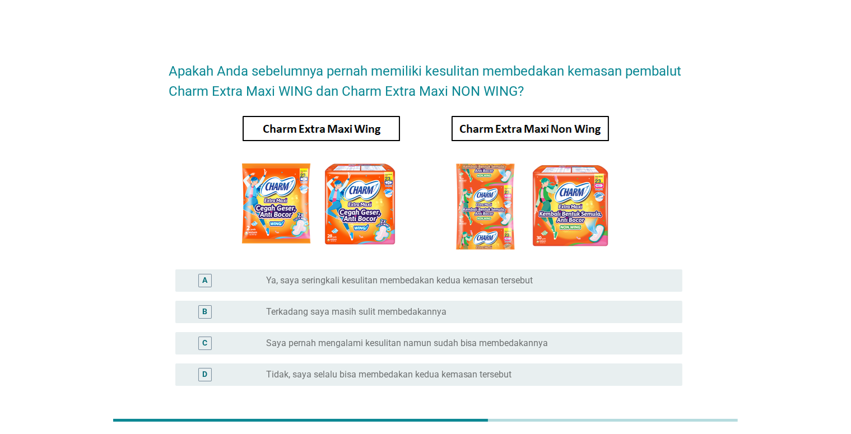
click at [561, 342] on div "radio_button_unchecked Saya pernah mengalami kesulitan namun sudah bisa membeda…" at bounding box center [465, 343] width 398 height 11
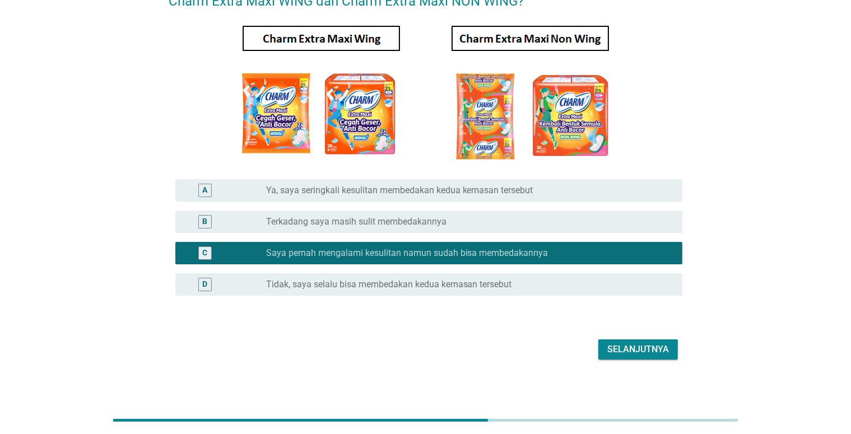
scroll to position [96, 0]
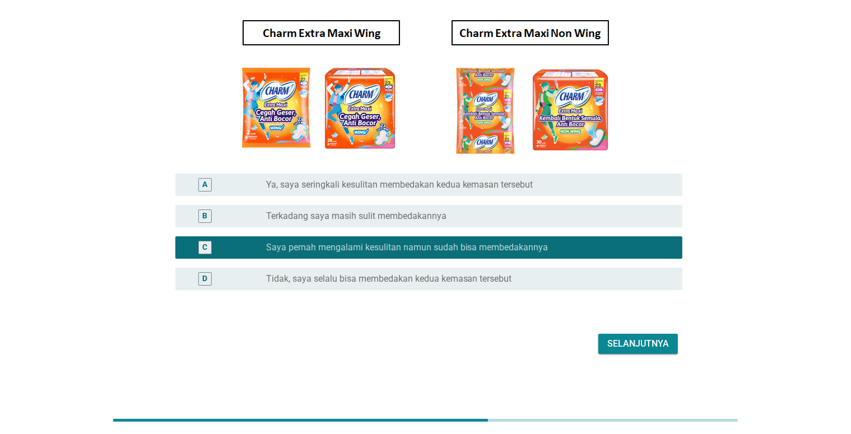
click at [622, 349] on div "Selanjutnya" at bounding box center [638, 343] width 62 height 13
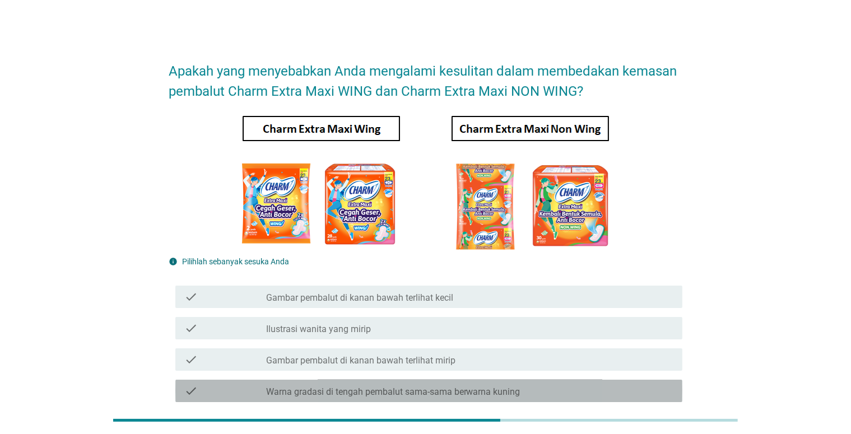
click at [592, 391] on div "check_box_outline_blank Warna gradasi di tengah pembalut sama-sama berwarna kun…" at bounding box center [469, 390] width 407 height 13
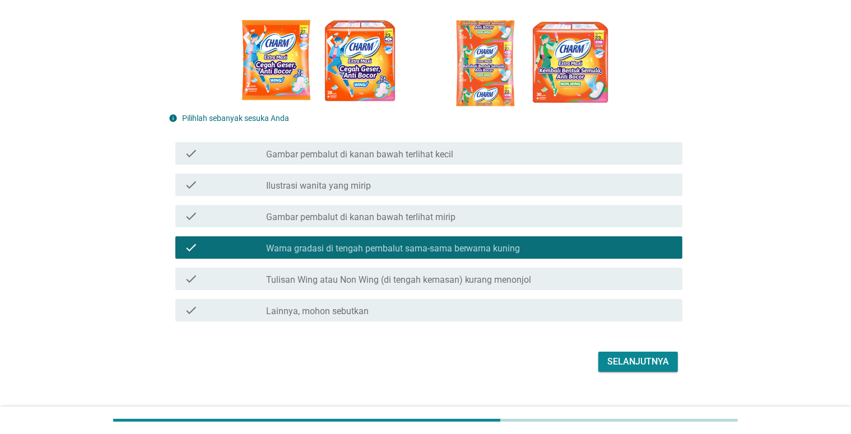
scroll to position [161, 0]
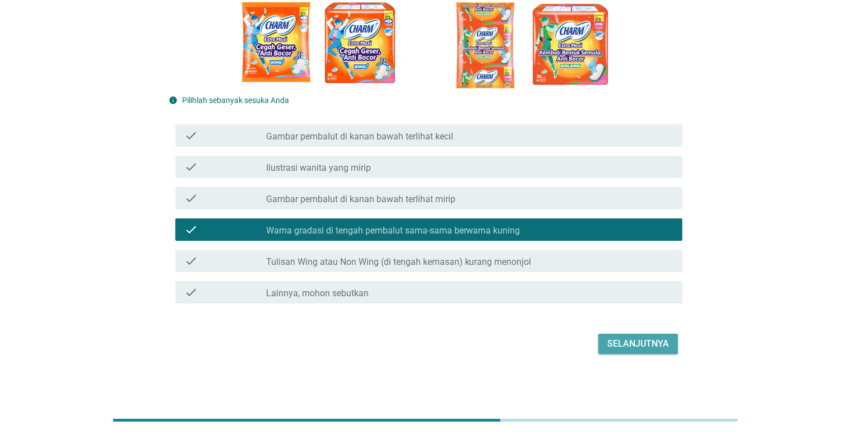
click at [626, 342] on div "Selanjutnya" at bounding box center [638, 343] width 62 height 13
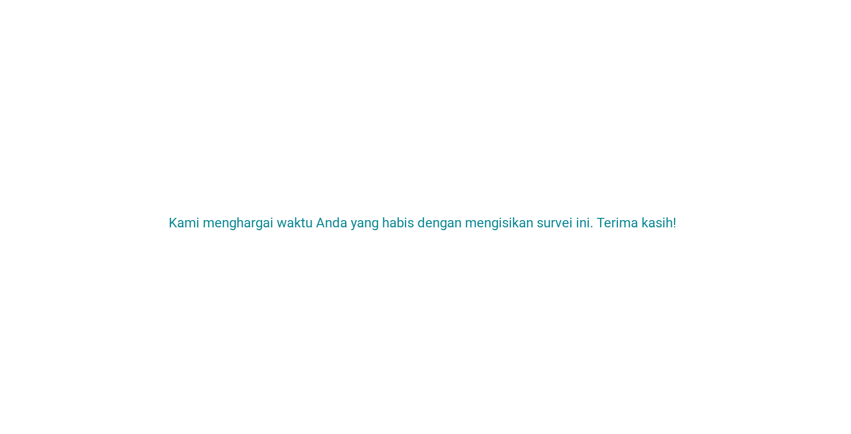
scroll to position [0, 0]
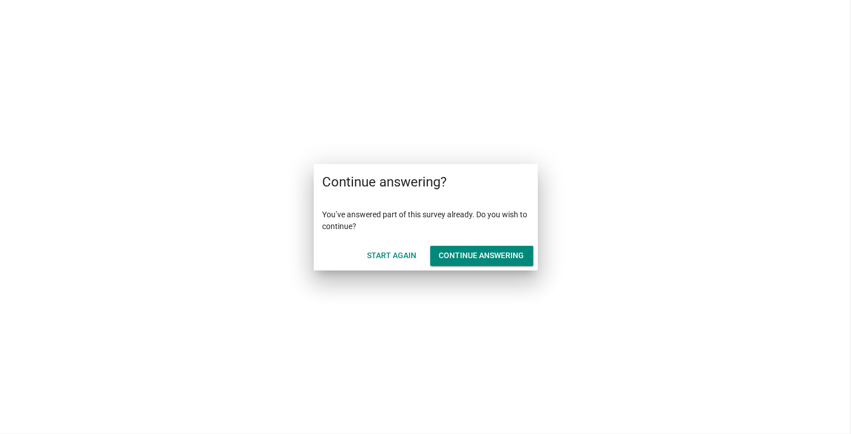
click at [459, 250] on div "Continue answering" at bounding box center [481, 256] width 85 height 12
click at [392, 259] on div "Start Again" at bounding box center [391, 256] width 49 height 12
